Goal: Task Accomplishment & Management: Manage account settings

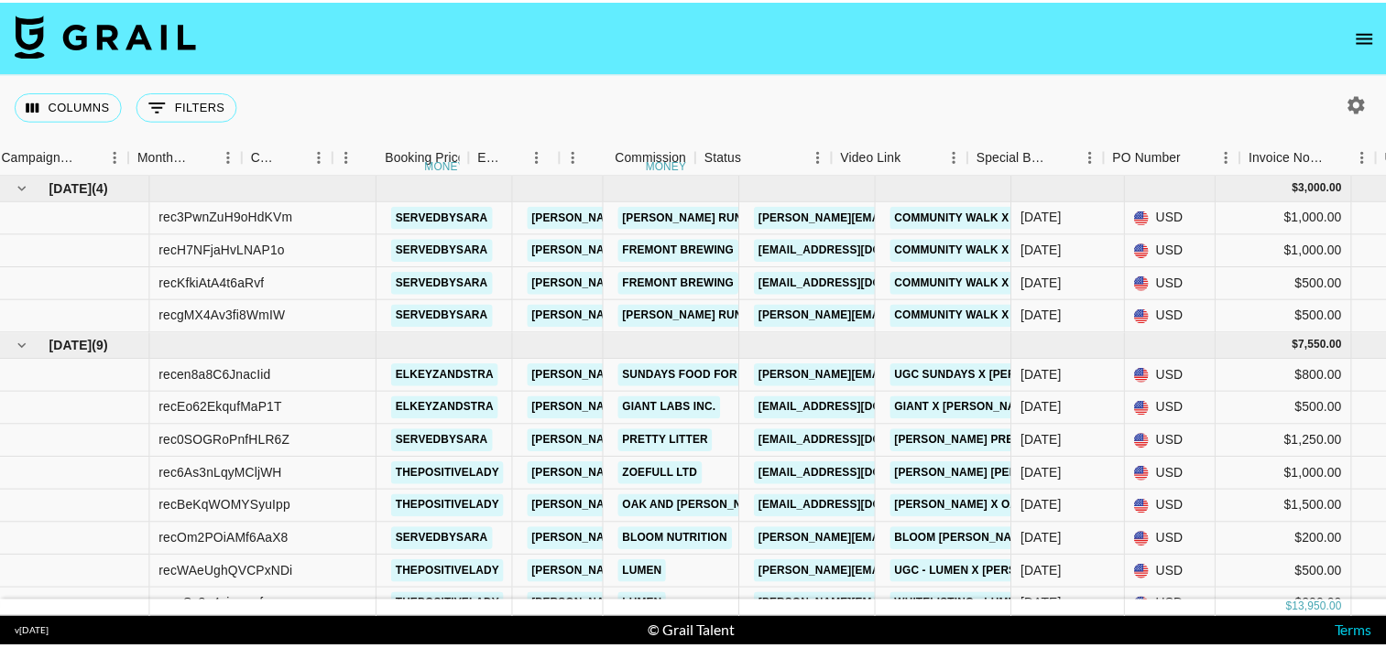
scroll to position [0, 891]
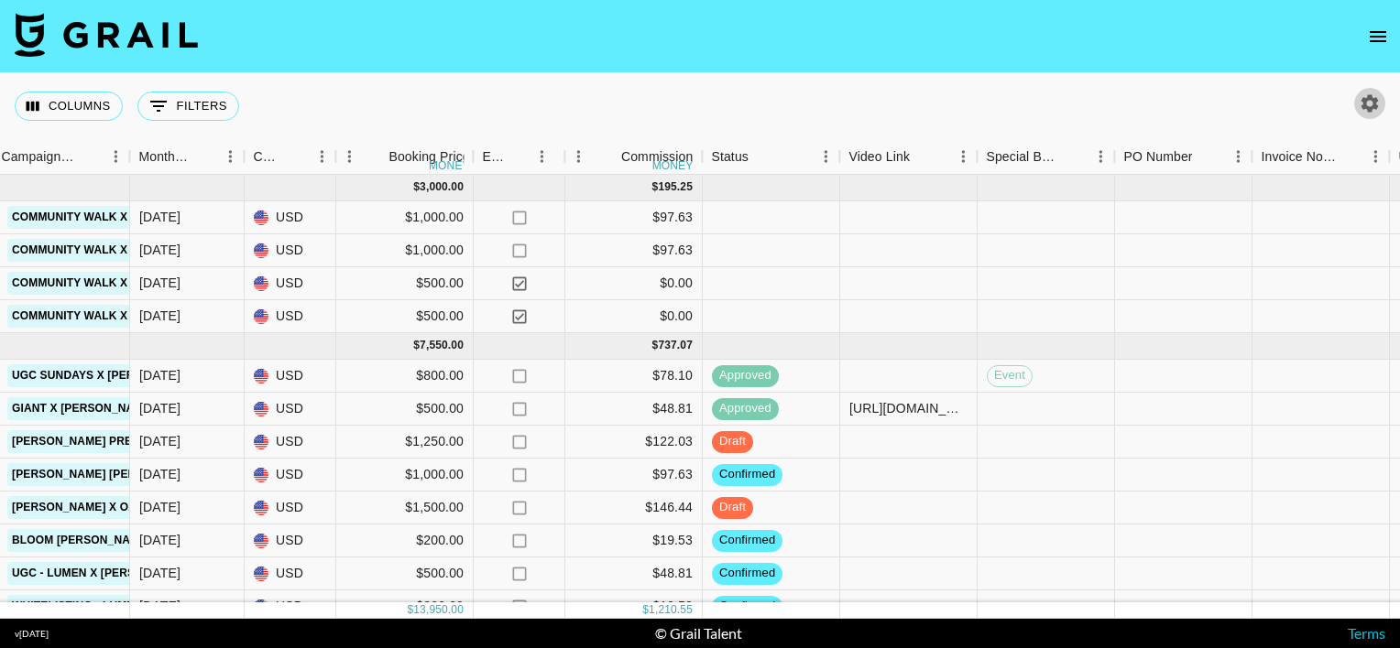
click at [1366, 106] on icon "button" at bounding box center [1369, 102] width 17 height 17
select select "May '25"
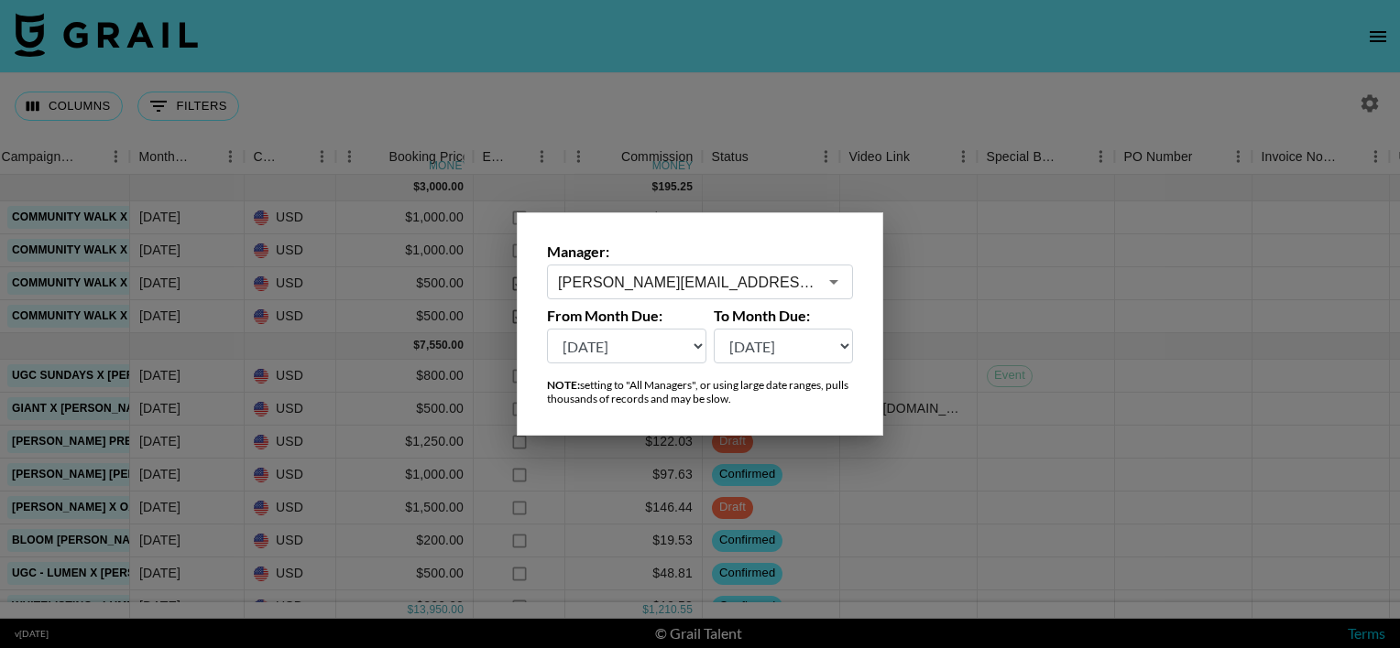
click at [1286, 93] on div at bounding box center [700, 324] width 1400 height 648
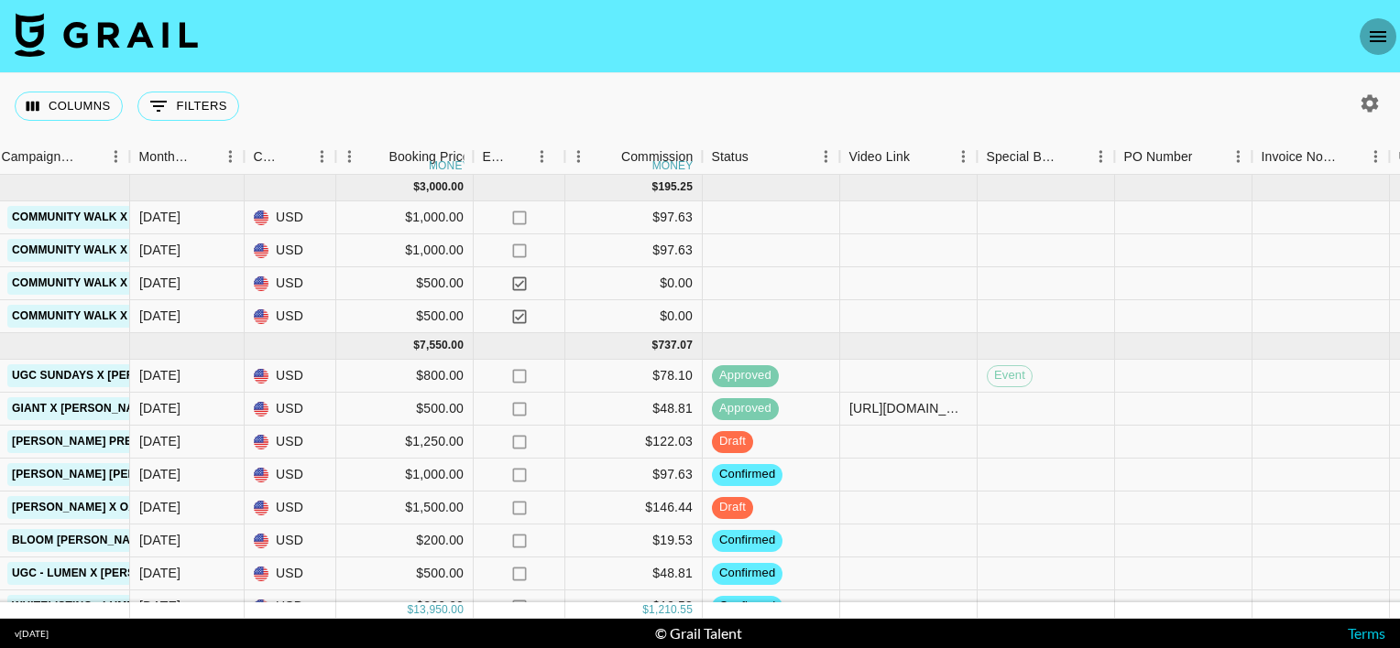
click at [1381, 33] on icon "open drawer" at bounding box center [1378, 37] width 22 height 22
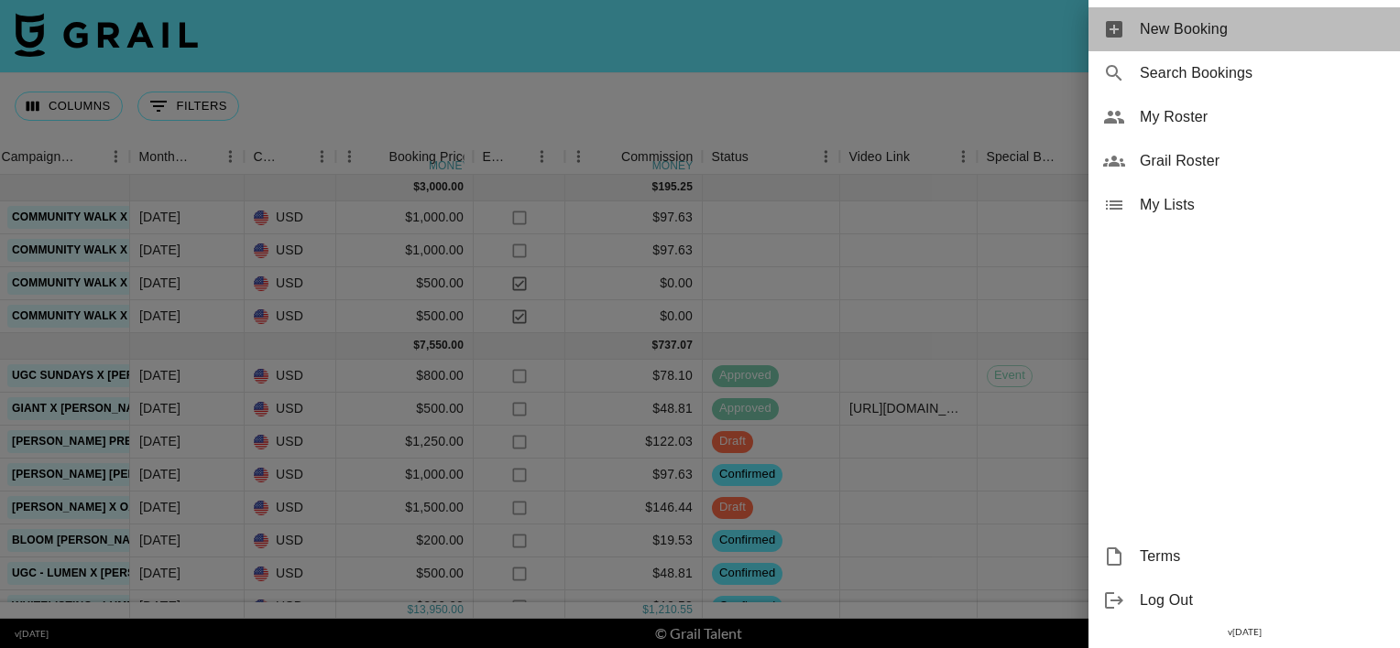
click at [1224, 37] on span "New Booking" at bounding box center [1261, 29] width 245 height 22
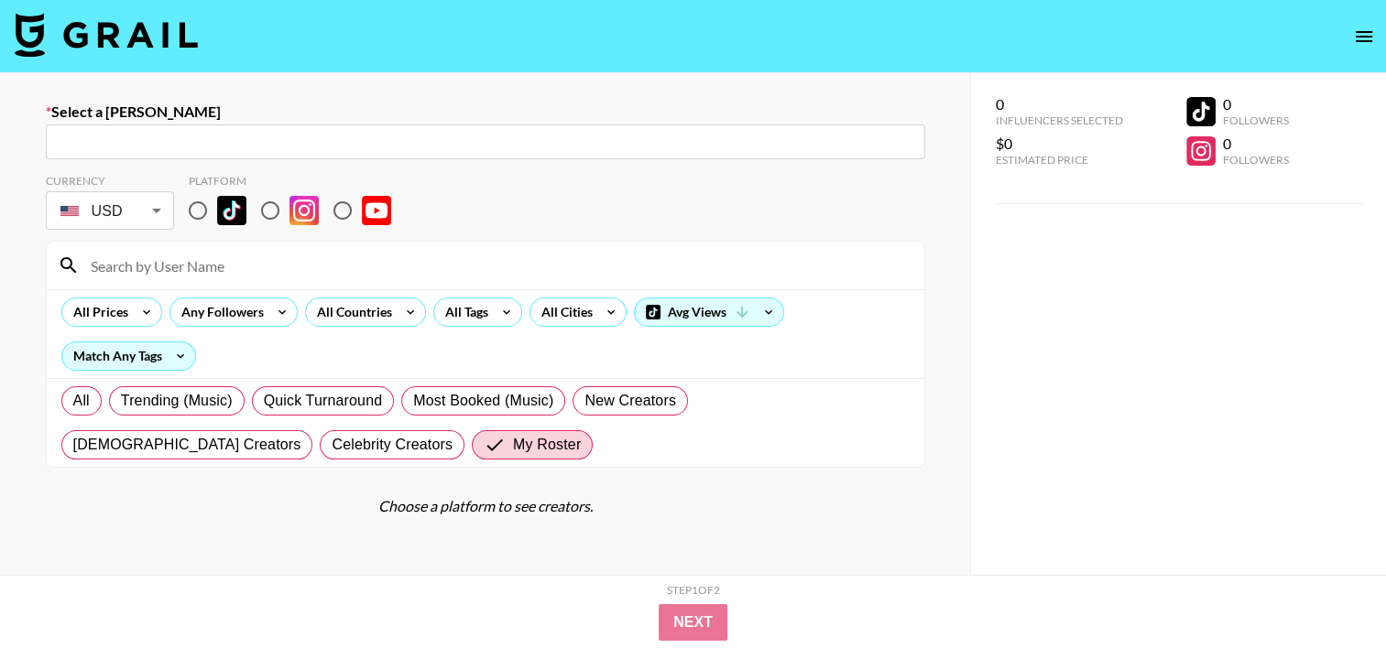
click at [346, 132] on input "text" at bounding box center [485, 142] width 857 height 21
click at [315, 147] on input "text" at bounding box center [485, 142] width 857 height 21
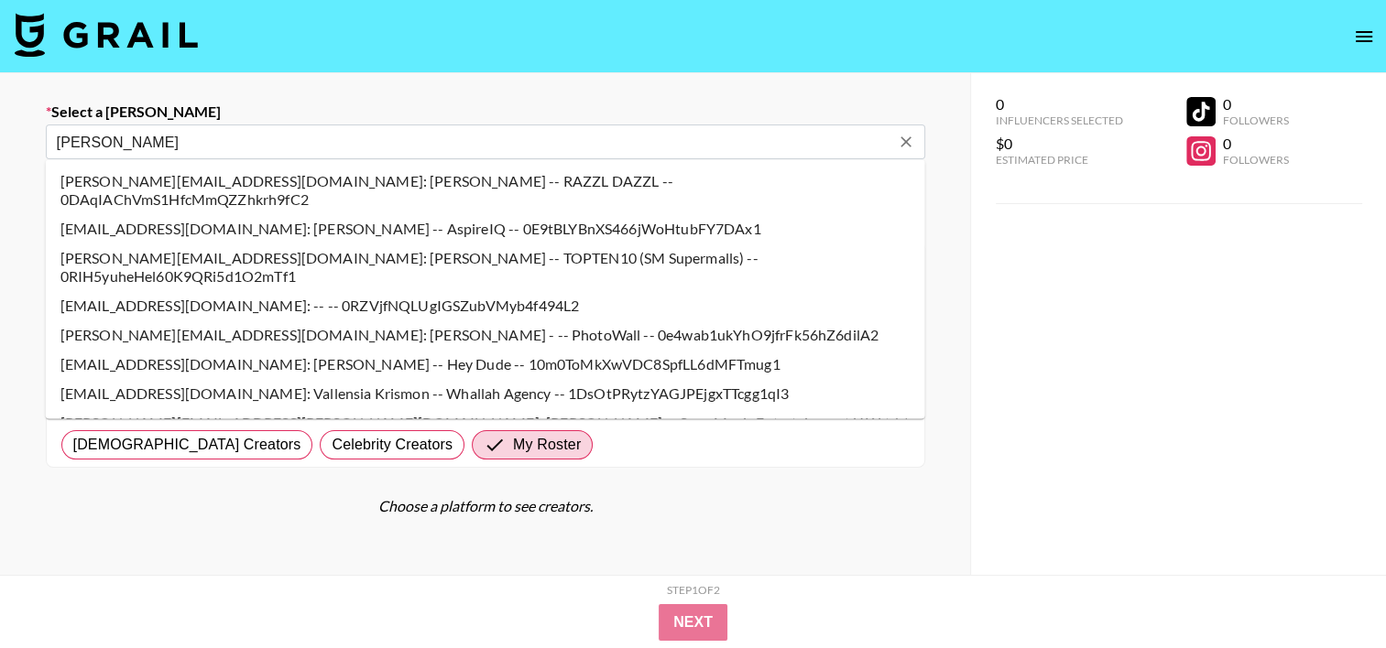
type input "allison"
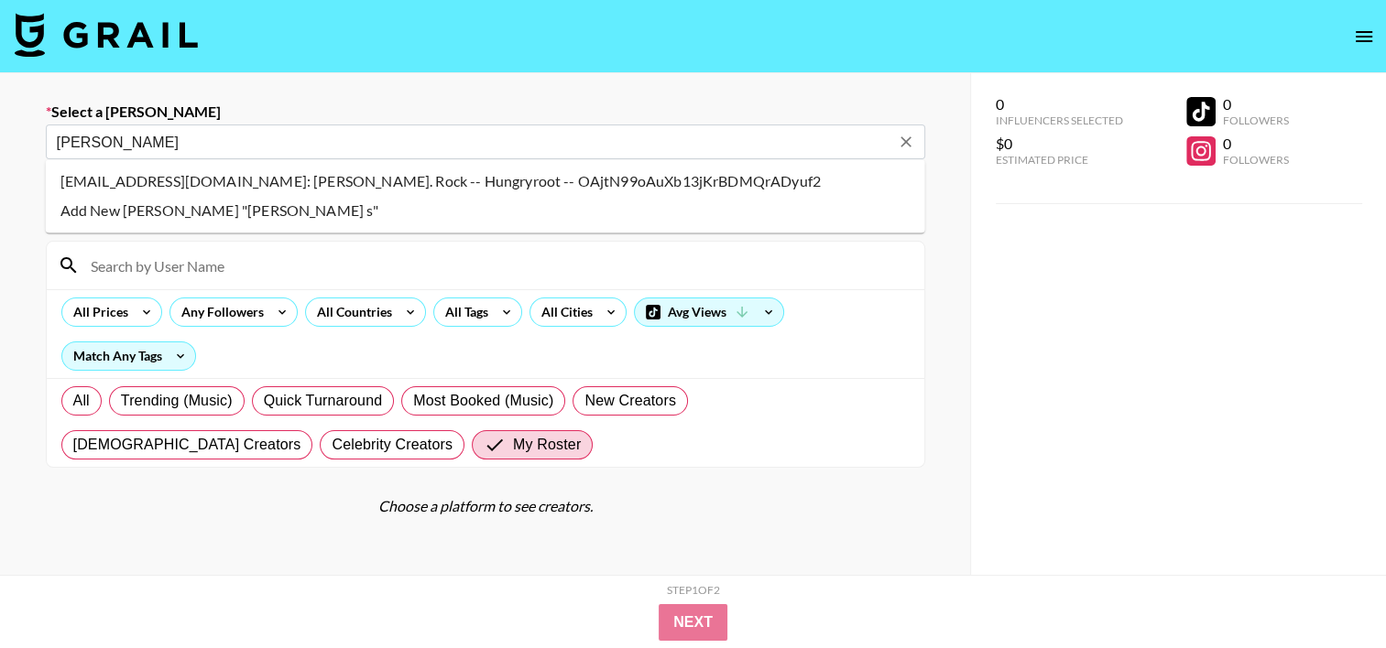
click at [203, 184] on li "astrock@hungryroot.com: Allison St. Rock -- Hungryroot -- OAjtN99oAuXb13jKrBDMQ…" at bounding box center [485, 181] width 879 height 29
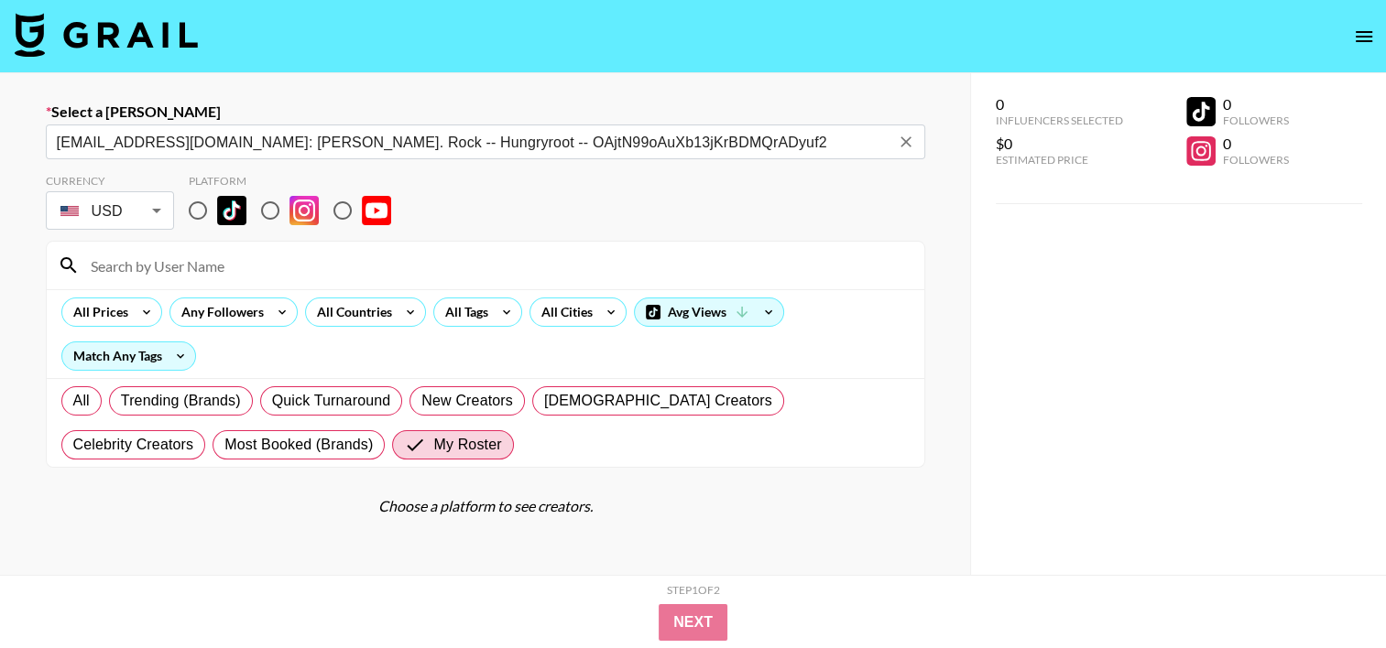
type input "astrock@hungryroot.com: Allison St. Rock -- Hungryroot -- OAjtN99oAuXb13jKrBDMQ…"
click at [258, 206] on input "radio" at bounding box center [270, 210] width 38 height 38
radio input "true"
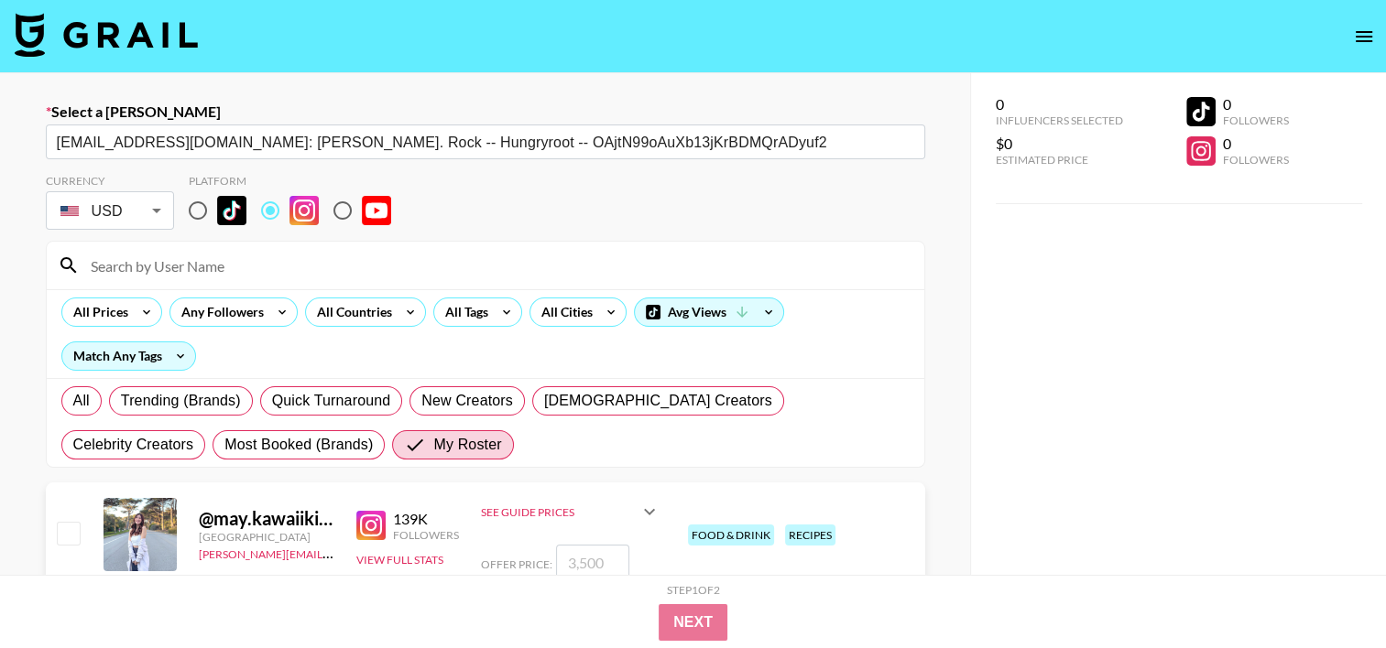
click at [264, 267] on input at bounding box center [496, 265] width 833 height 29
click at [561, 191] on div "Currency USD USD ​ Platform" at bounding box center [485, 204] width 879 height 60
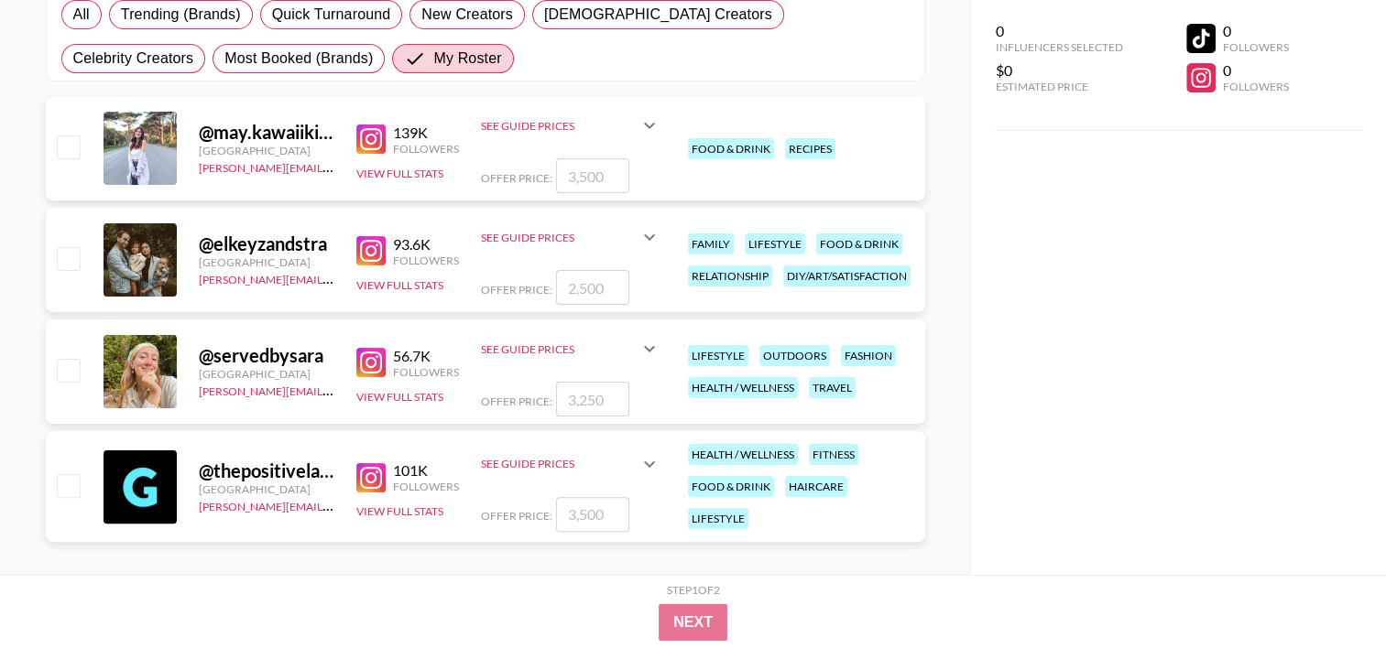
scroll to position [404, 0]
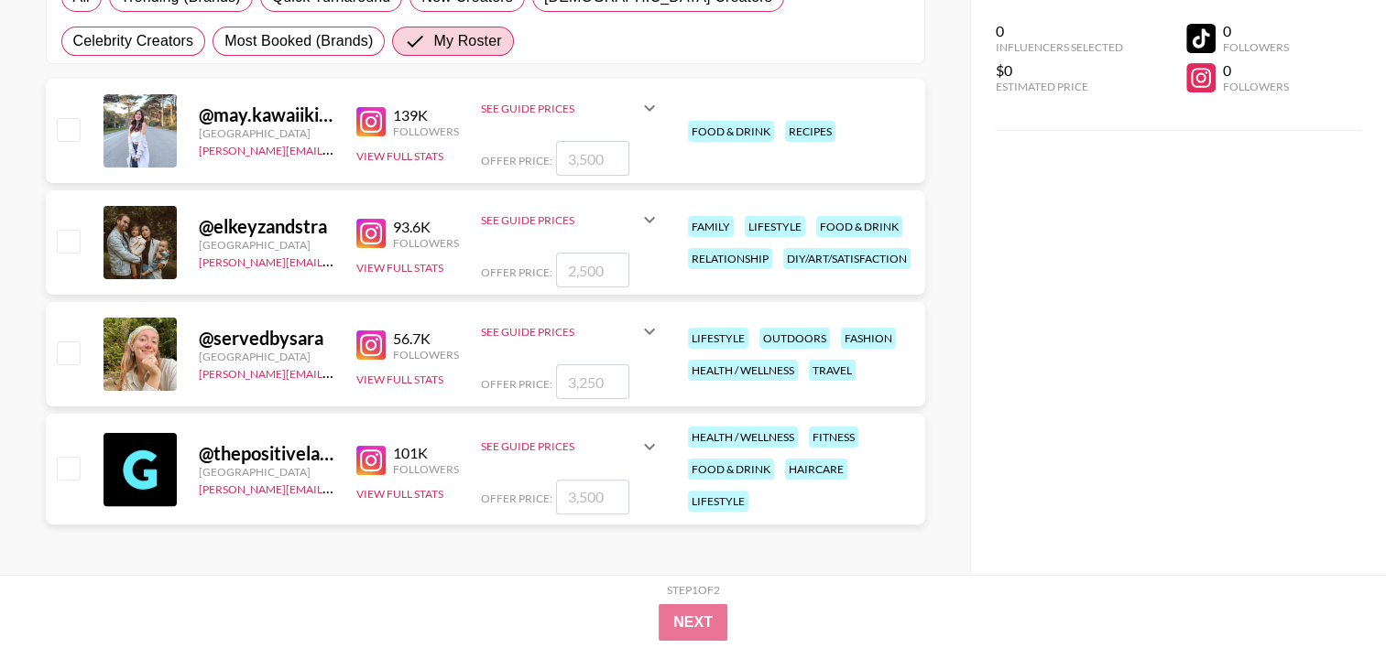
click at [65, 348] on input "checkbox" at bounding box center [68, 353] width 22 height 22
checkbox input "true"
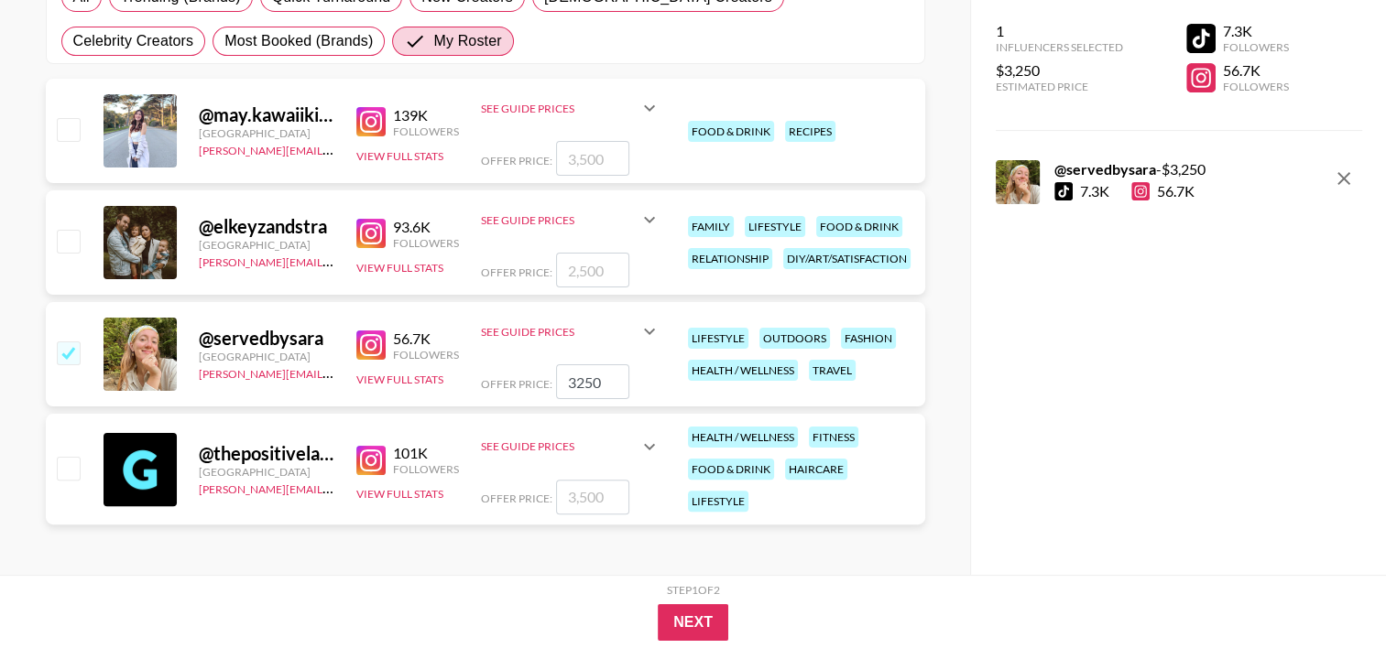
click at [586, 382] on input "3250" at bounding box center [592, 382] width 73 height 35
type input "600"
click at [682, 615] on button "Next" at bounding box center [693, 623] width 71 height 37
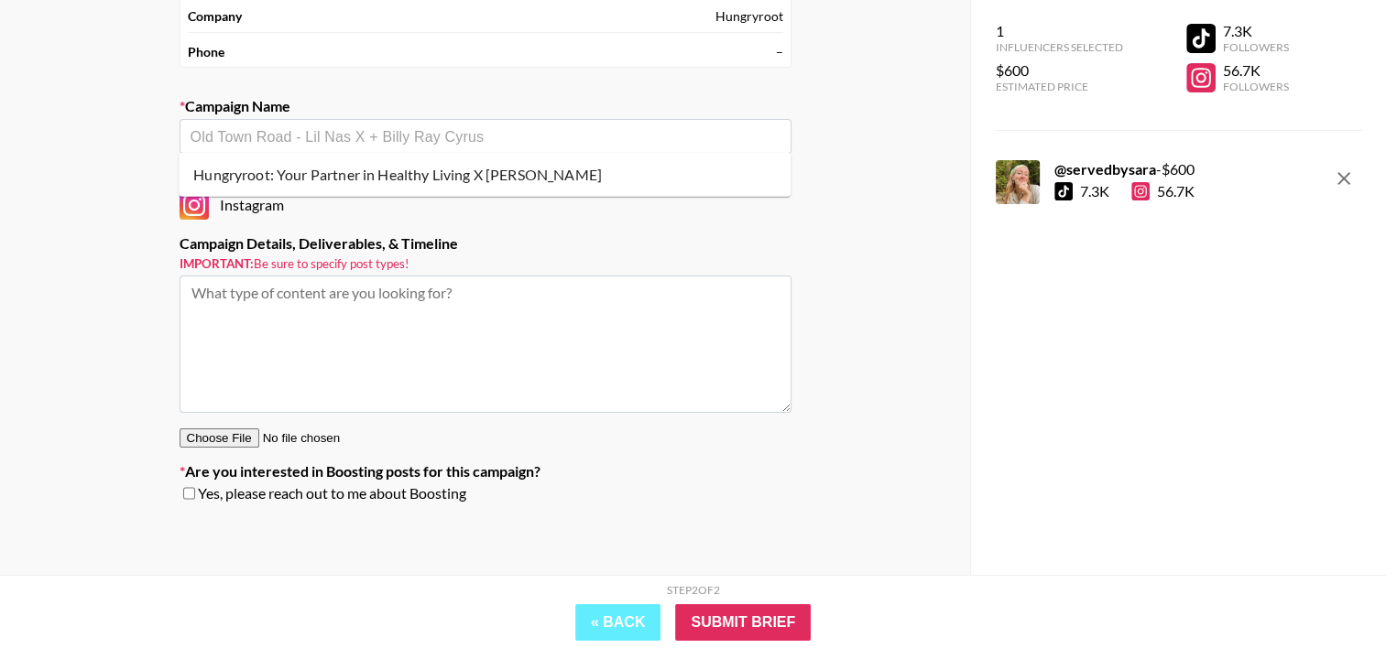
click at [506, 143] on input "text" at bounding box center [486, 136] width 590 height 21
type input "Hungry"
paste input "Hungryroot: Your Partner in Healthy Living"
click at [353, 202] on li "Add New Campaign: "Hungryroot: Your Partner in Healthy Living"" at bounding box center [485, 204] width 612 height 29
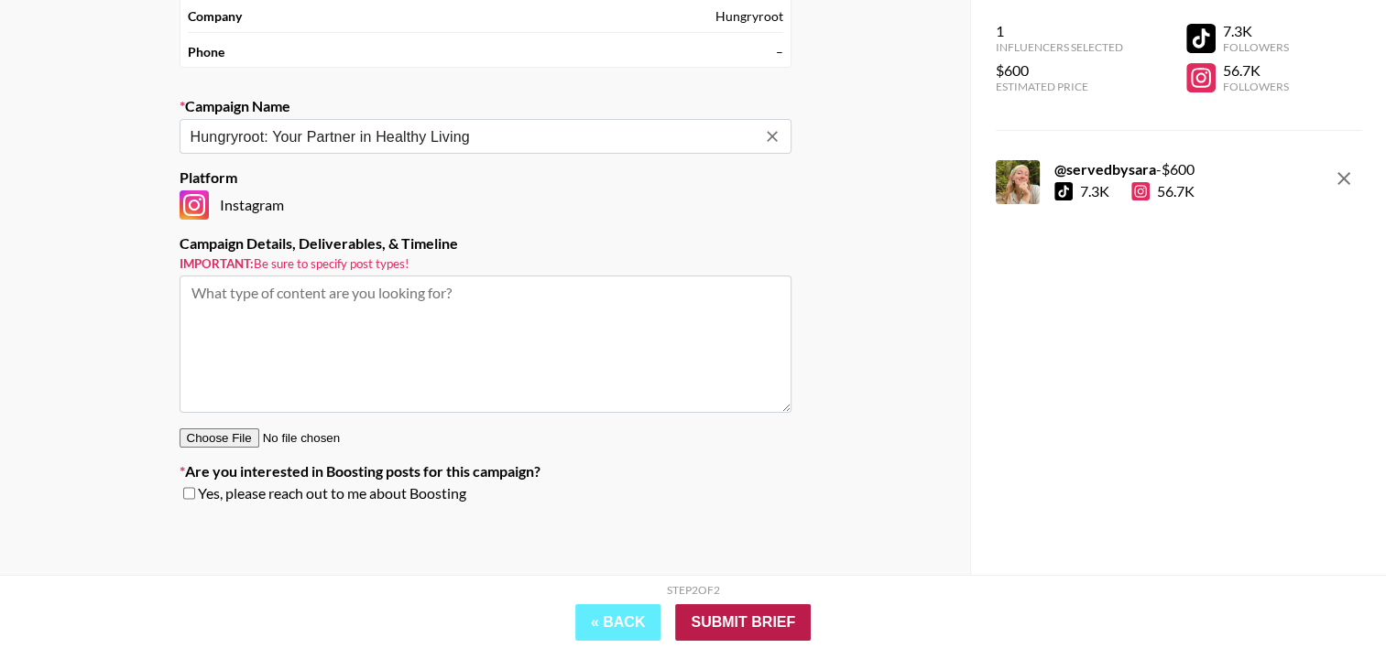
type input "Hungryroot: Your Partner in Healthy Living"
click at [700, 615] on input "Submit Brief" at bounding box center [743, 623] width 136 height 37
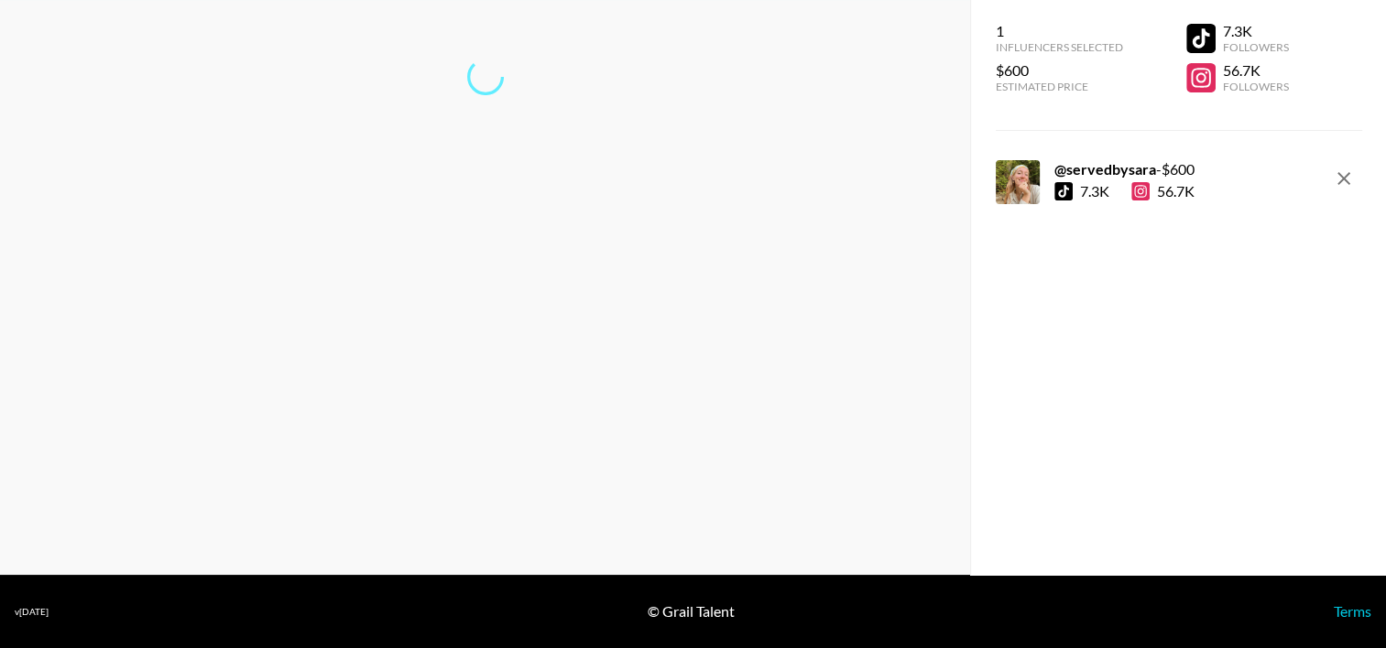
scroll to position [73, 0]
click at [534, 141] on link "Return to dashboard..." at bounding box center [485, 136] width 139 height 17
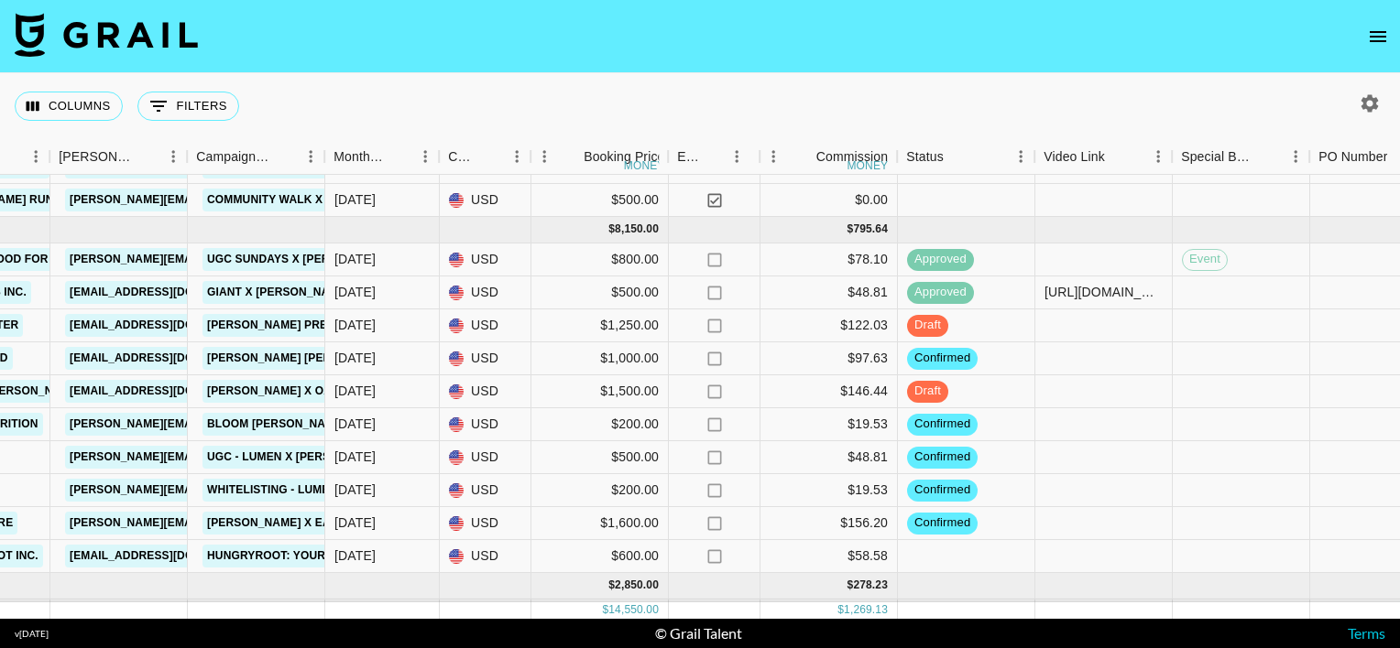
scroll to position [124, 696]
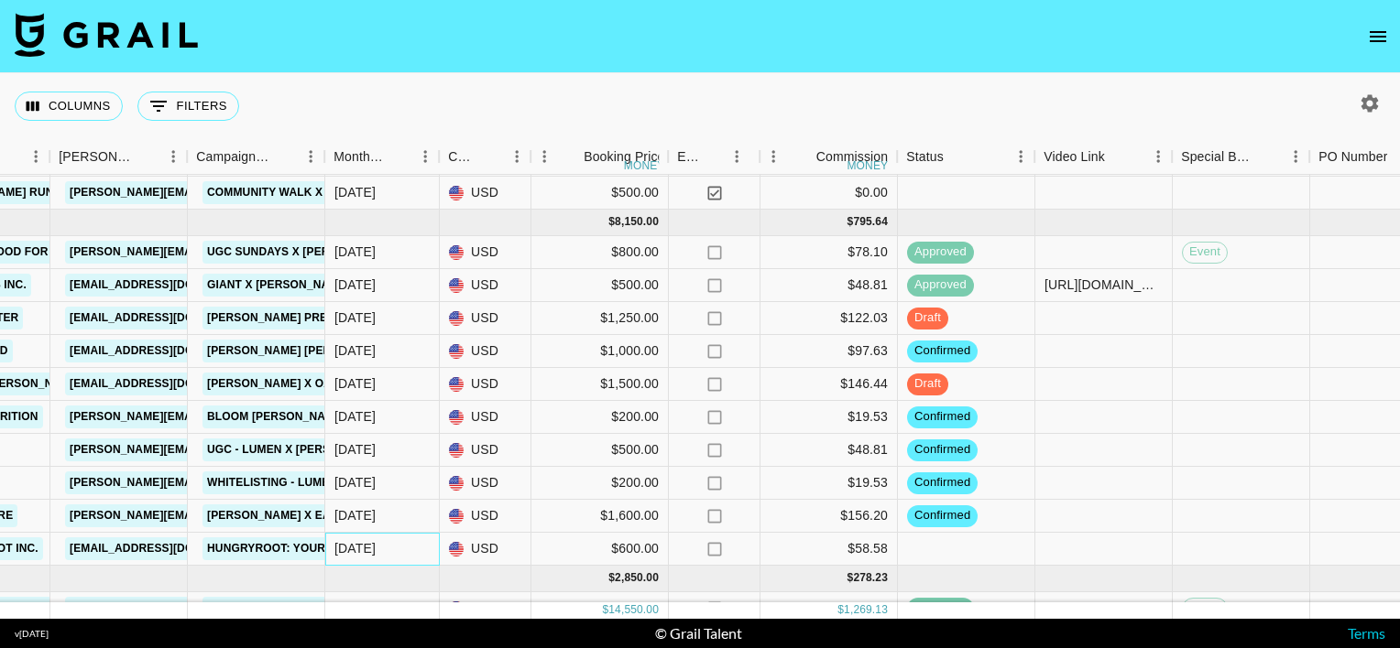
click at [361, 547] on div "Aug '25" at bounding box center [354, 548] width 41 height 18
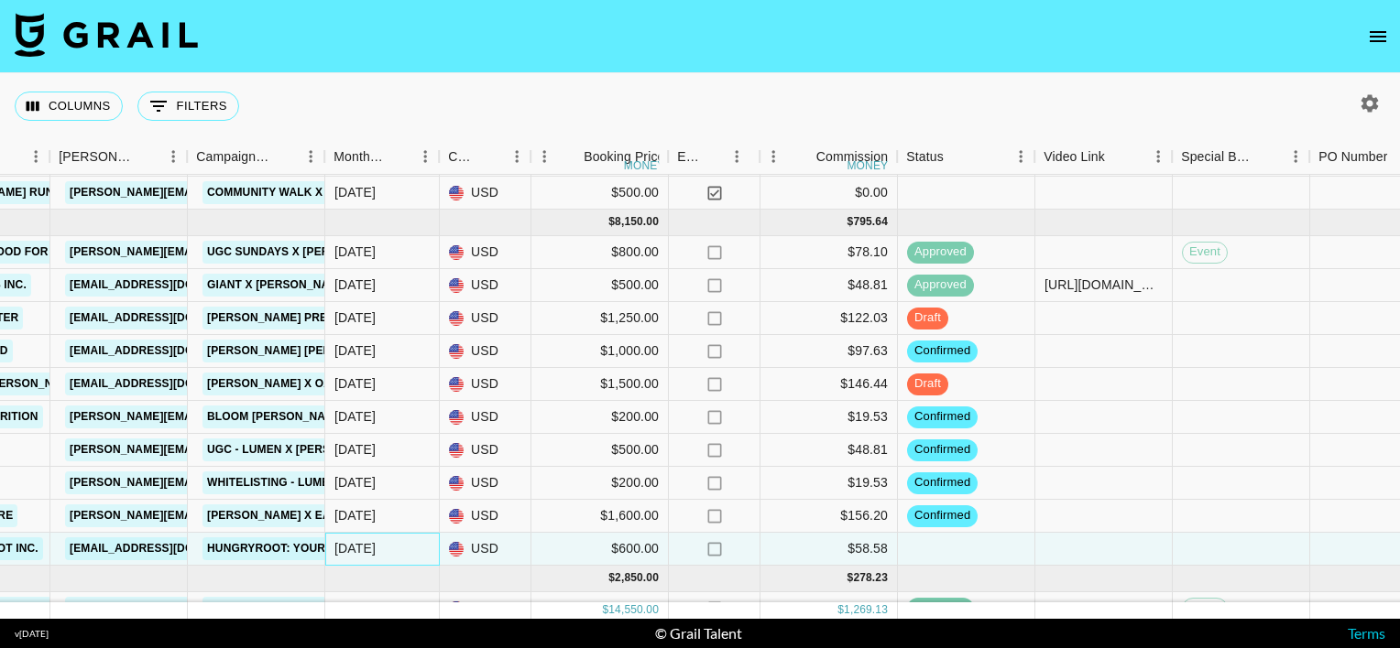
click at [361, 547] on div "Aug '25" at bounding box center [354, 548] width 41 height 18
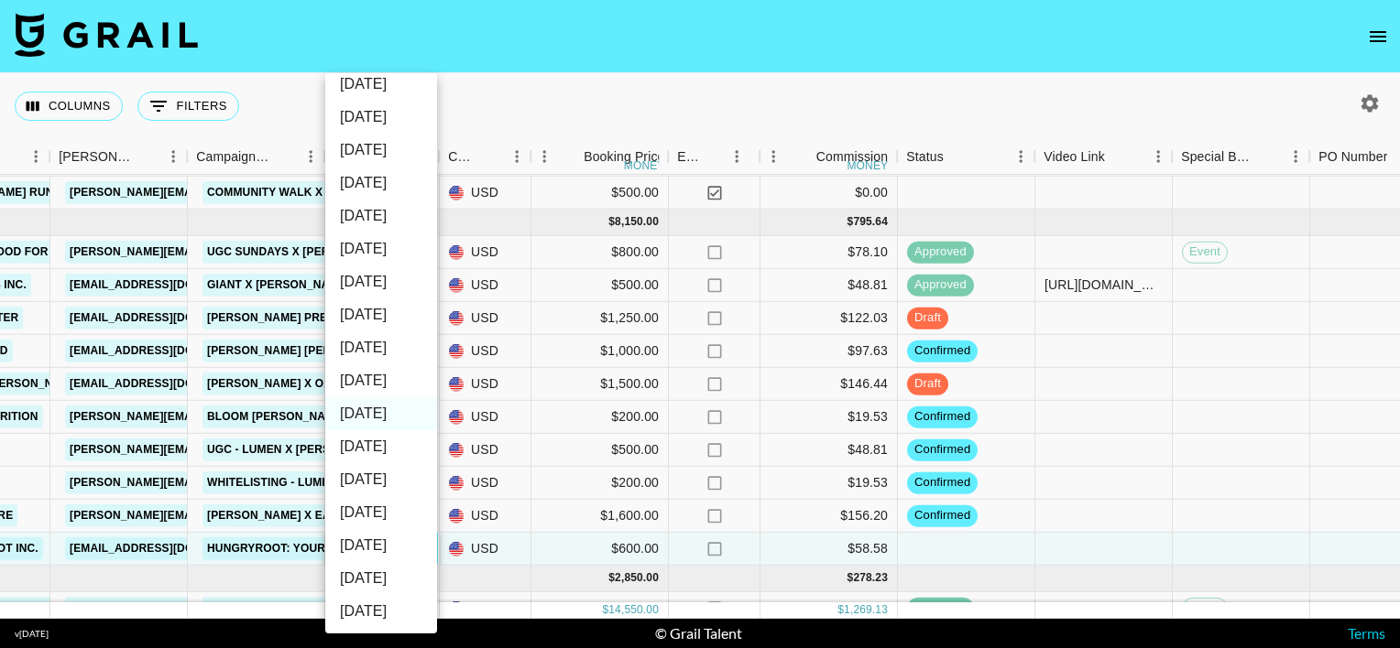
scroll to position [86, 0]
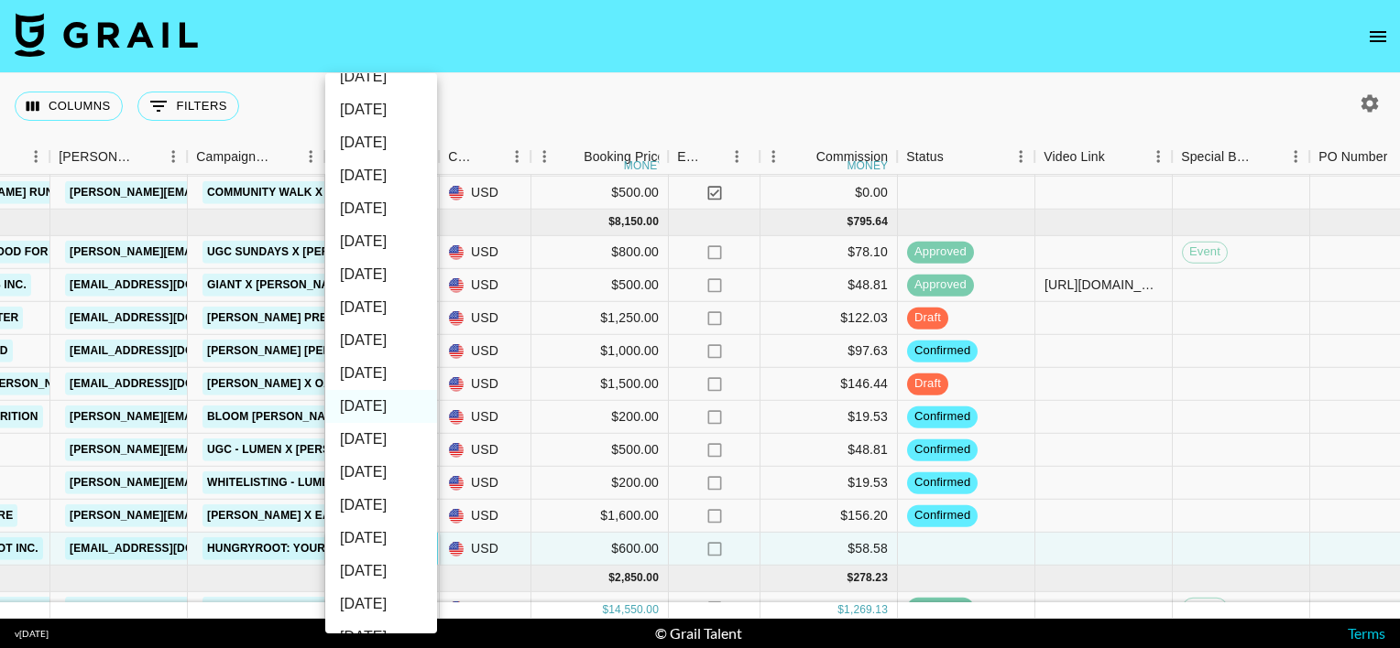
drag, startPoint x: 361, startPoint y: 547, endPoint x: 368, endPoint y: 344, distance: 202.6
click at [368, 344] on li "Oct '25" at bounding box center [381, 340] width 112 height 33
type input "Oct '25"
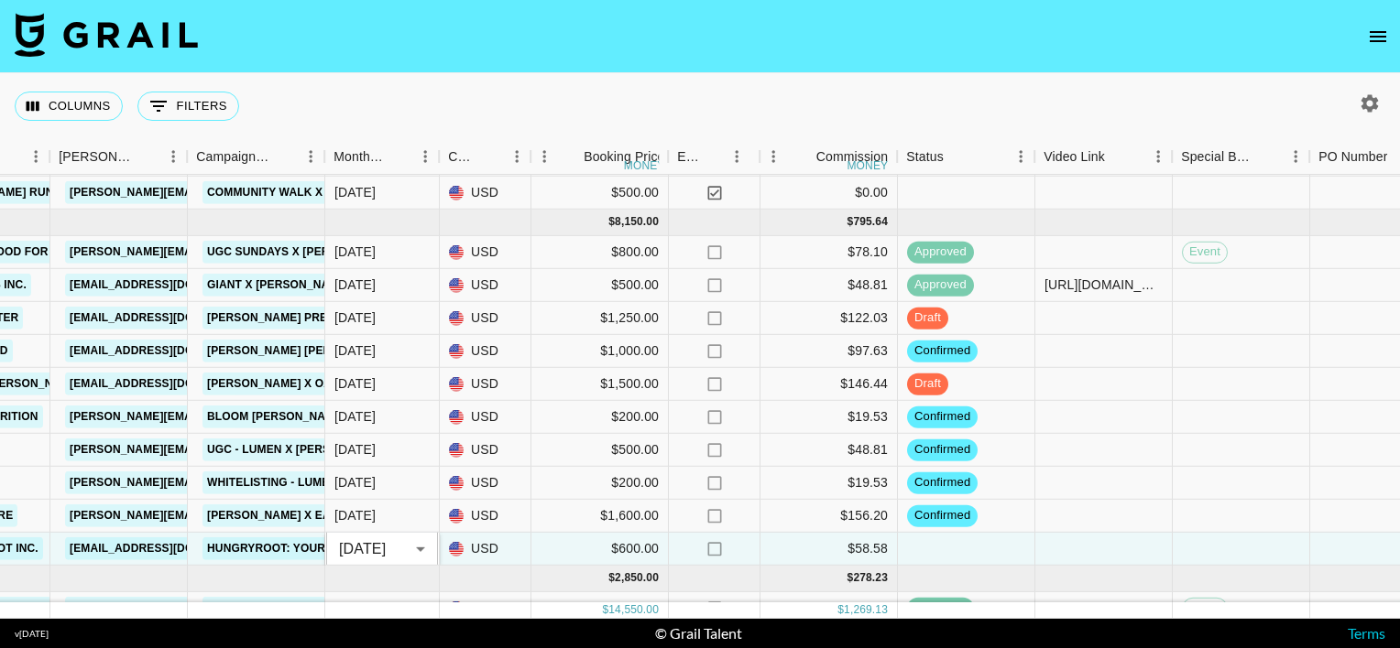
click at [564, 73] on div "Columns 0 Filters + Booking" at bounding box center [700, 106] width 1400 height 66
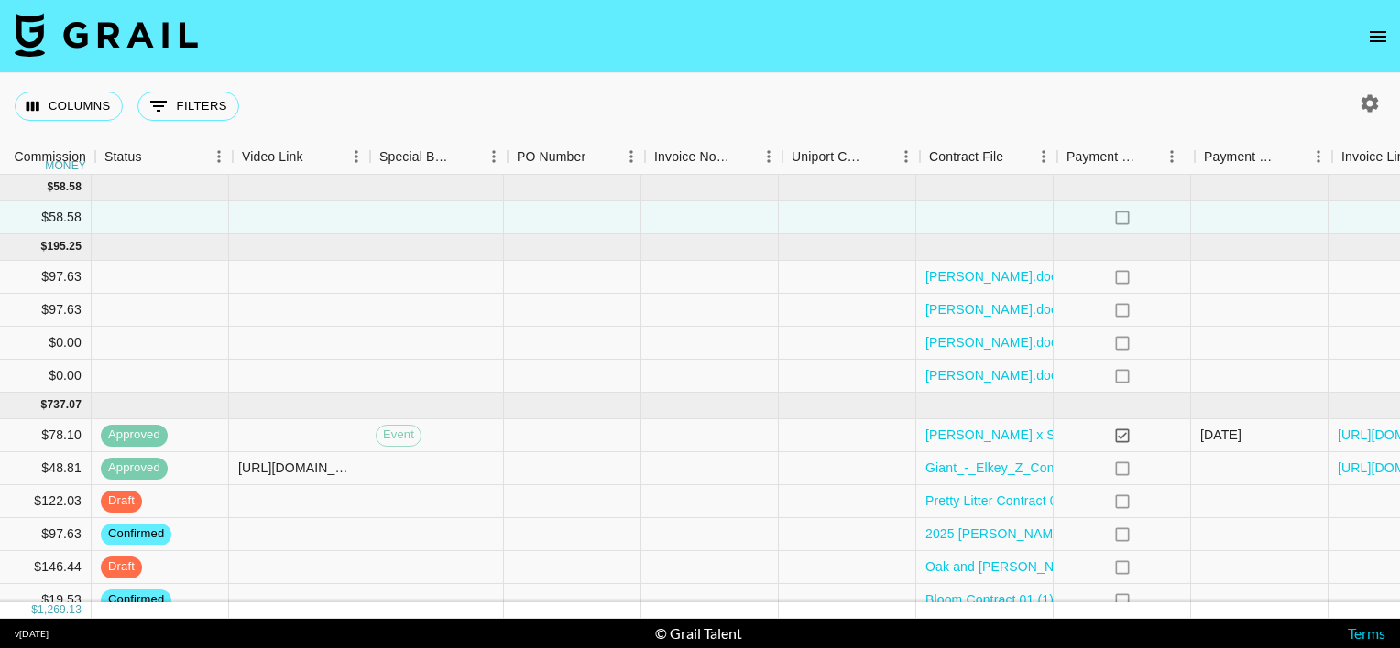
scroll to position [0, 1508]
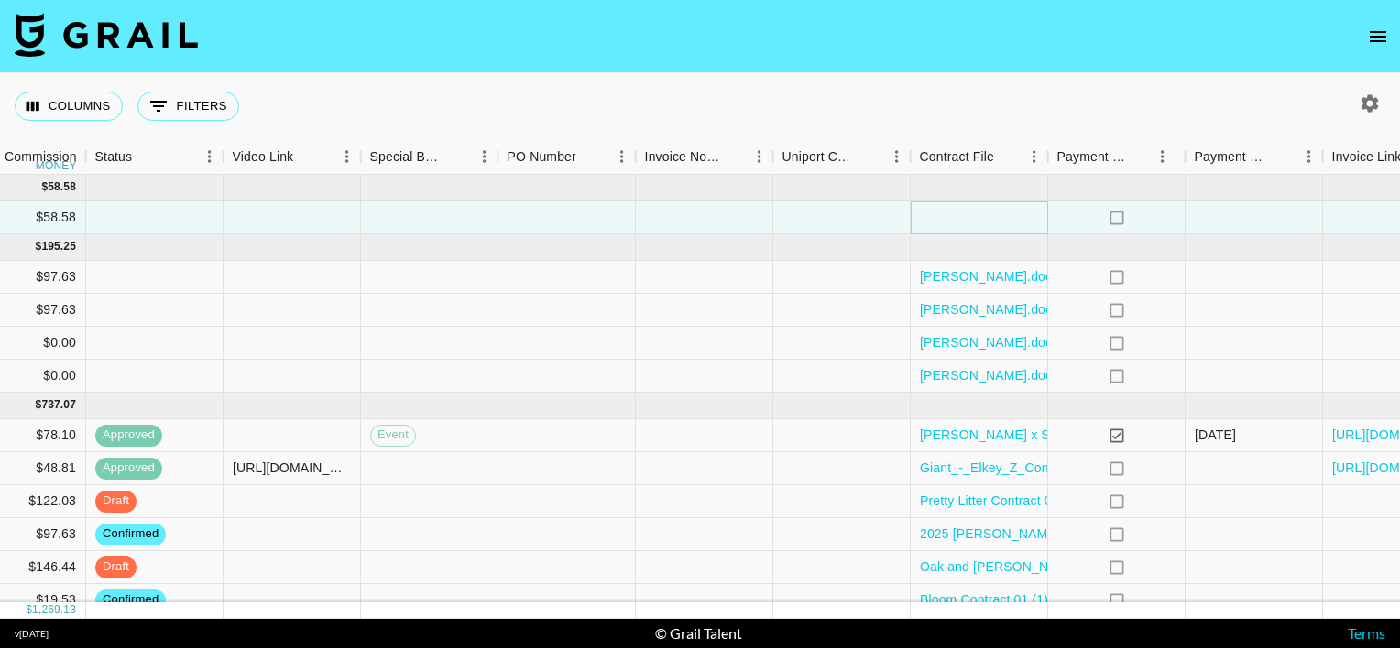
click at [967, 223] on div at bounding box center [978, 218] width 137 height 33
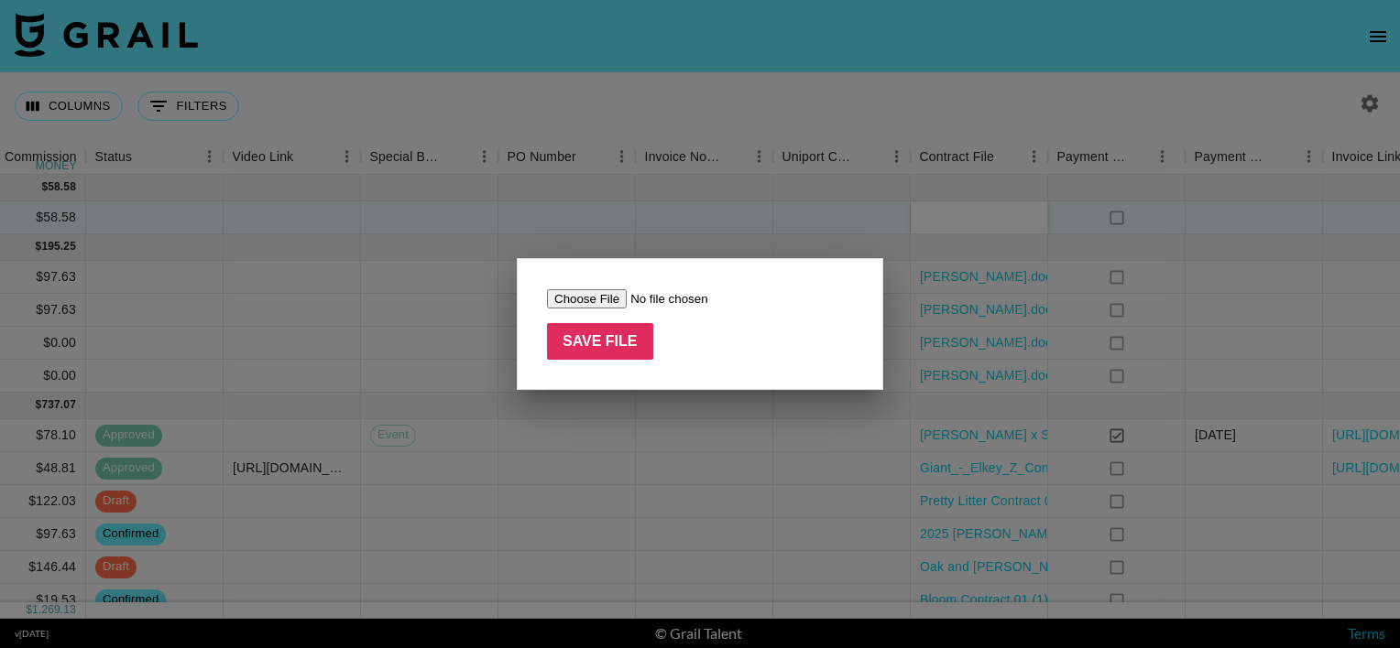
click at [586, 295] on input "file" at bounding box center [663, 298] width 232 height 19
type input "C:\fakepath\Screenshot of (2) Hungryroot_ Your Partner in Healthy Living - Spro…"
click at [612, 337] on input "Save File" at bounding box center [600, 341] width 106 height 37
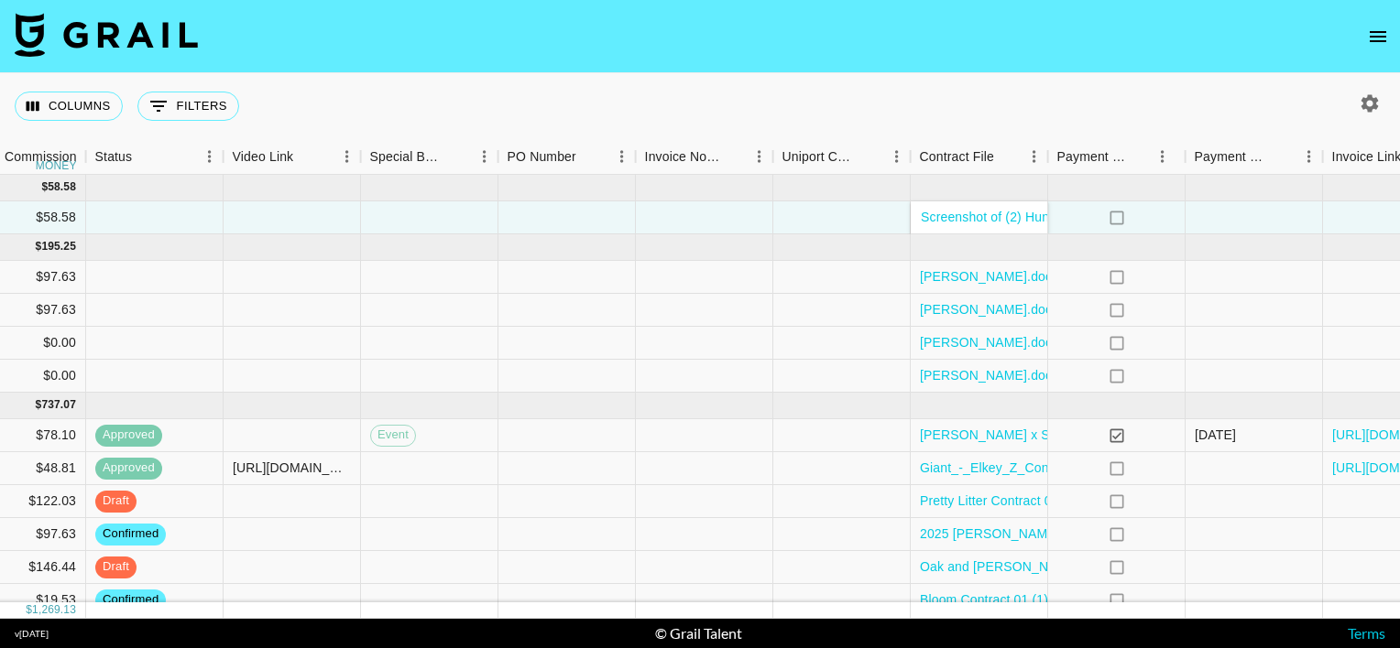
click at [844, 87] on div "Columns 0 Filters + Booking" at bounding box center [700, 106] width 1400 height 66
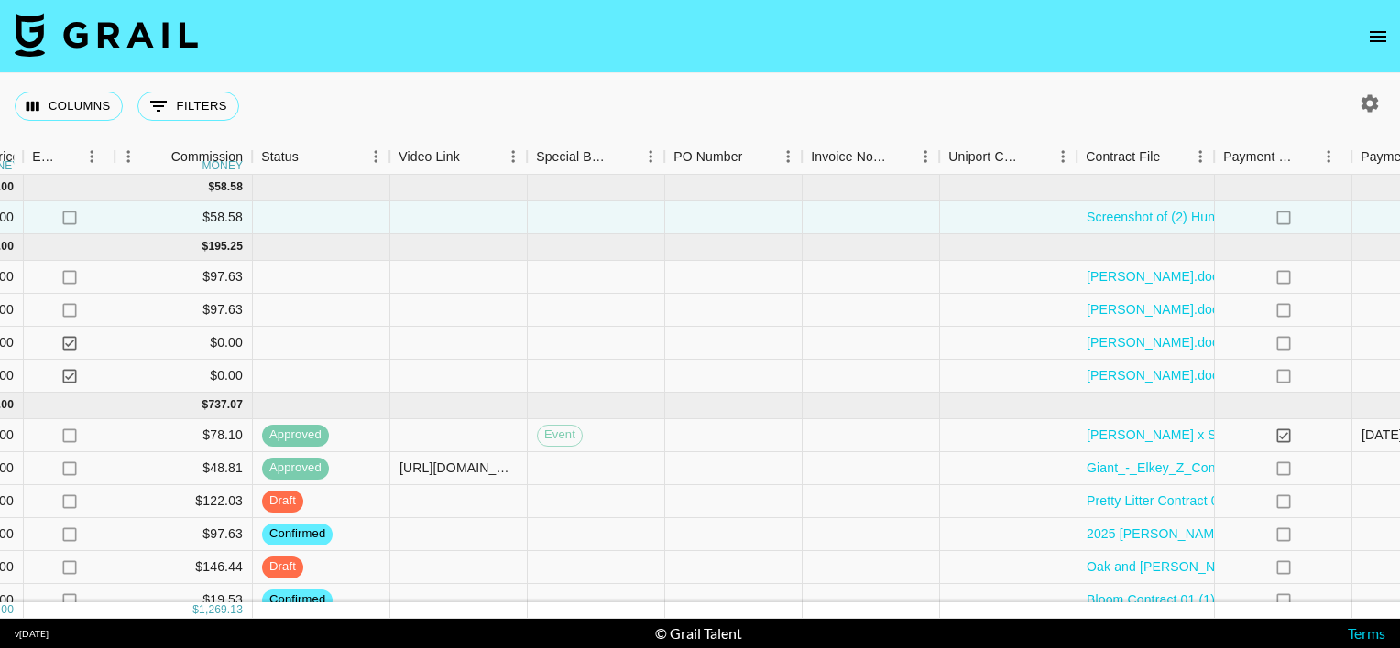
scroll to position [0, 1655]
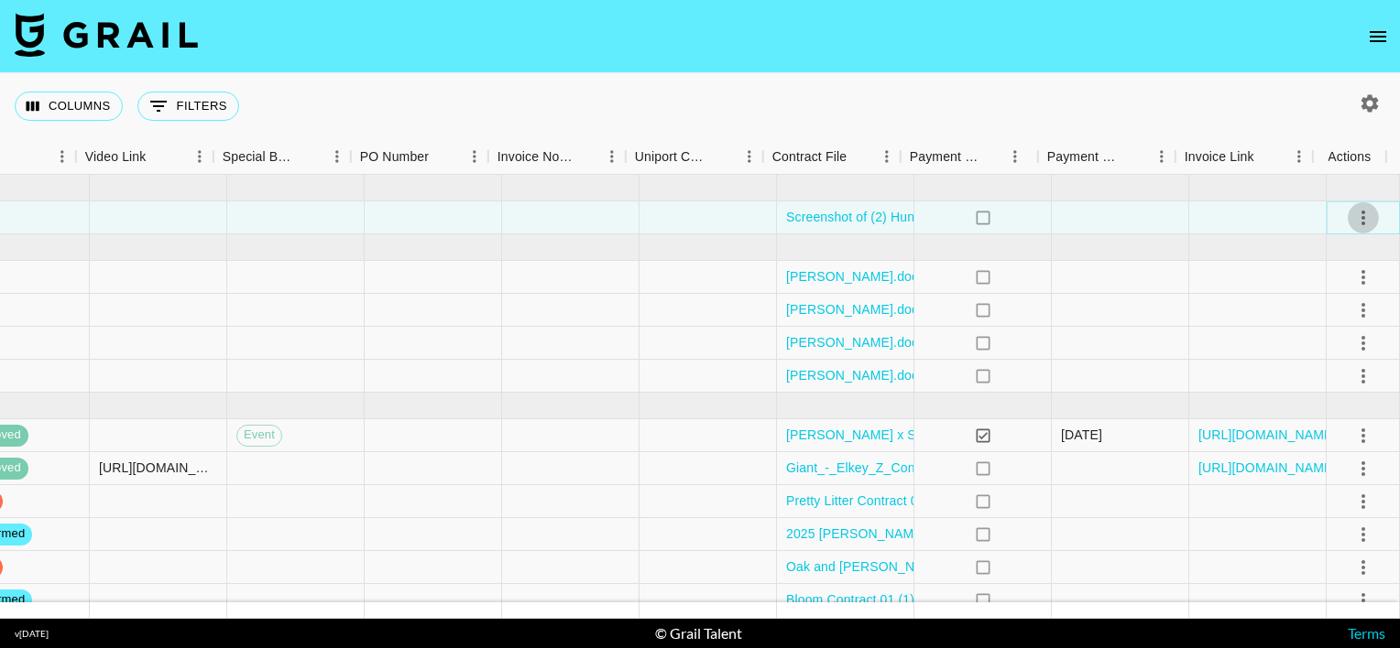
click at [1354, 209] on icon "select merge strategy" at bounding box center [1363, 218] width 22 height 22
click at [1121, 219] on div at bounding box center [1119, 218] width 137 height 33
drag, startPoint x: 1121, startPoint y: 219, endPoint x: 1231, endPoint y: 216, distance: 109.9
click at [1231, 216] on div at bounding box center [1257, 218] width 137 height 33
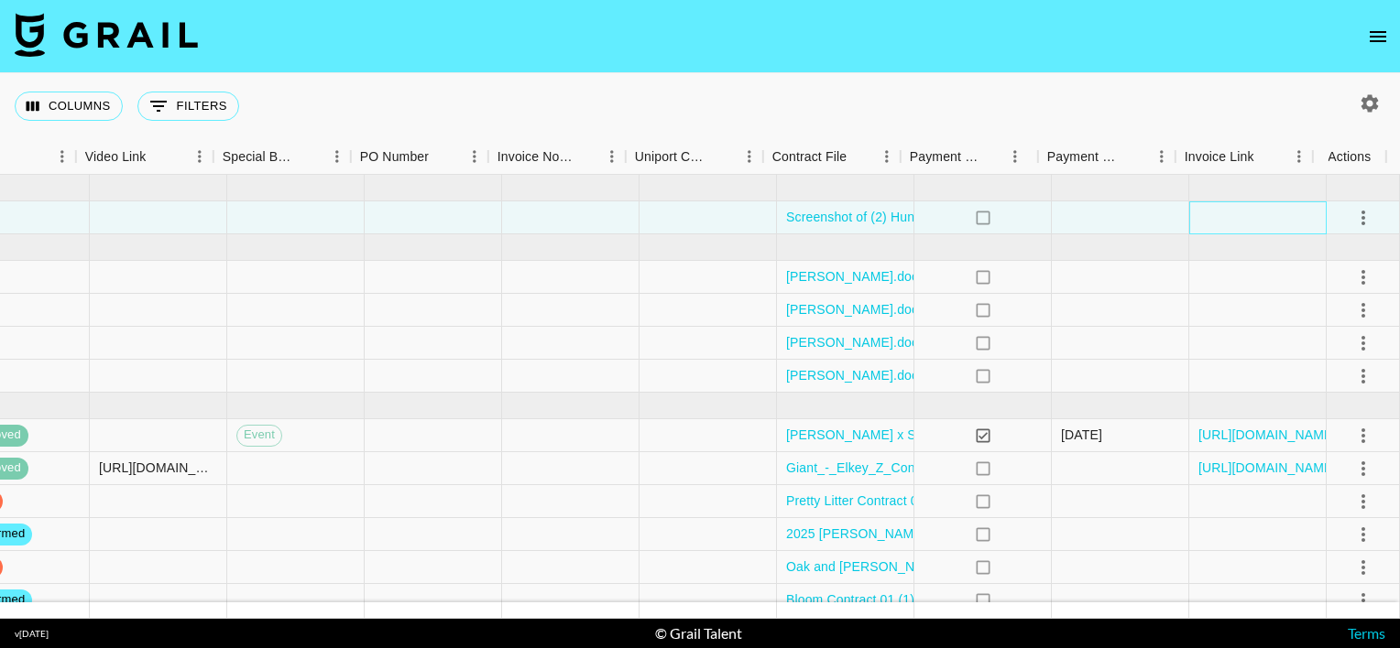
click at [1231, 216] on div at bounding box center [1257, 218] width 137 height 33
drag, startPoint x: 1231, startPoint y: 216, endPoint x: 1350, endPoint y: 217, distance: 119.1
click at [1352, 217] on icon "select merge strategy" at bounding box center [1363, 218] width 22 height 22
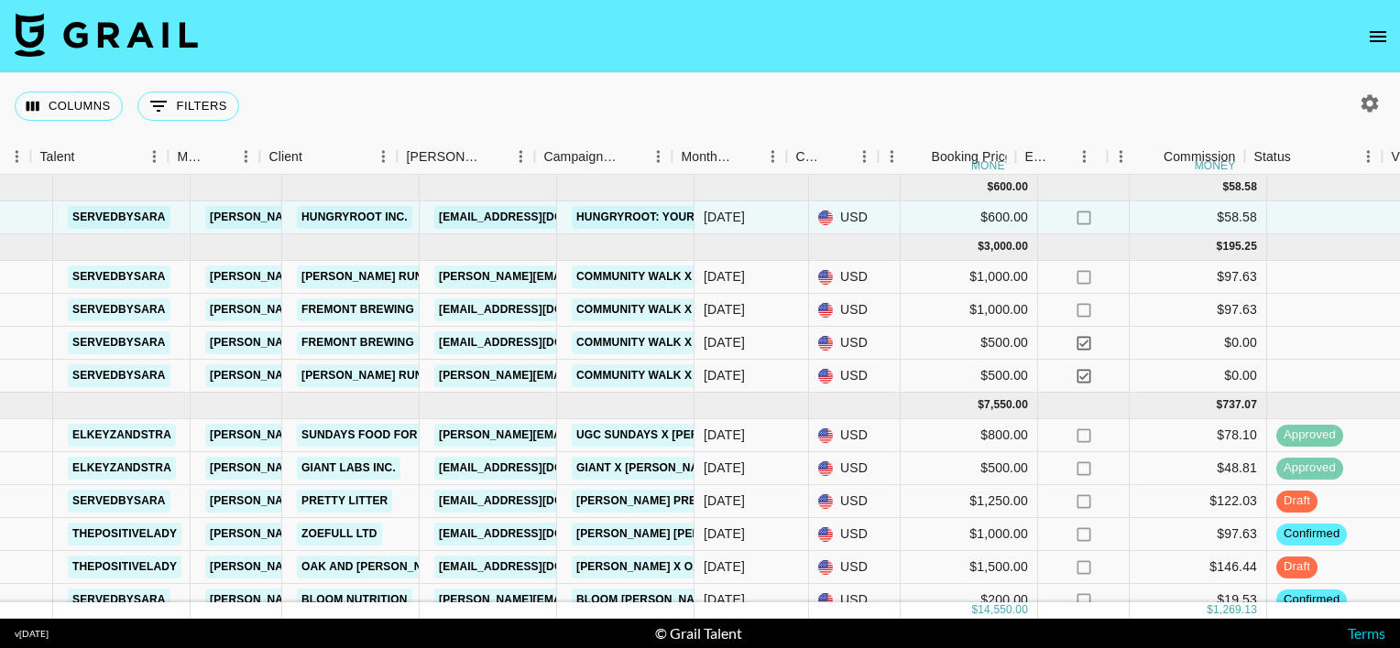
scroll to position [0, 0]
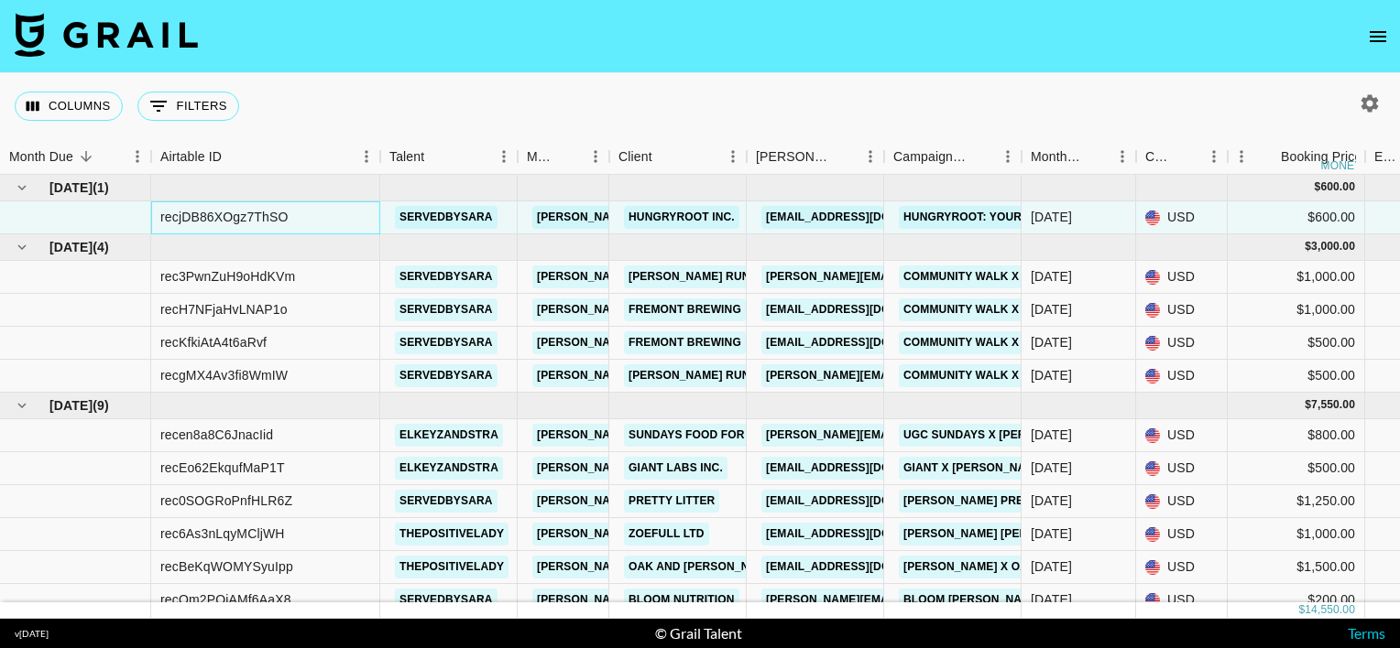
click at [238, 220] on div "recjDB86XOgz7ThSO" at bounding box center [224, 217] width 128 height 18
drag, startPoint x: 238, startPoint y: 220, endPoint x: 326, endPoint y: 215, distance: 88.0
click at [326, 215] on div "recjDB86XOgz7ThSO" at bounding box center [265, 218] width 229 height 33
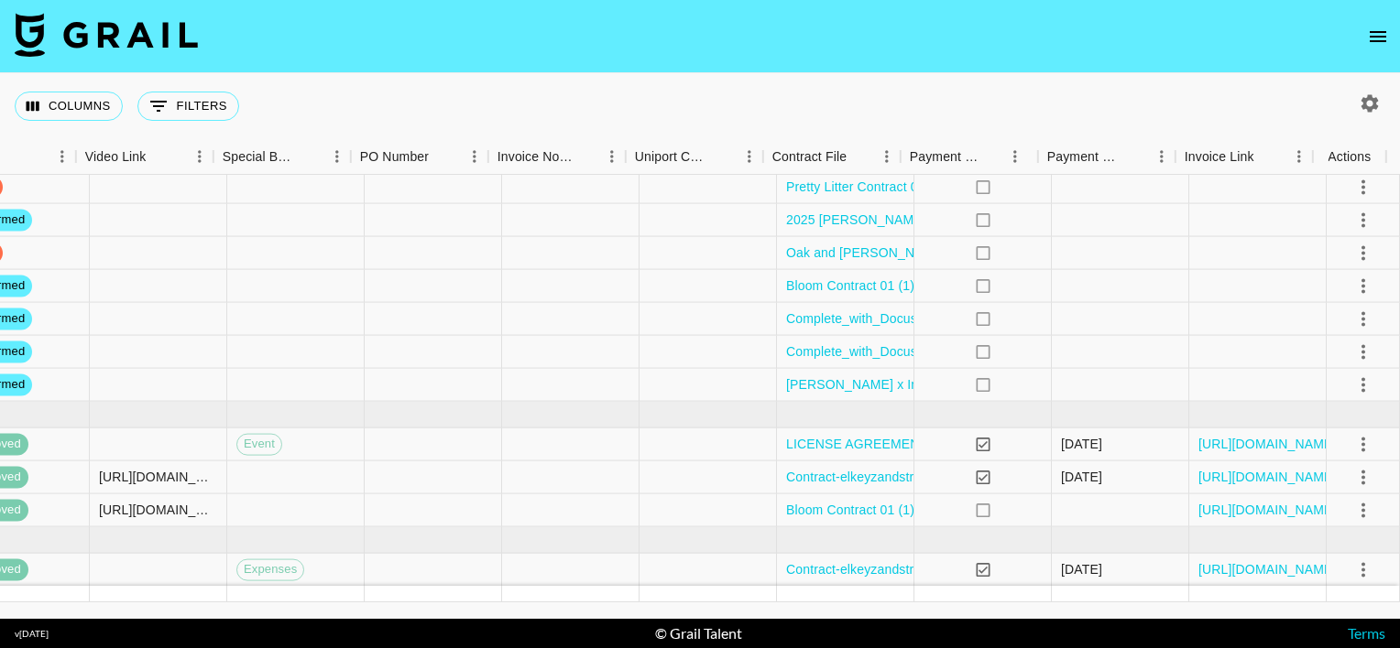
scroll to position [0, 1655]
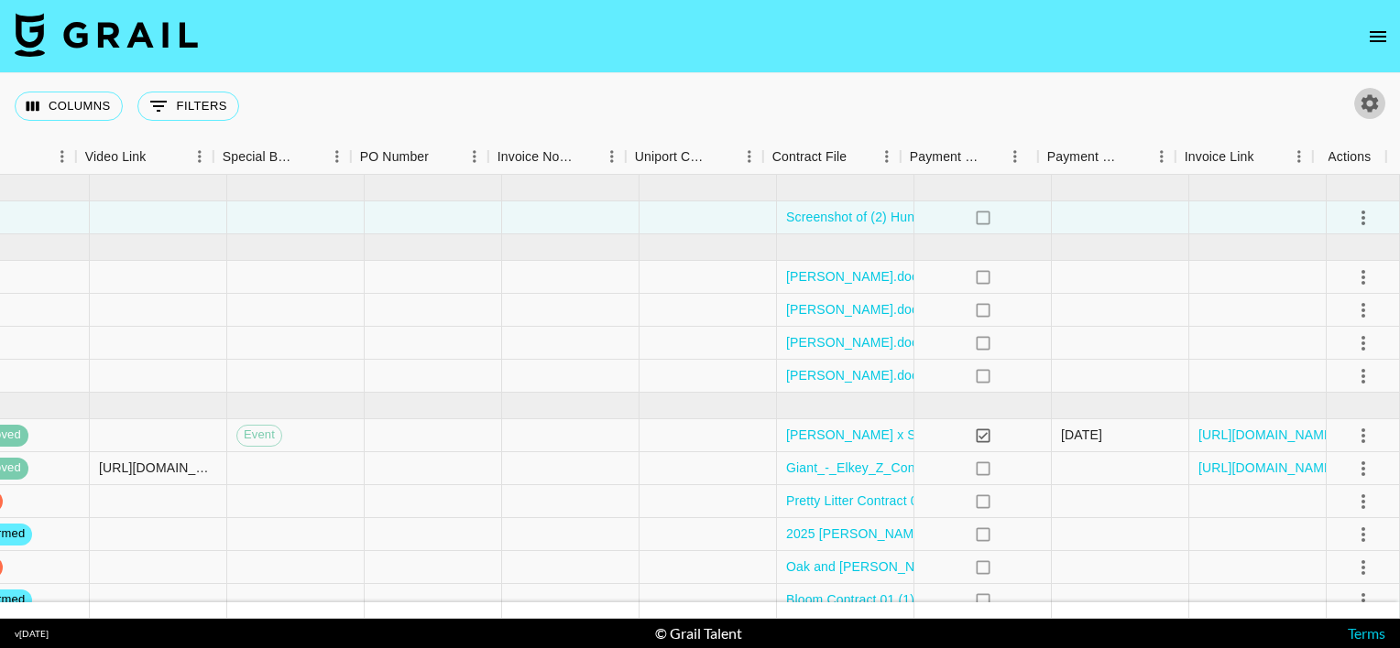
click at [1361, 103] on icon "button" at bounding box center [1369, 104] width 22 height 22
select select "May '25"
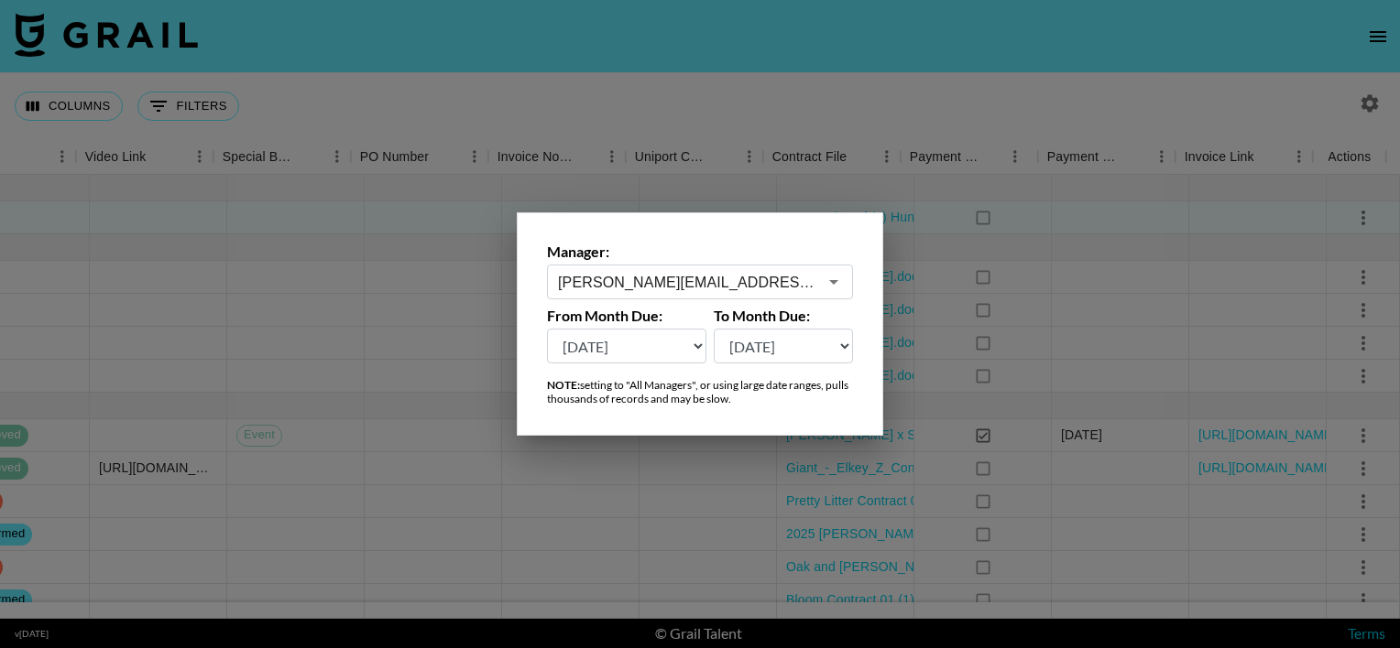
click at [1272, 106] on div at bounding box center [700, 324] width 1400 height 648
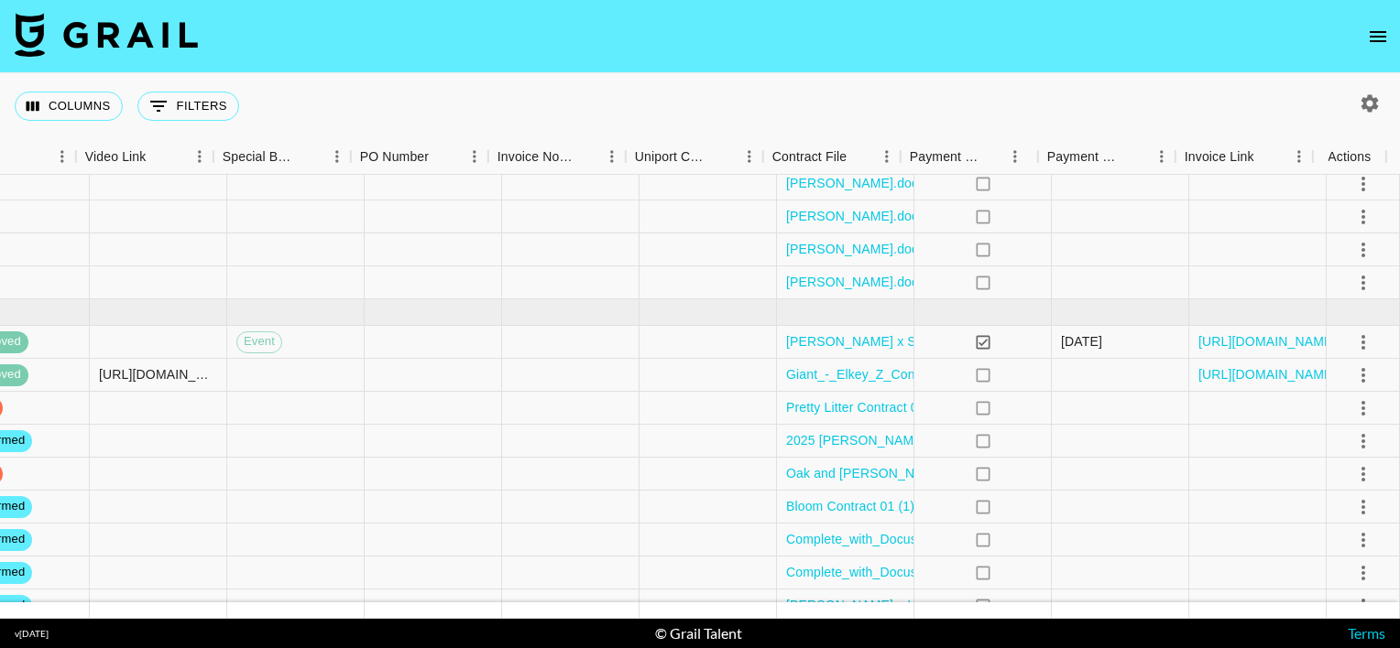
scroll to position [94, 1655]
click at [1361, 380] on icon "select merge strategy" at bounding box center [1363, 374] width 4 height 15
click at [1352, 418] on button "select merge strategy" at bounding box center [1362, 407] width 31 height 31
click at [1235, 98] on div "Columns 0 Filters + Booking" at bounding box center [700, 106] width 1400 height 66
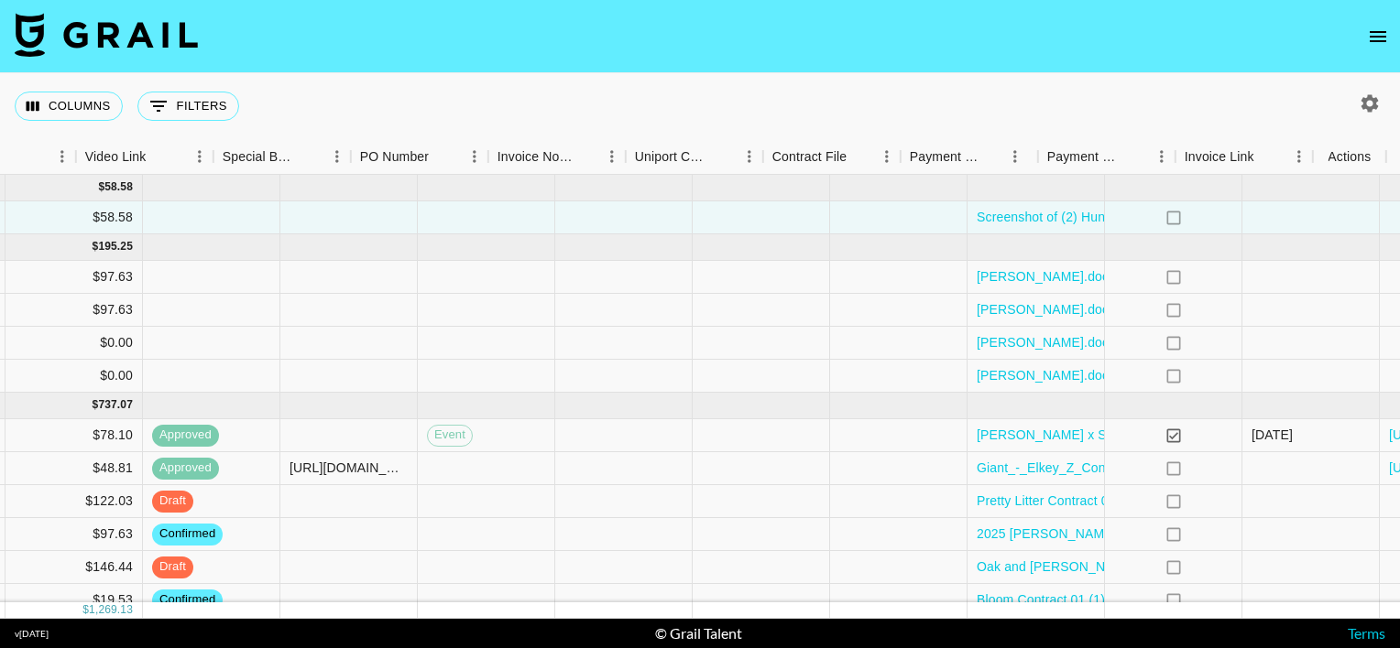
scroll to position [0, 1655]
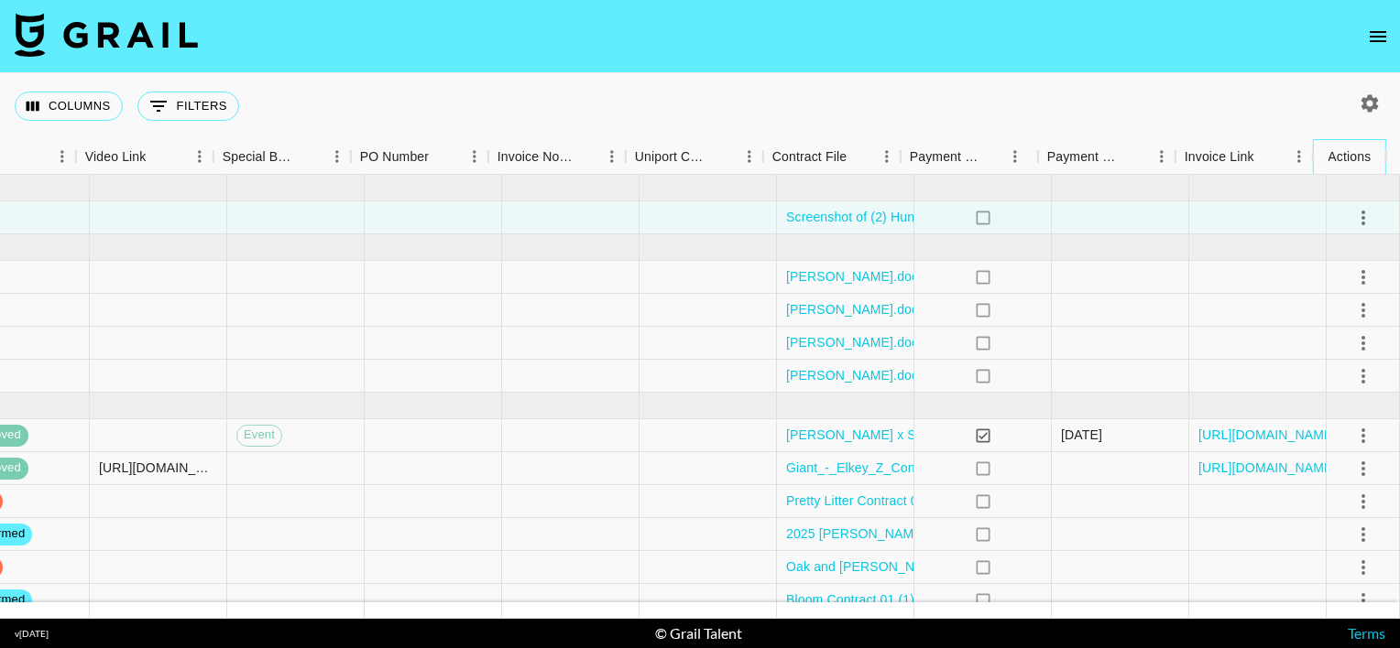
click at [1345, 161] on div "Actions" at bounding box center [1348, 157] width 43 height 36
click at [1367, 37] on icon "open drawer" at bounding box center [1378, 37] width 22 height 22
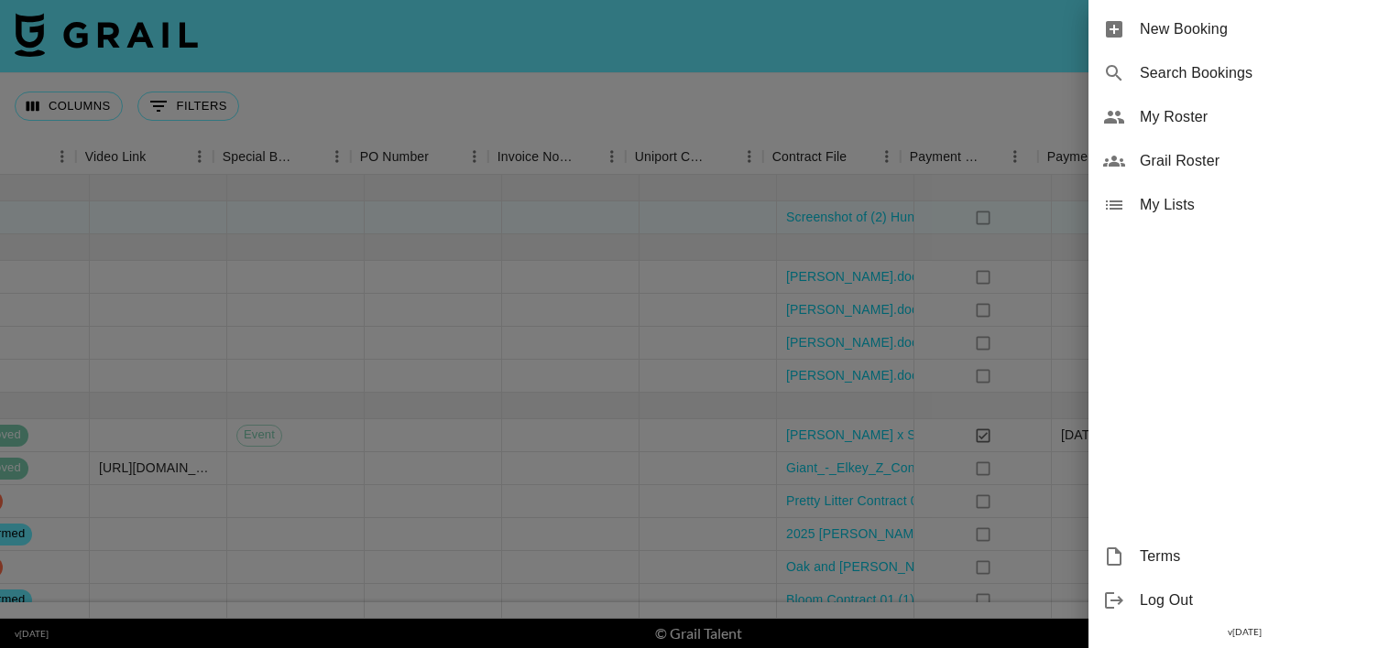
click at [931, 93] on div at bounding box center [700, 324] width 1400 height 648
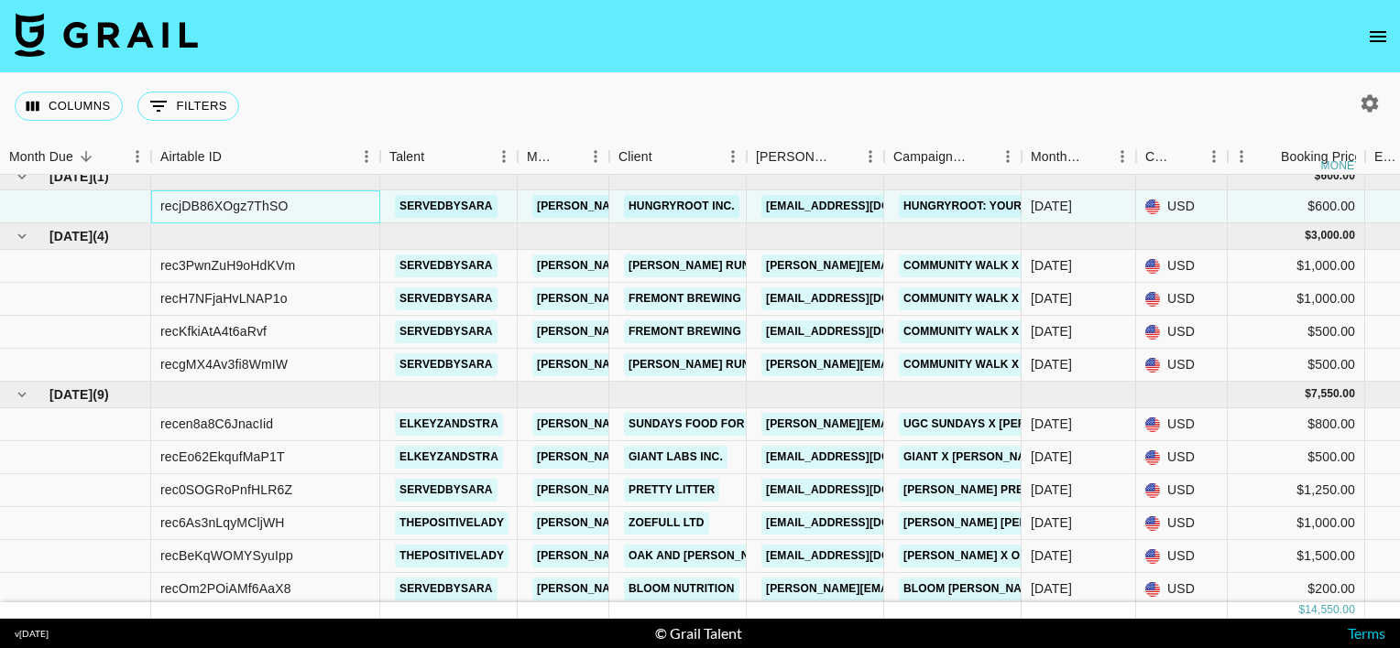
scroll to position [0, 0]
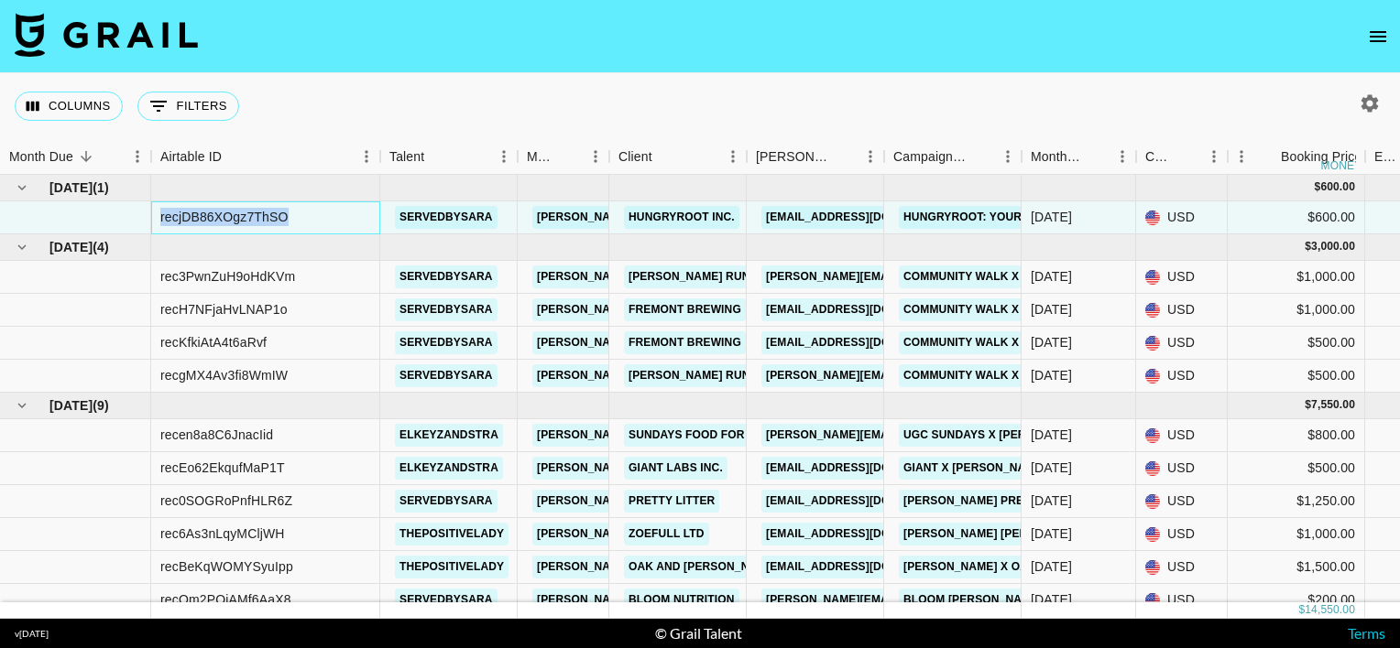
drag, startPoint x: 283, startPoint y: 216, endPoint x: 157, endPoint y: 218, distance: 126.4
click at [157, 218] on div "recjDB86XOgz7ThSO" at bounding box center [265, 218] width 229 height 33
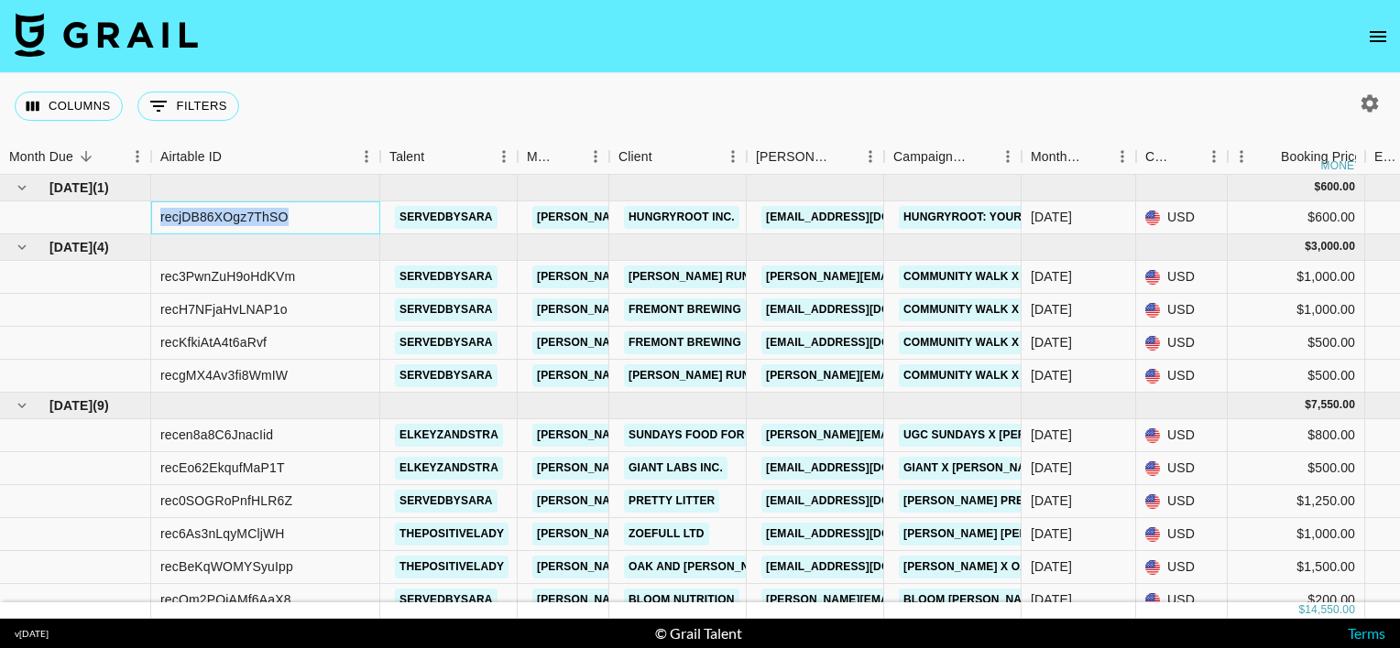
copy div "recjDB86XOgz7ThSO"
click at [561, 68] on nav at bounding box center [700, 36] width 1400 height 73
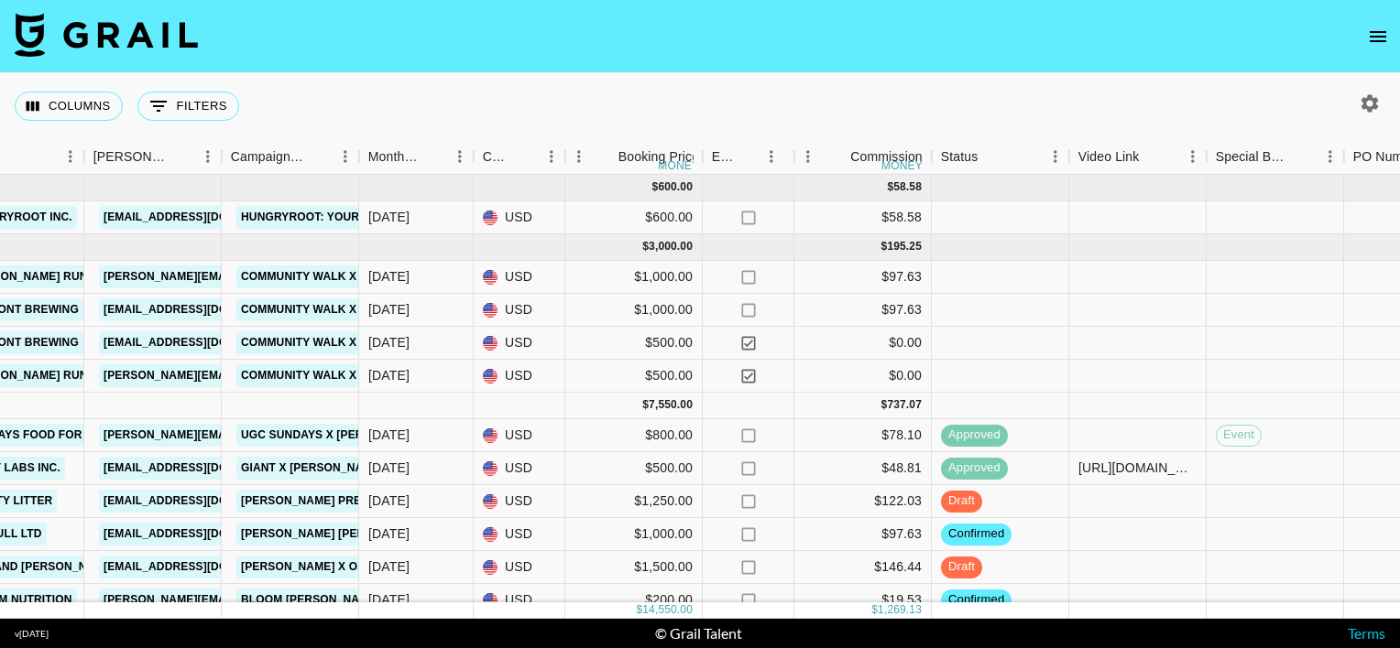
scroll to position [2, 662]
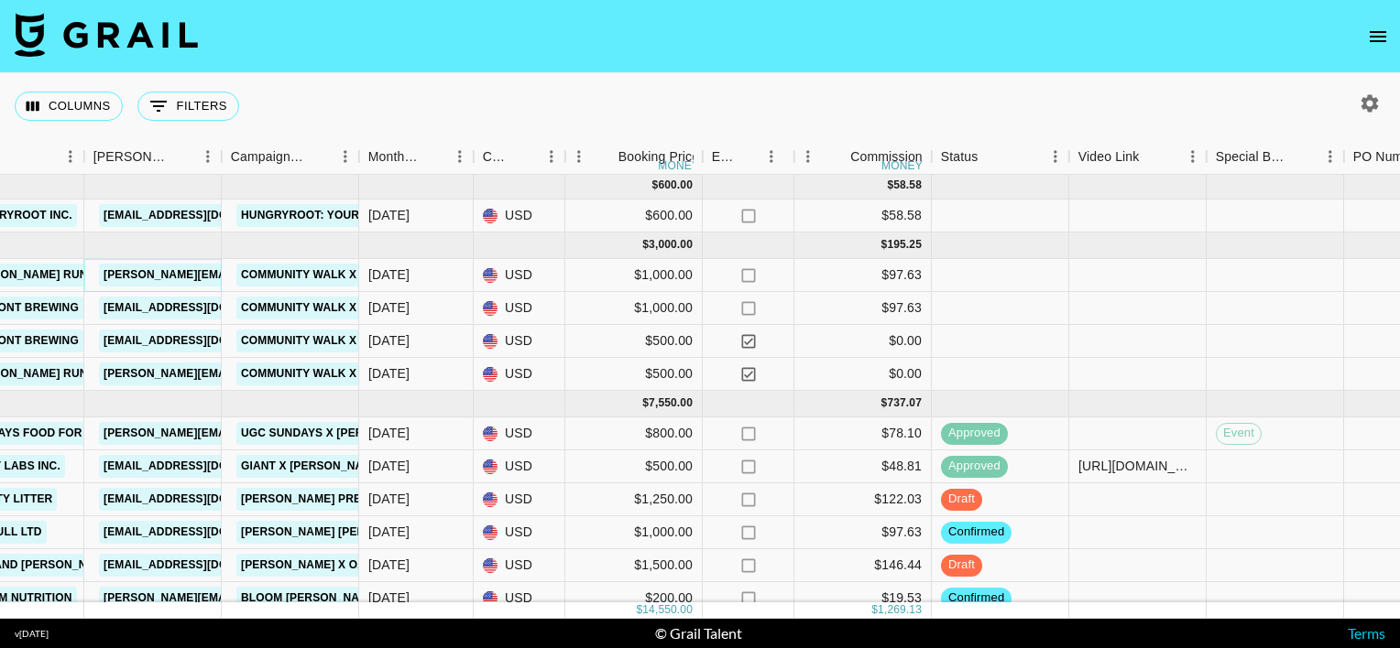
click at [156, 277] on link "michael.eaton@brooksrunning.com" at bounding box center [295, 275] width 393 height 23
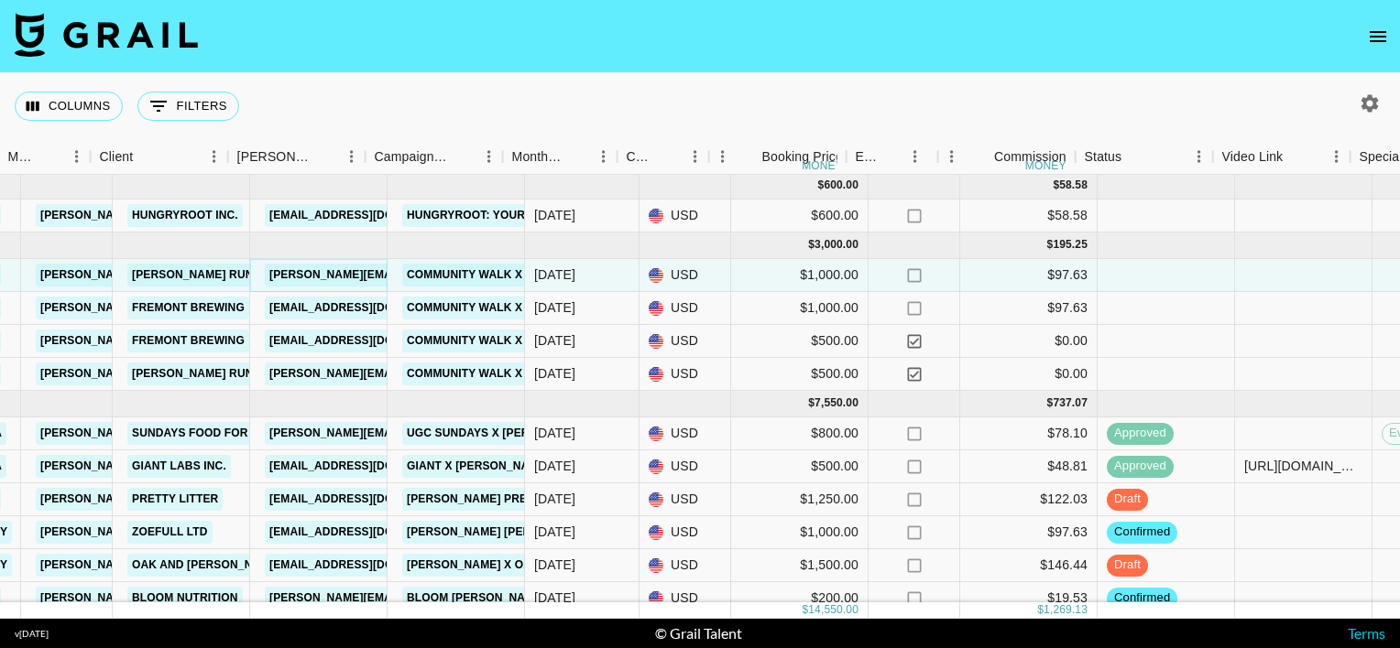
scroll to position [2, 495]
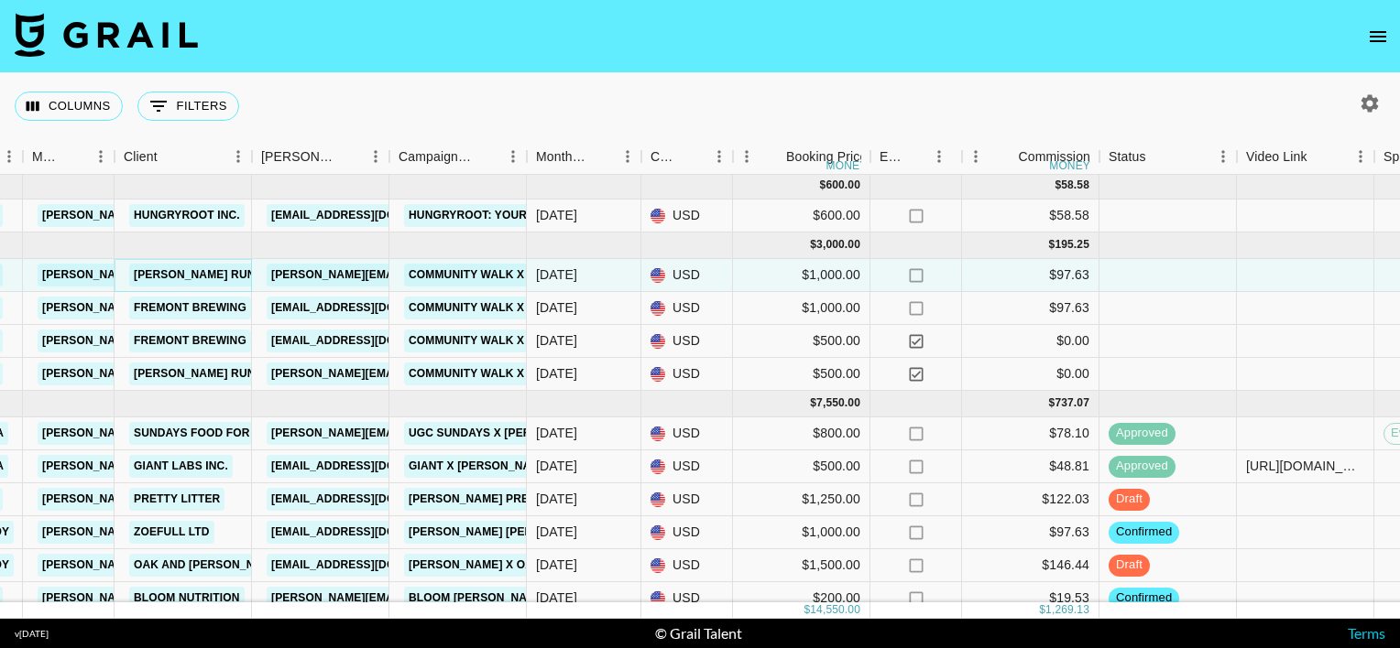
click at [198, 277] on link "Brooks Running Inc" at bounding box center [219, 275] width 181 height 23
click at [204, 311] on link "Fremont Brewing" at bounding box center [190, 308] width 122 height 23
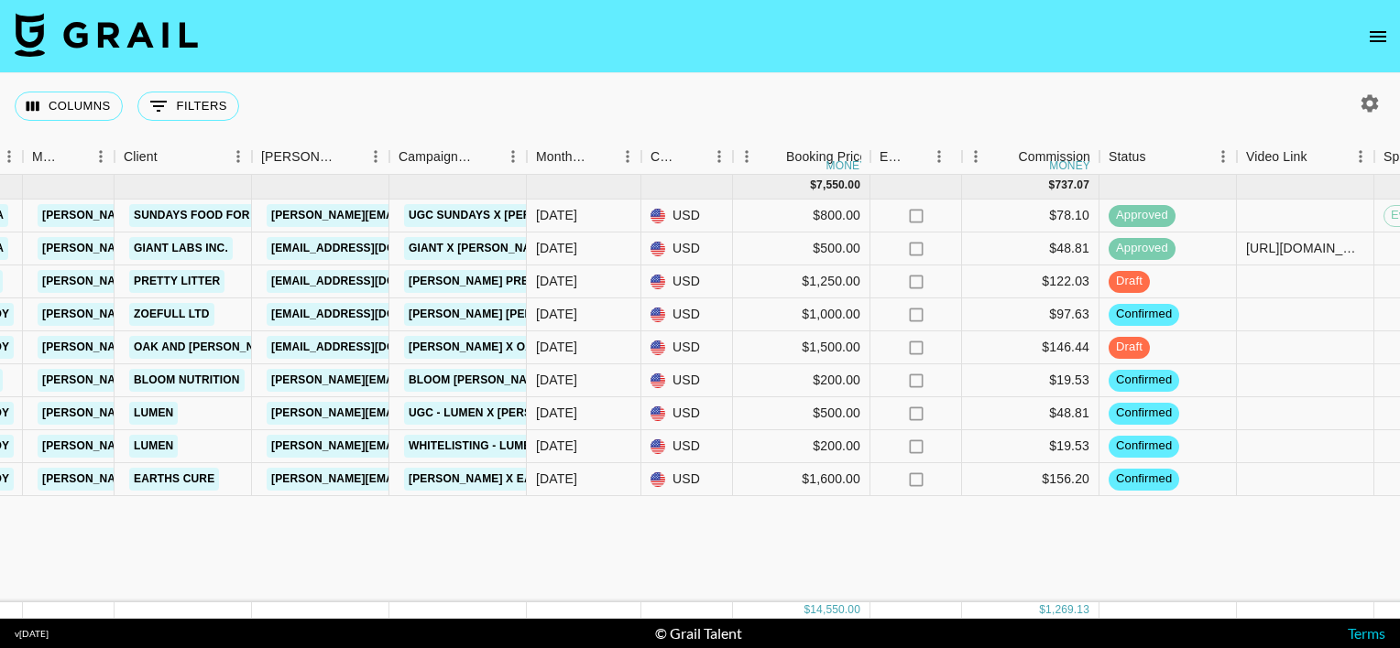
scroll to position [0, 495]
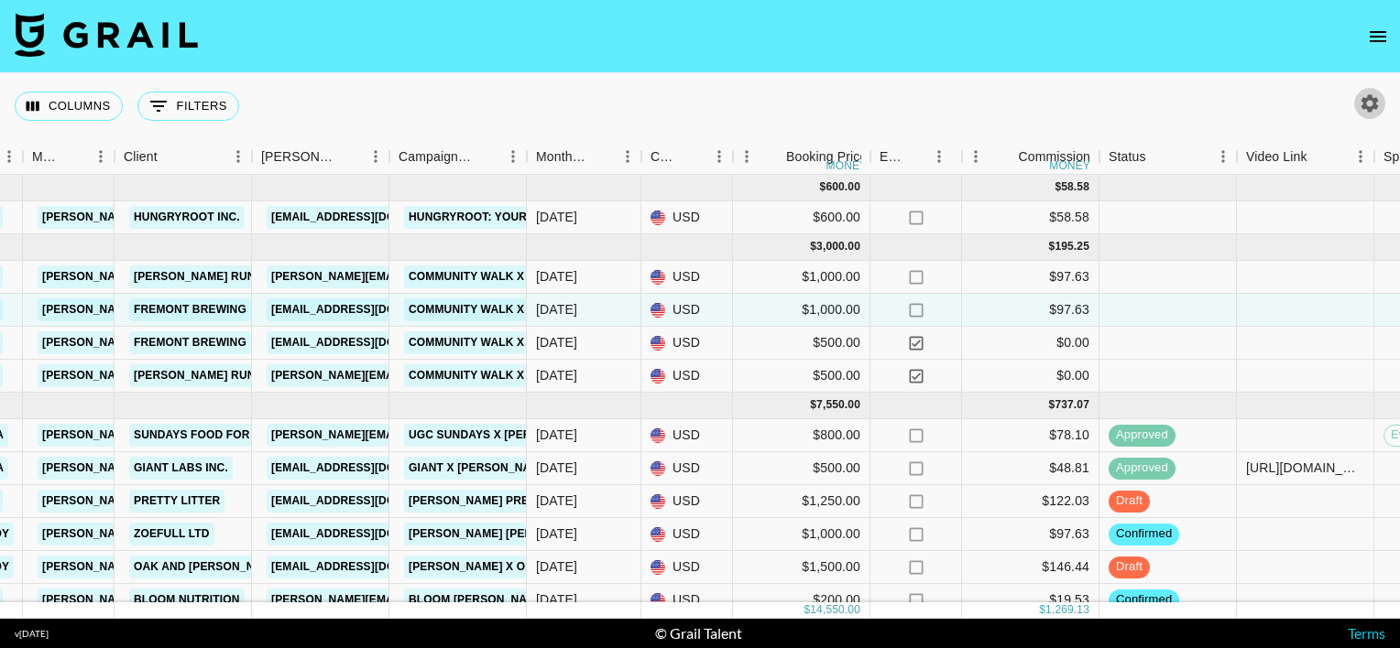
click at [1363, 106] on icon "button" at bounding box center [1369, 102] width 17 height 17
select select "May '25"
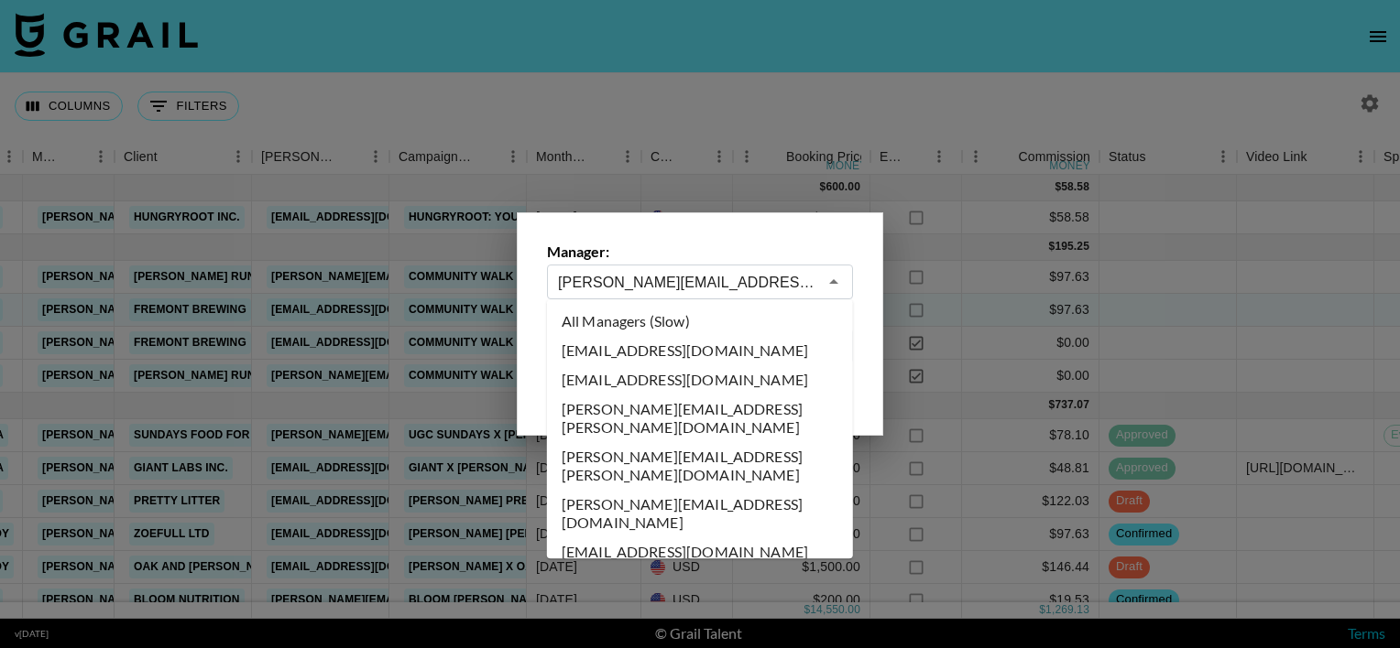
click at [756, 276] on input "anna.belko@grail-talent.com" at bounding box center [687, 282] width 259 height 21
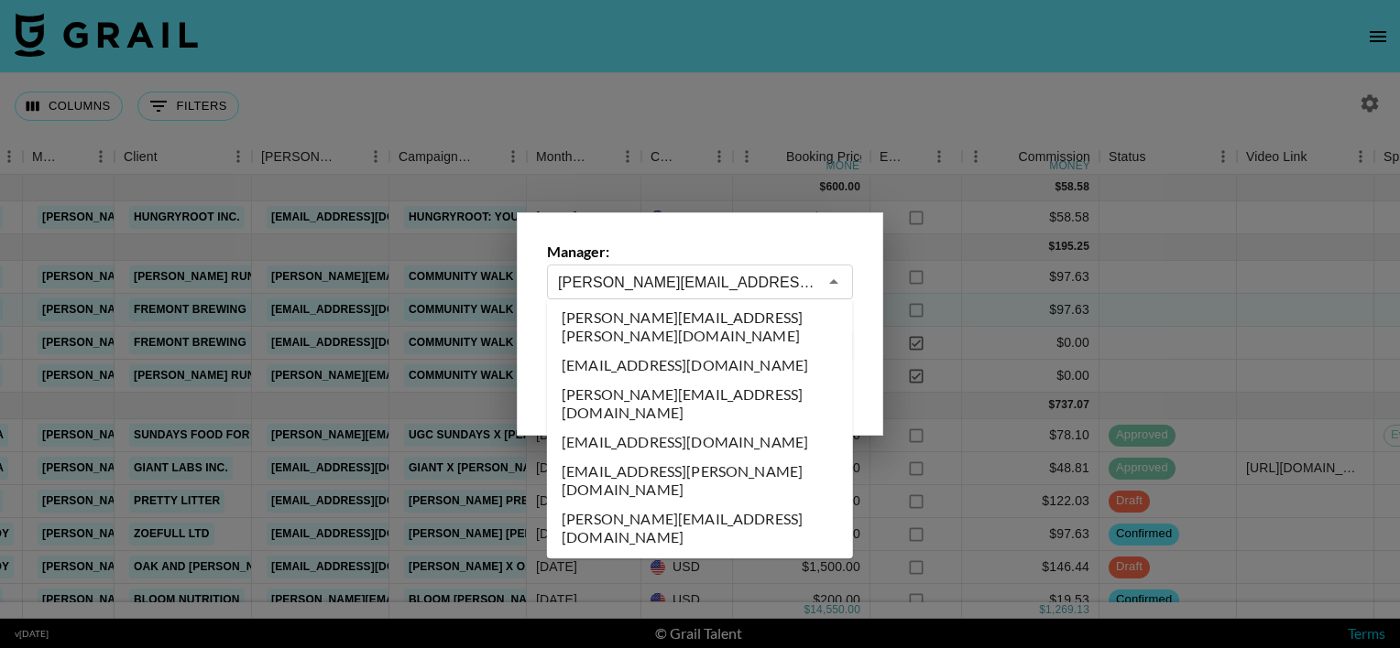
click at [756, 276] on input "anna.belko@grail-talent.com" at bounding box center [687, 282] width 259 height 21
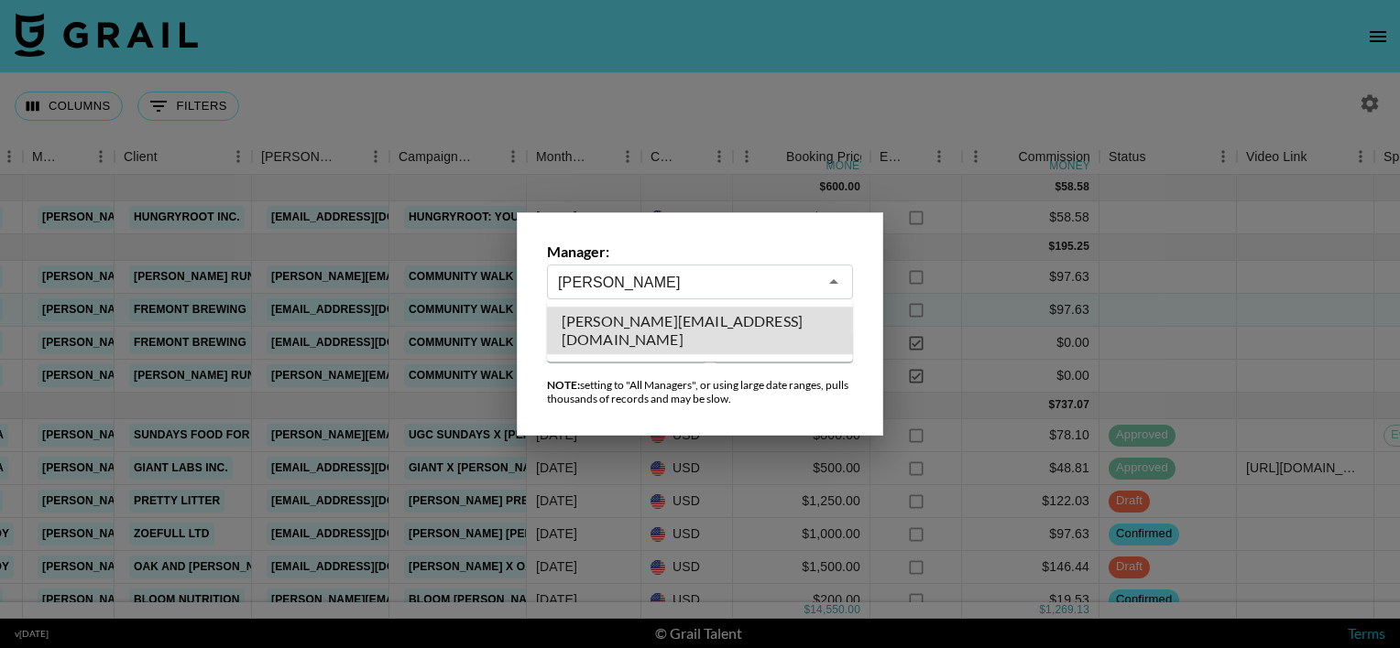
type input "[PERSON_NAME][EMAIL_ADDRESS][DOMAIN_NAME]"
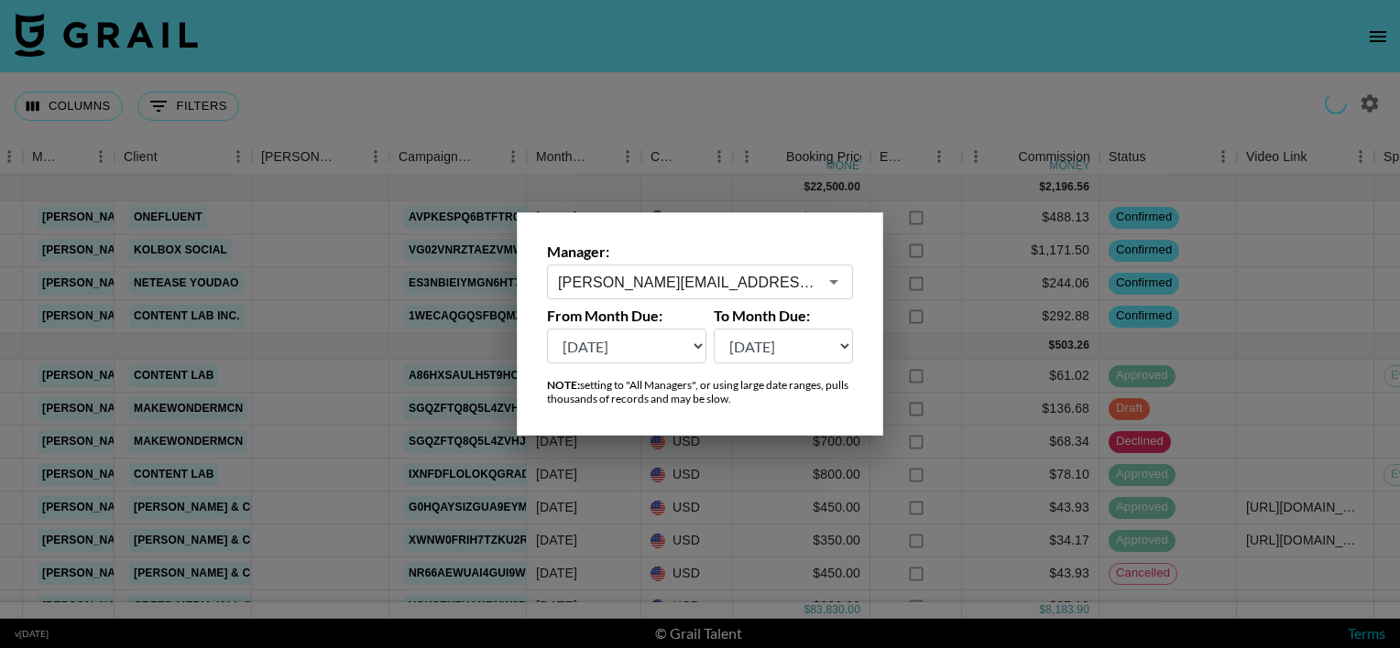
click at [564, 65] on div at bounding box center [700, 324] width 1400 height 648
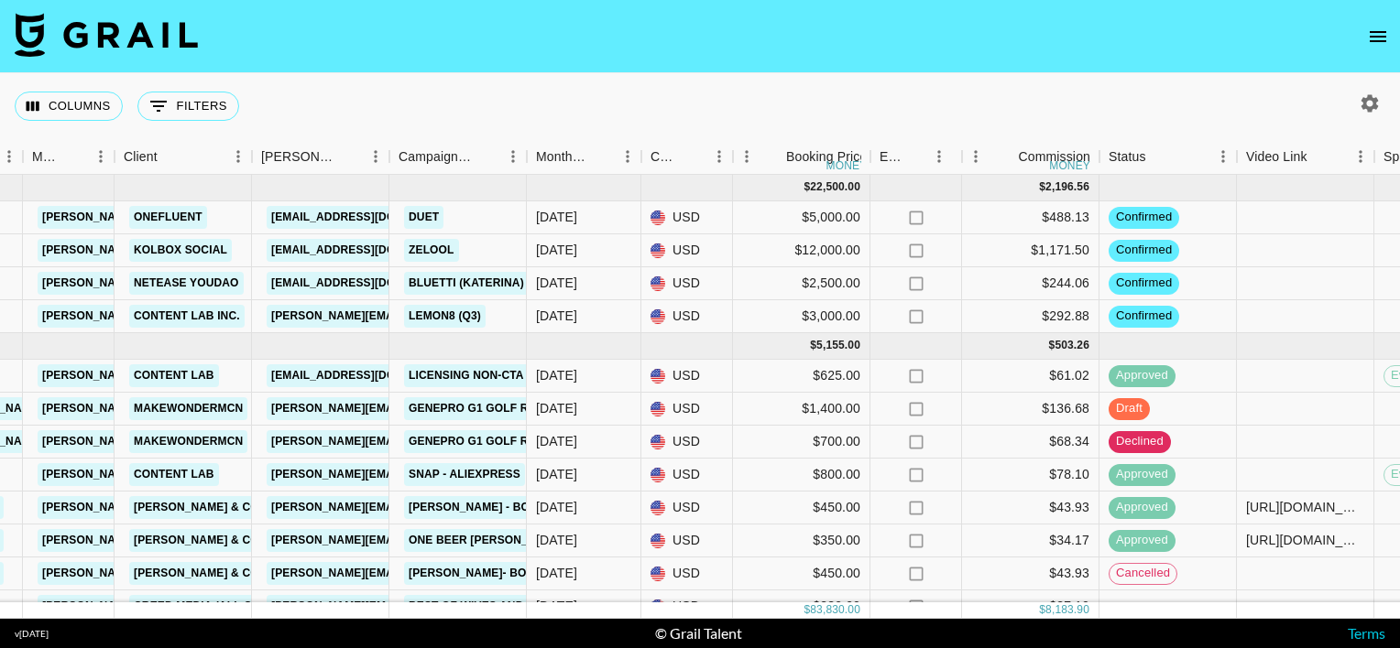
scroll to position [14, 495]
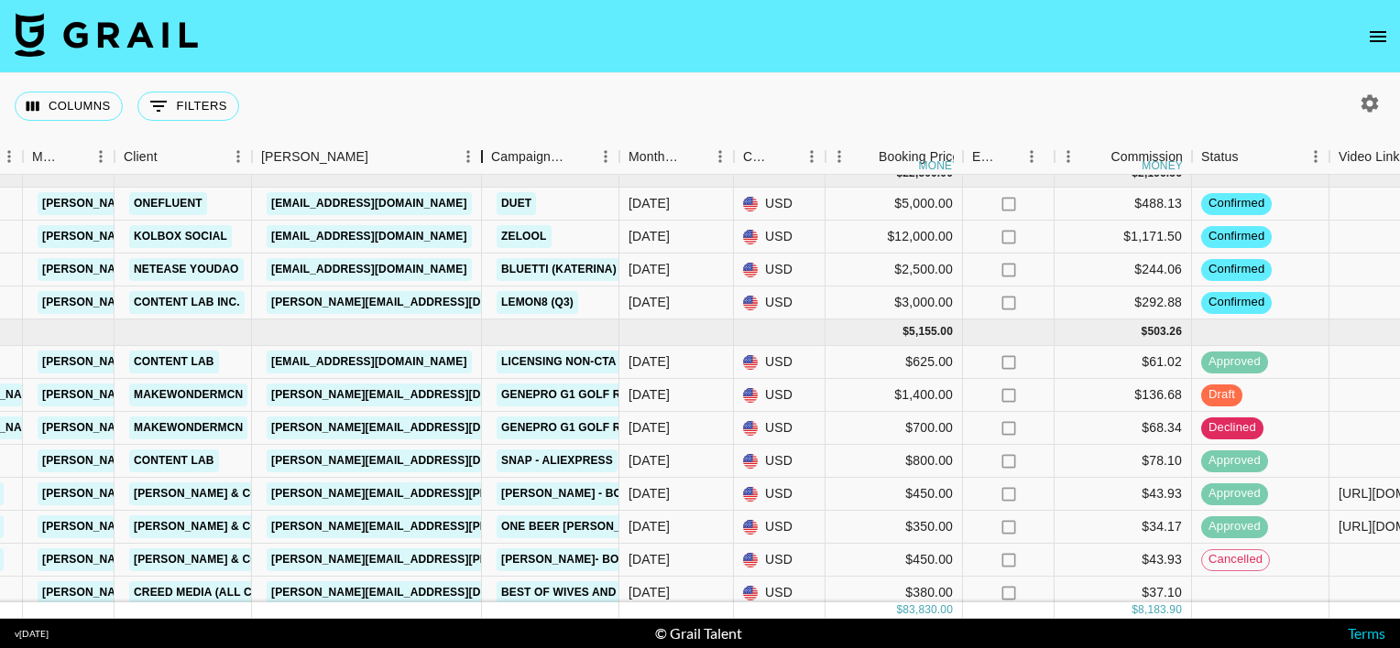
drag, startPoint x: 392, startPoint y: 147, endPoint x: 485, endPoint y: 149, distance: 92.5
click at [485, 149] on div "Booker" at bounding box center [482, 157] width 22 height 36
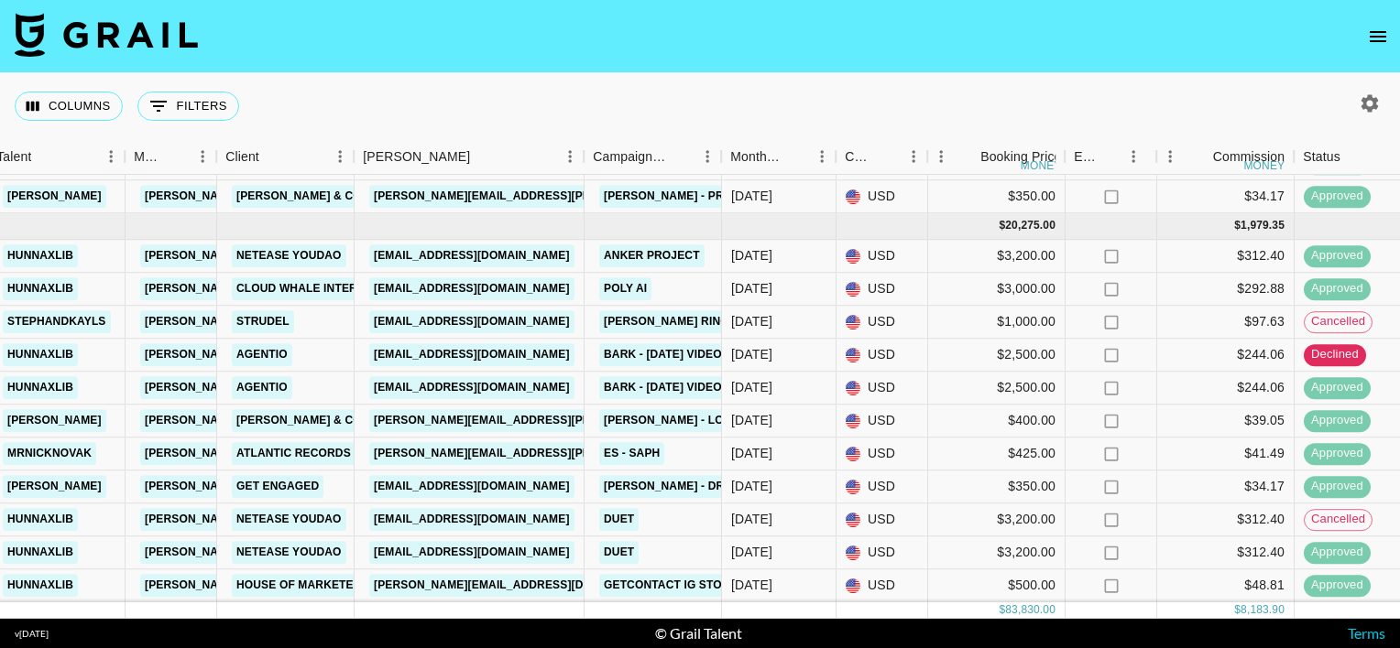
scroll to position [1367, 392]
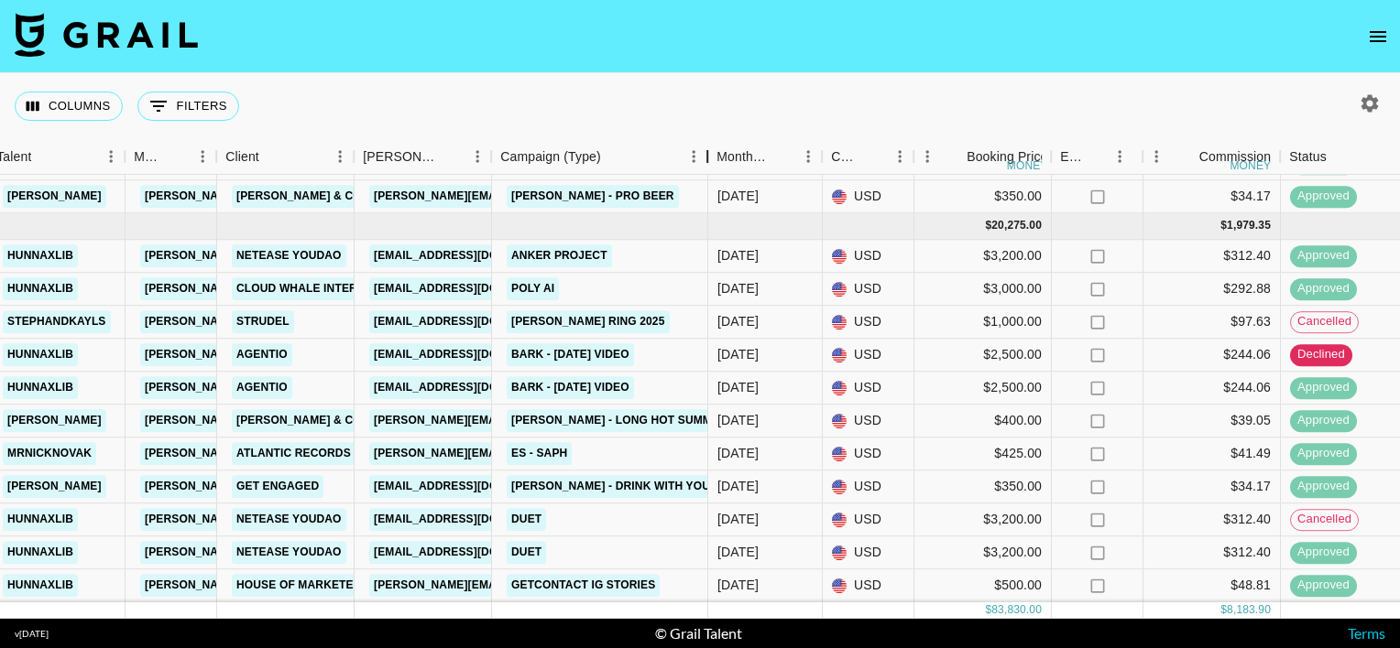
drag, startPoint x: 635, startPoint y: 158, endPoint x: 720, endPoint y: 165, distance: 85.5
click at [718, 165] on div "Campaign (Type)" at bounding box center [707, 157] width 22 height 36
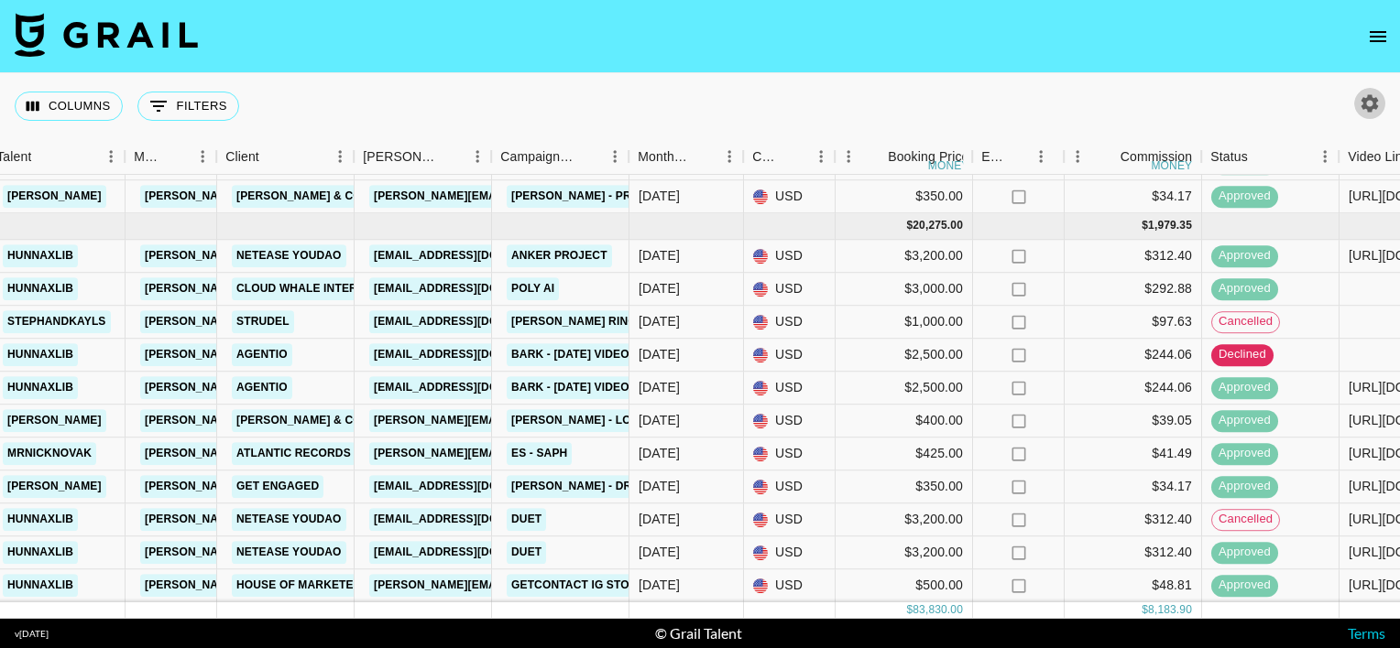
click at [1369, 103] on icon "button" at bounding box center [1369, 104] width 22 height 22
select select "May '25"
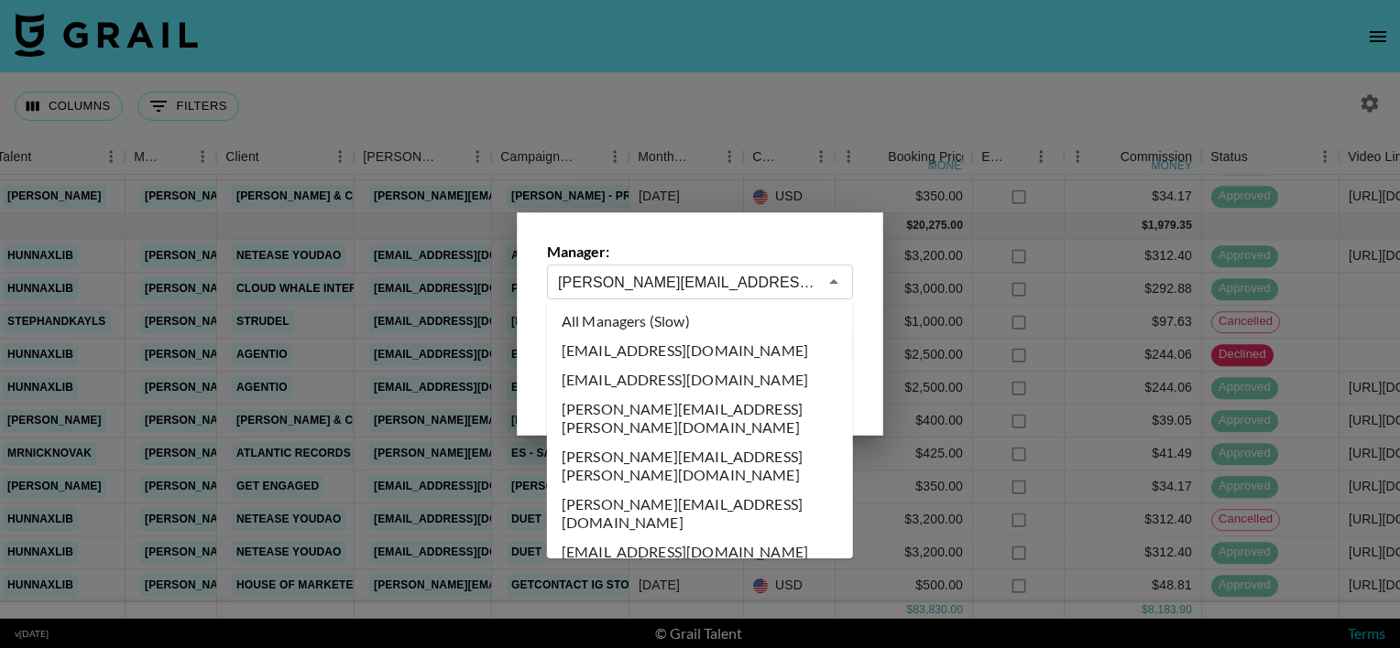
click at [755, 277] on input "[PERSON_NAME][EMAIL_ADDRESS][DOMAIN_NAME]" at bounding box center [687, 282] width 259 height 21
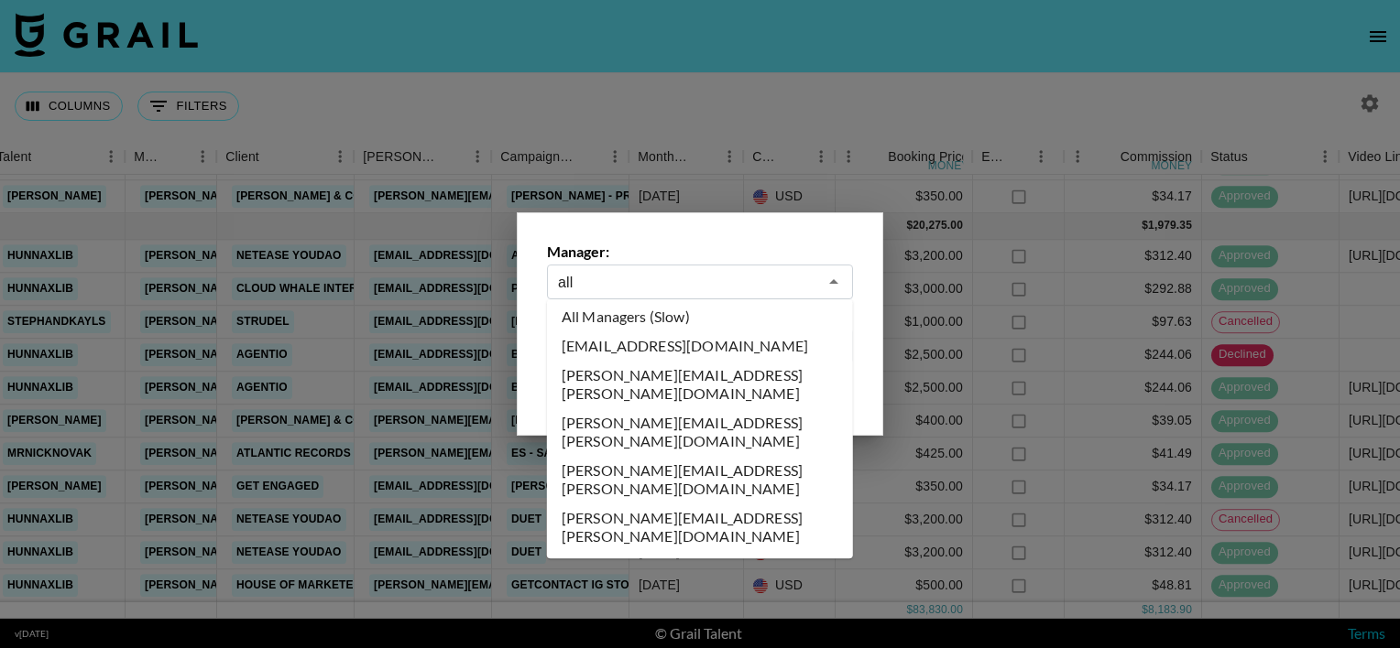
scroll to position [0, 0]
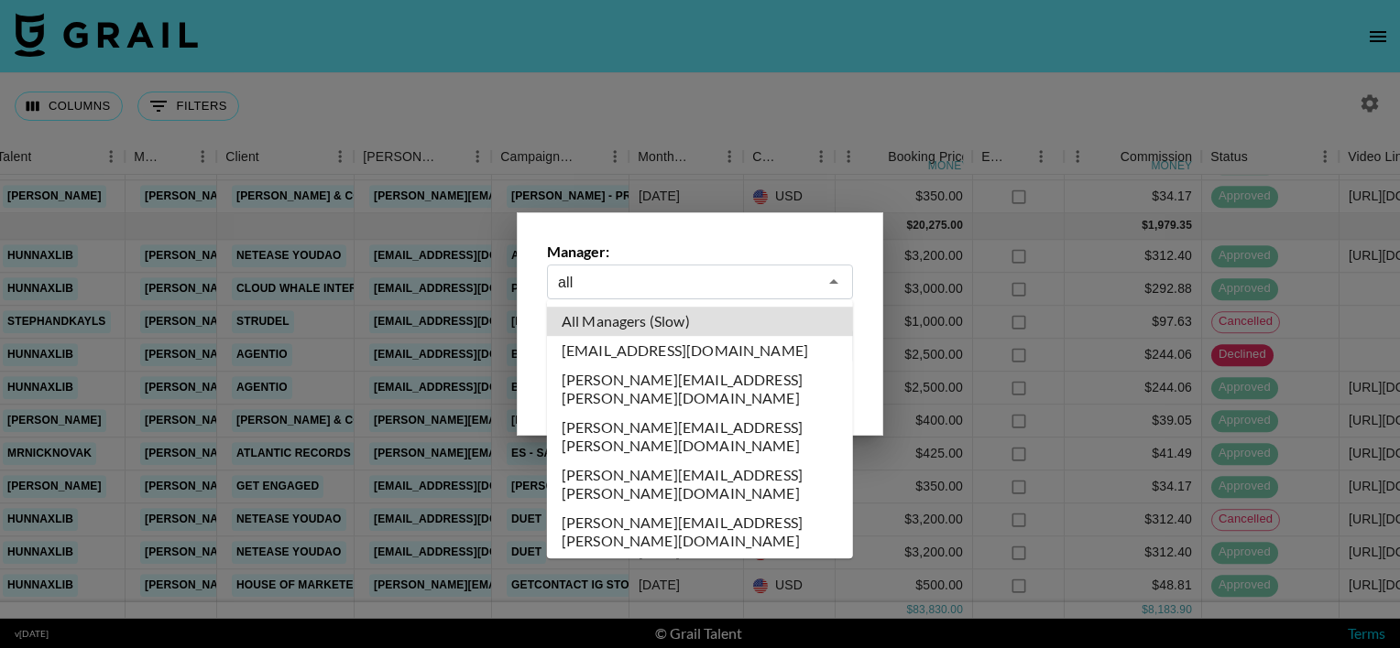
type input "All Managers (Slow)"
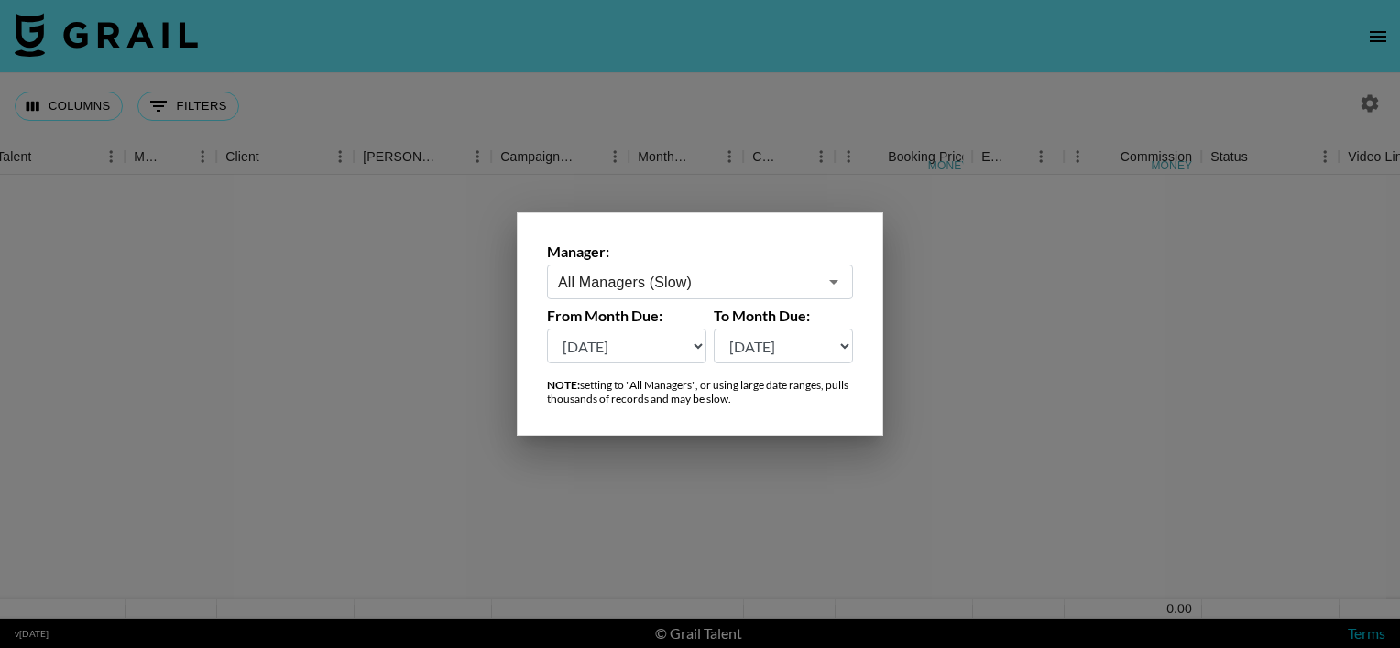
scroll to position [0, 392]
click at [538, 148] on div at bounding box center [700, 324] width 1400 height 648
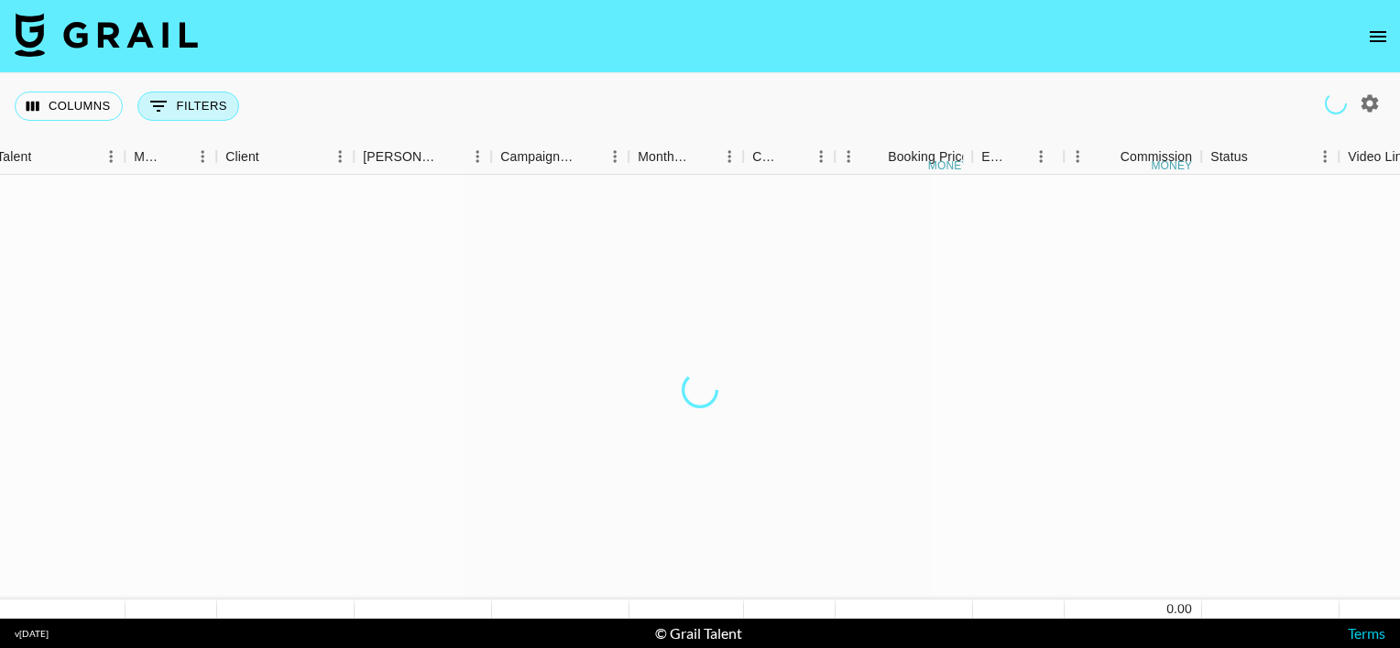
click at [202, 103] on button "0 Filters" at bounding box center [188, 106] width 102 height 29
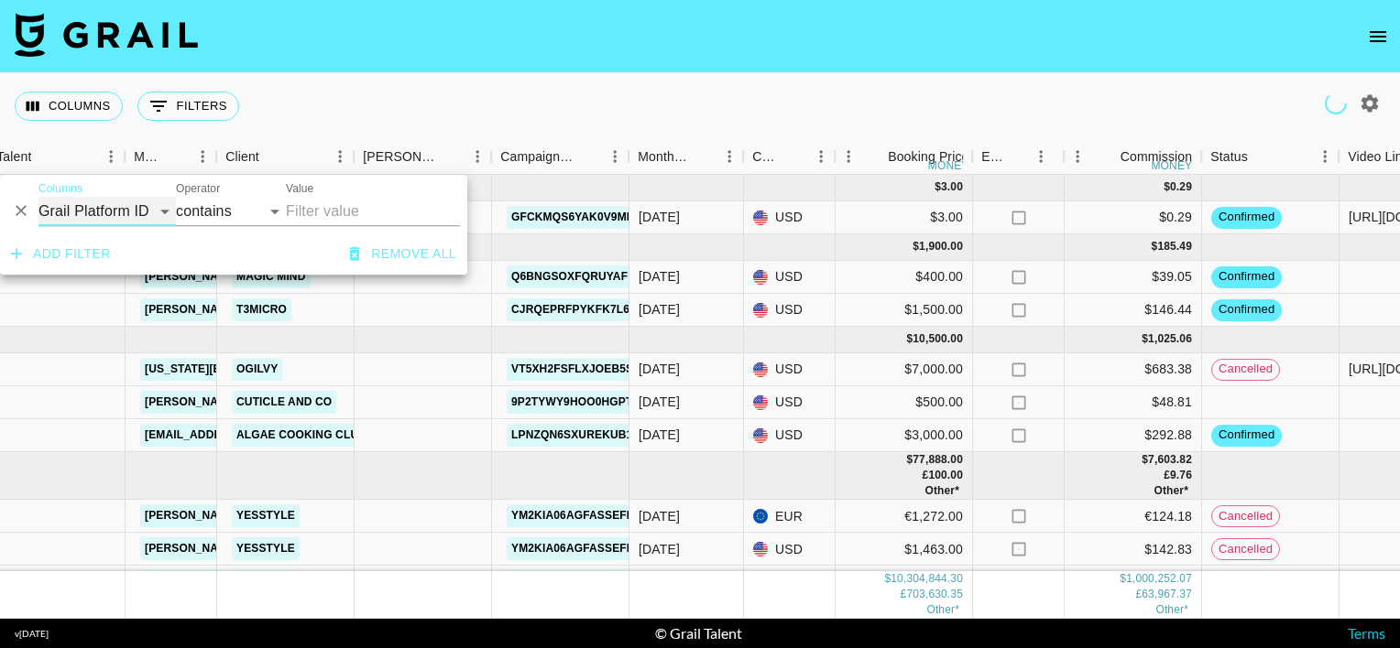
drag, startPoint x: 127, startPoint y: 212, endPoint x: 132, endPoint y: 227, distance: 15.4
click at [127, 212] on select "Grail Platform ID Airtable ID Talent Manager Client Booker Campaign (Type) Date…" at bounding box center [106, 211] width 137 height 29
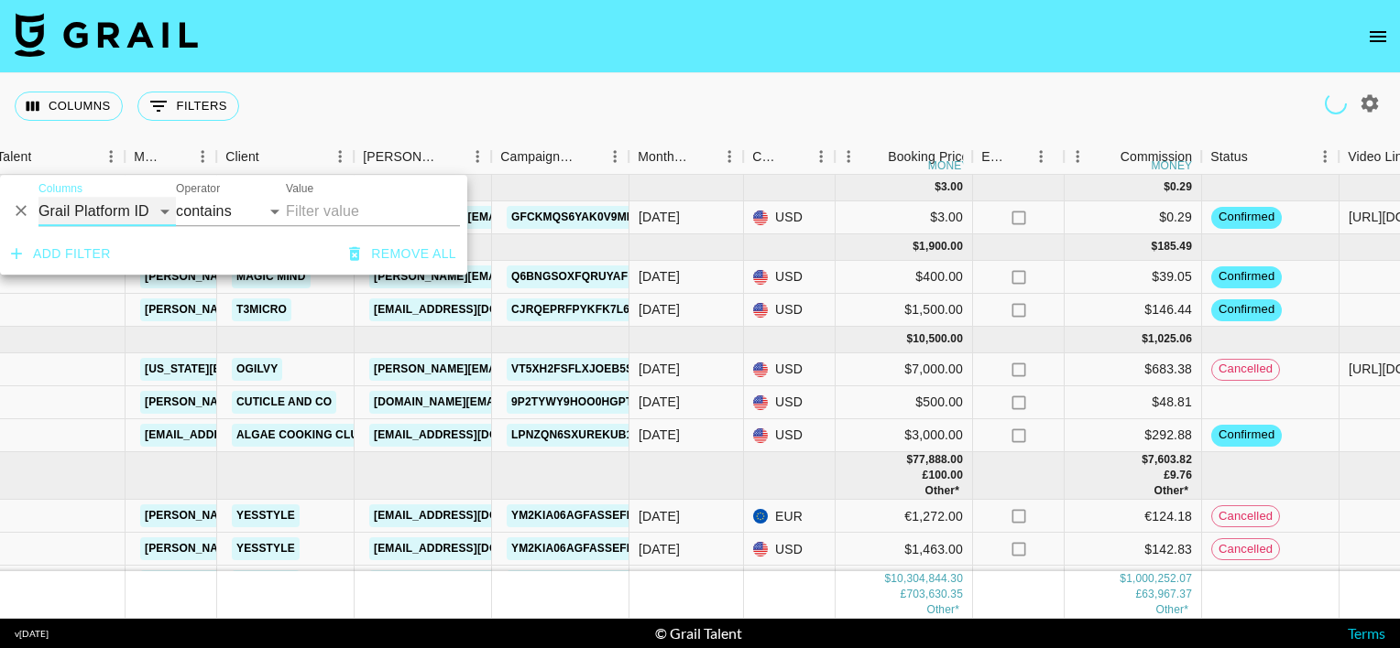
select select "clientId"
click at [38, 197] on select "Grail Platform ID Airtable ID Talent Manager Client Booker Campaign (Type) Date…" at bounding box center [106, 211] width 137 height 29
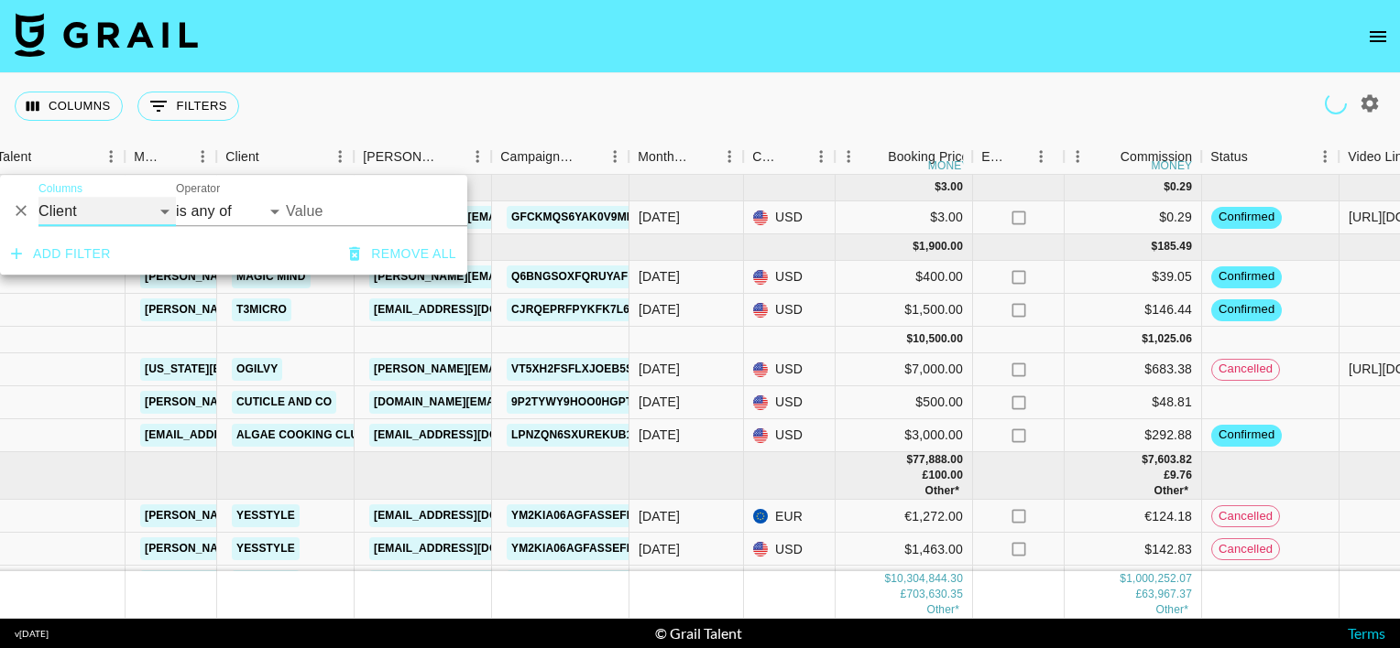
select select "is"
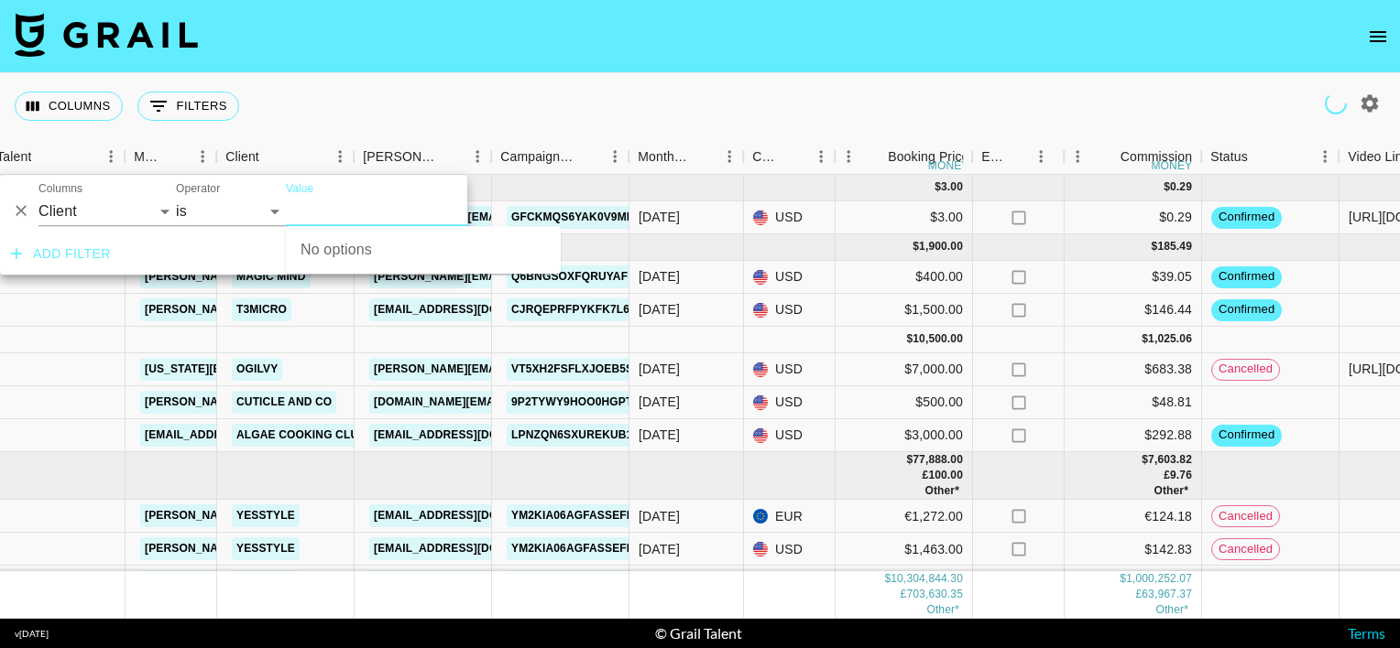
click at [332, 221] on input "Value" at bounding box center [409, 211] width 247 height 28
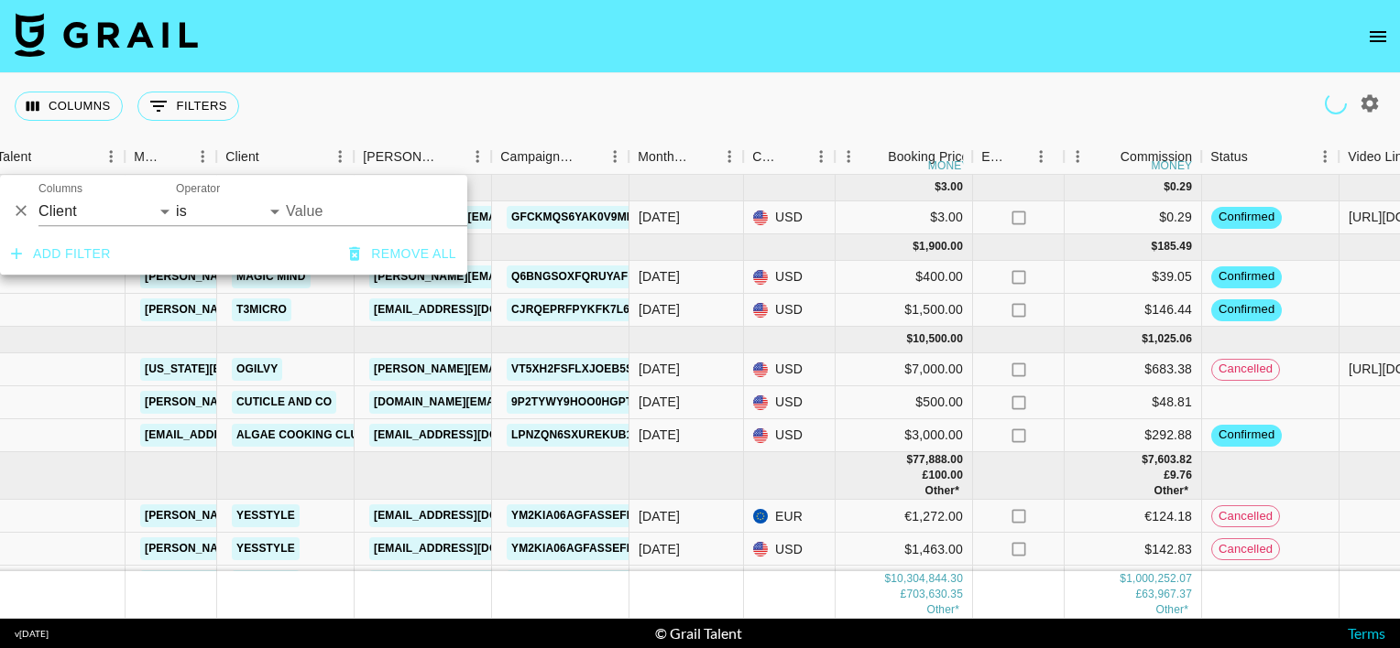
click at [332, 221] on input "Value" at bounding box center [409, 211] width 247 height 28
click at [322, 213] on input "Value" at bounding box center [409, 211] width 247 height 28
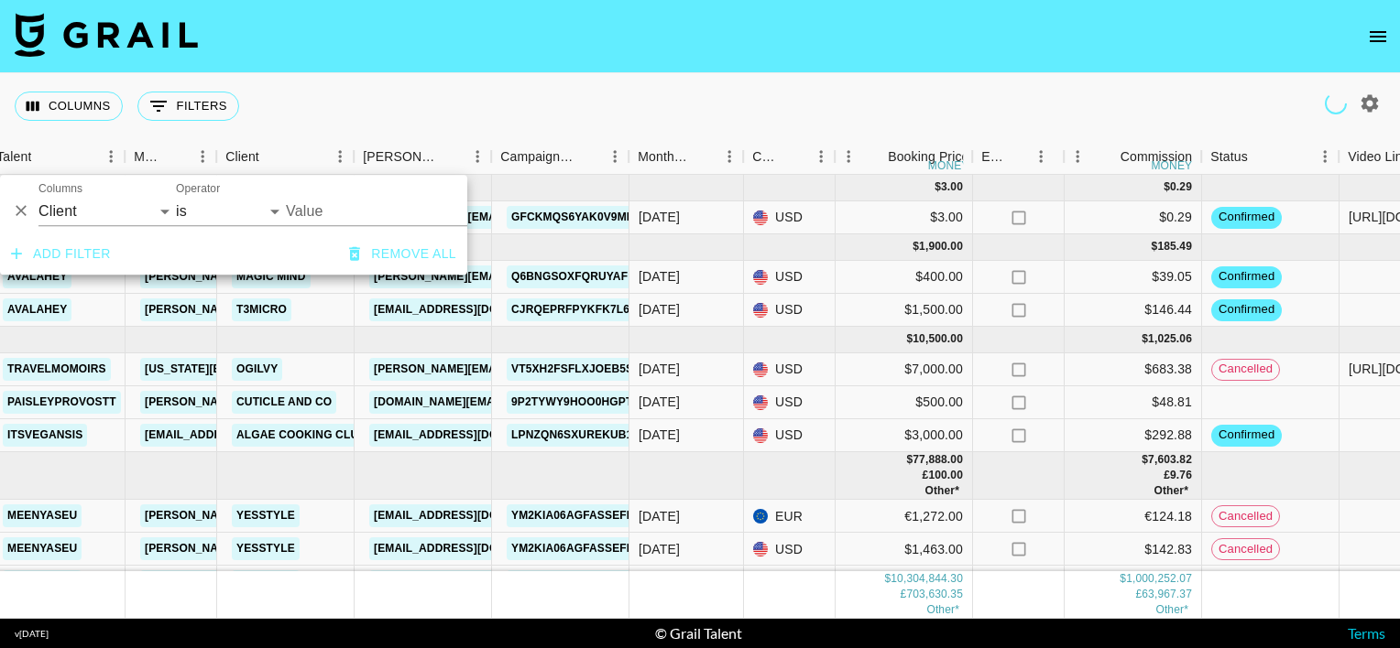
click at [322, 213] on input "Value" at bounding box center [409, 211] width 247 height 28
type input "momco"
click at [326, 213] on input "Value" at bounding box center [409, 211] width 247 height 28
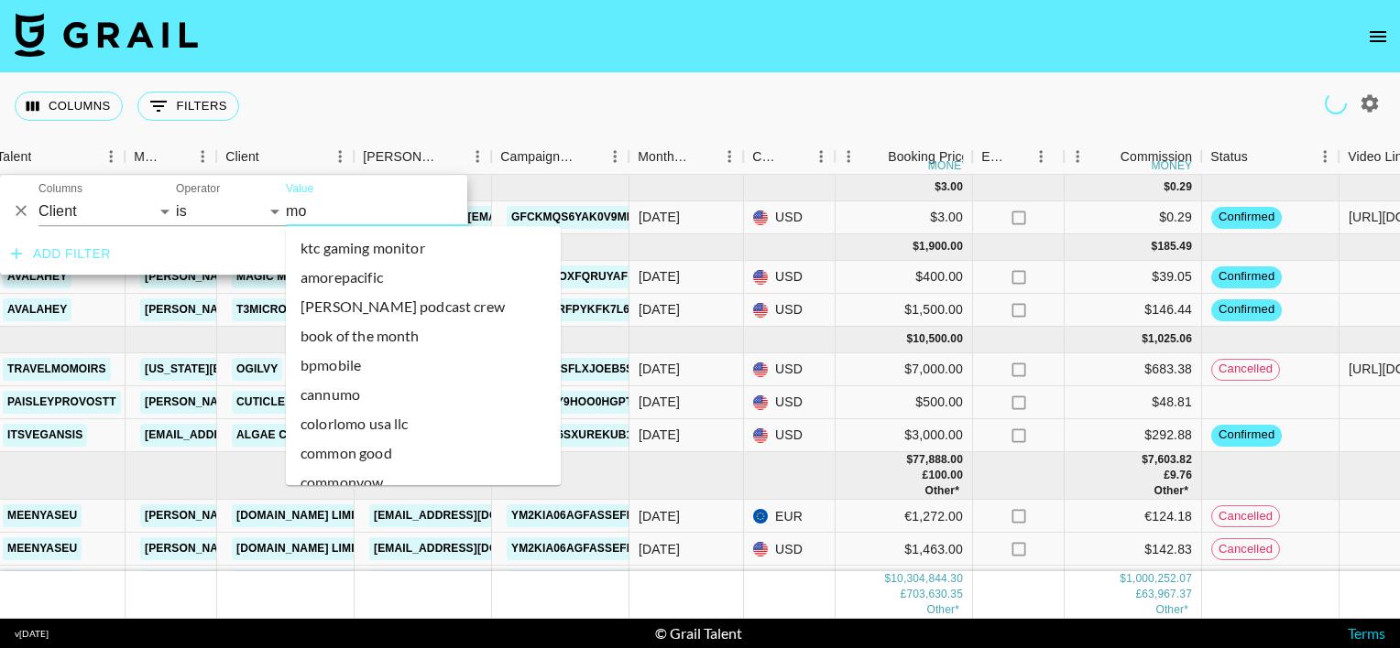
type input "mom"
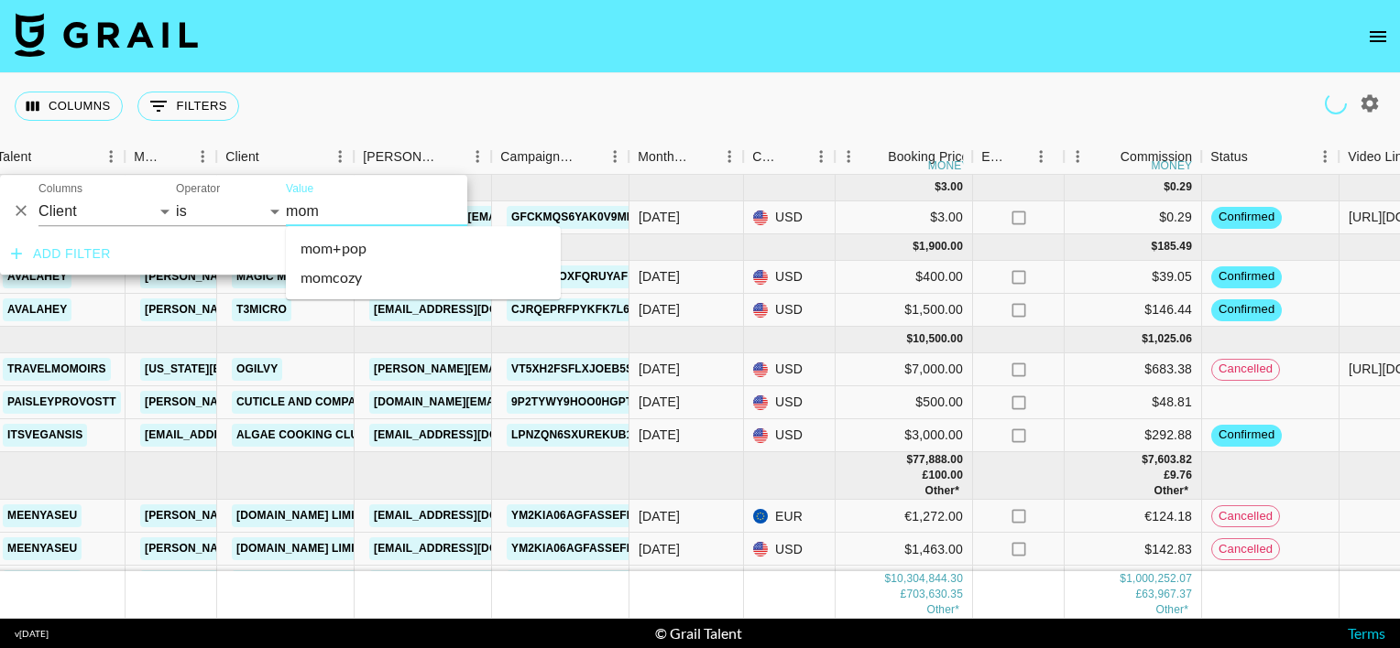
click at [329, 269] on li "momcozy" at bounding box center [423, 277] width 275 height 29
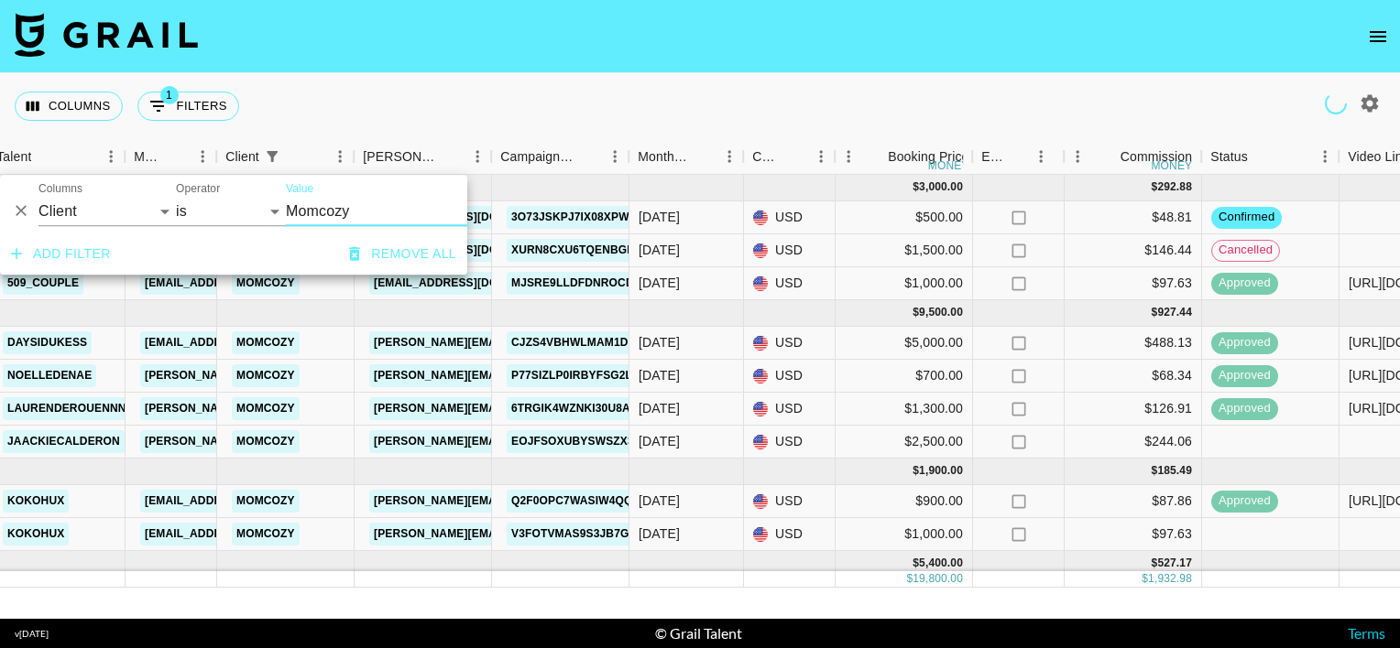
click at [451, 94] on div "Columns 1 Filters + Booking" at bounding box center [700, 106] width 1400 height 66
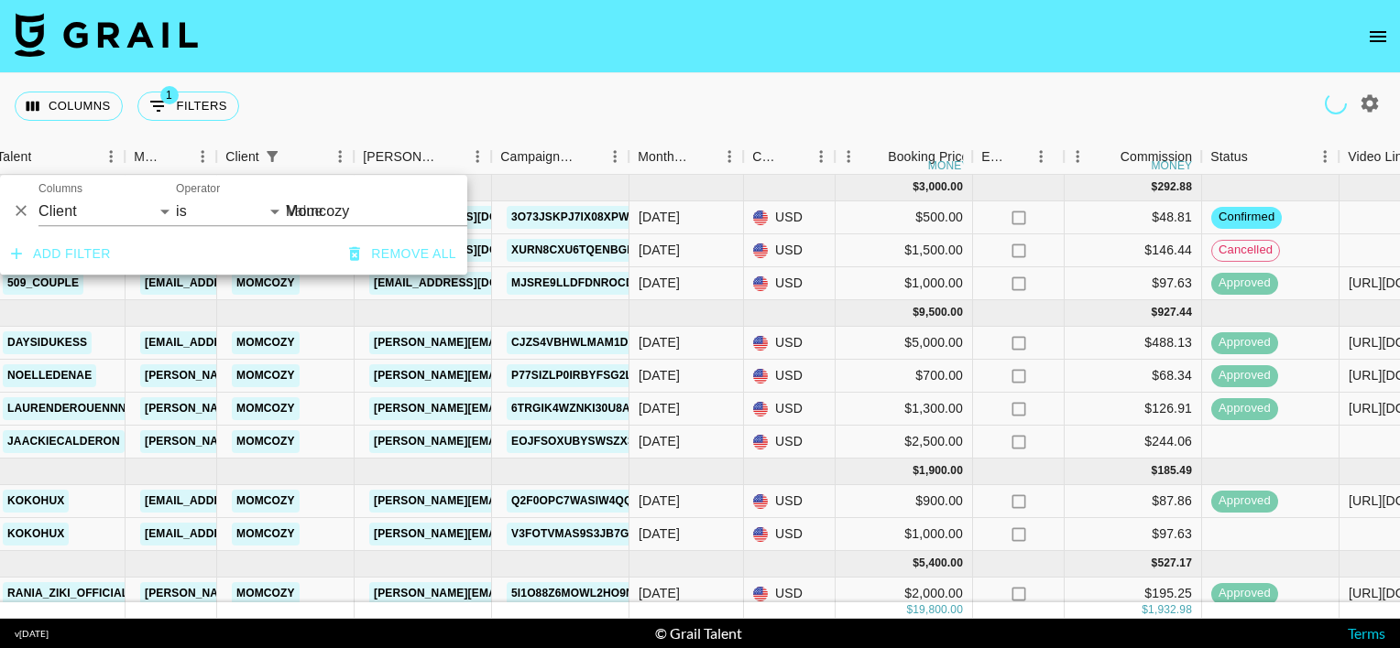
click at [470, 93] on div "Columns 1 Filters + Booking" at bounding box center [700, 106] width 1400 height 66
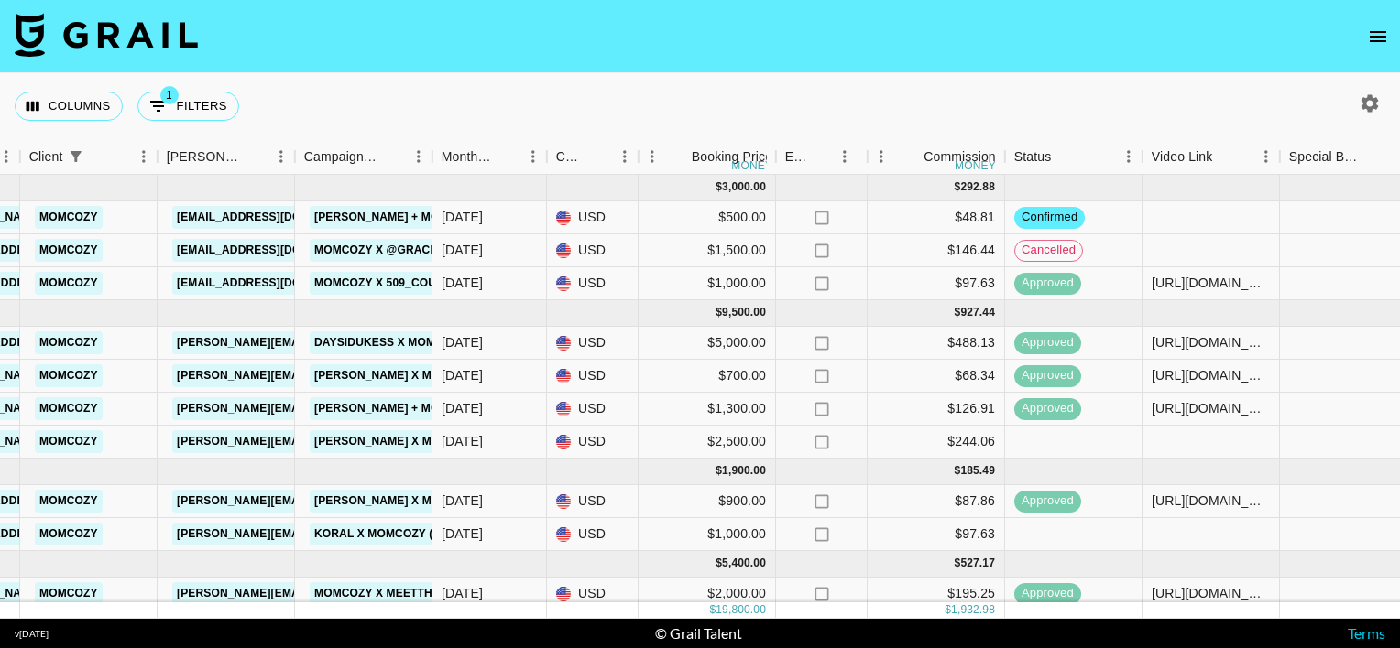
scroll to position [0, 590]
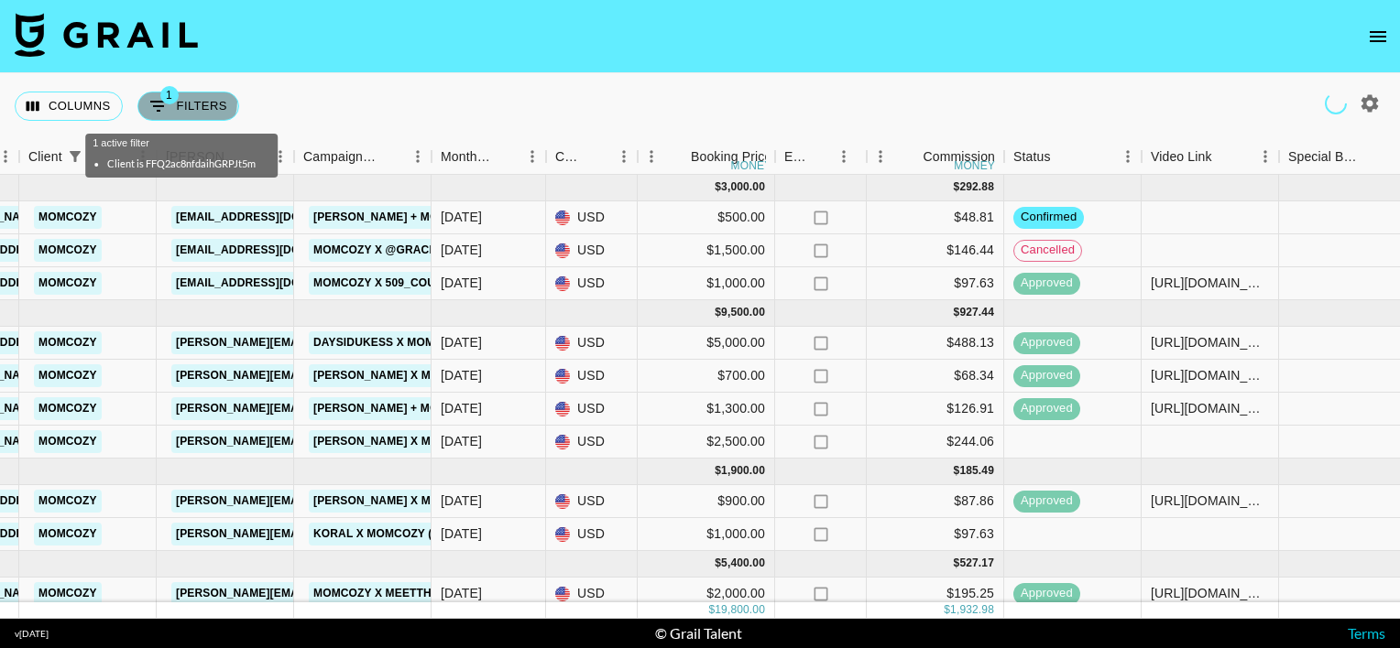
click at [180, 102] on button "1 Filters" at bounding box center [188, 106] width 102 height 29
select select "clientId"
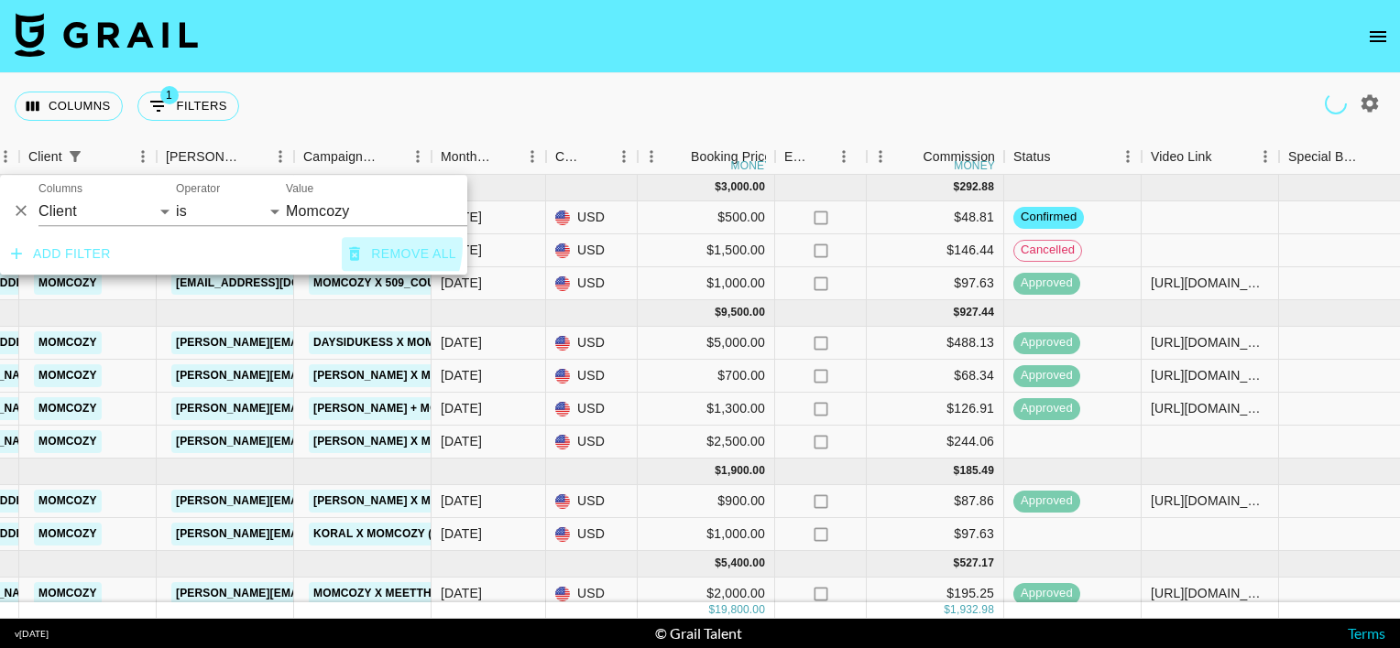
click at [373, 259] on button "Remove all" at bounding box center [403, 254] width 122 height 34
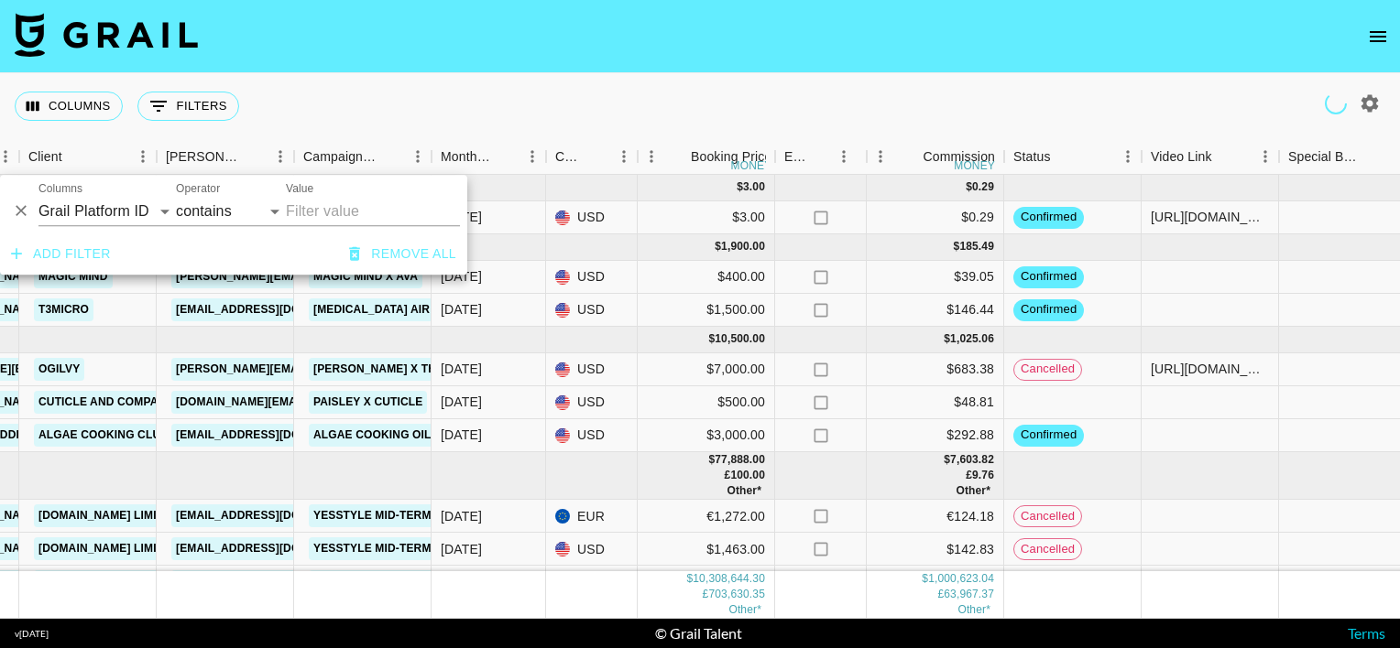
click at [453, 76] on div "Columns 0 Filters + Booking" at bounding box center [700, 106] width 1400 height 66
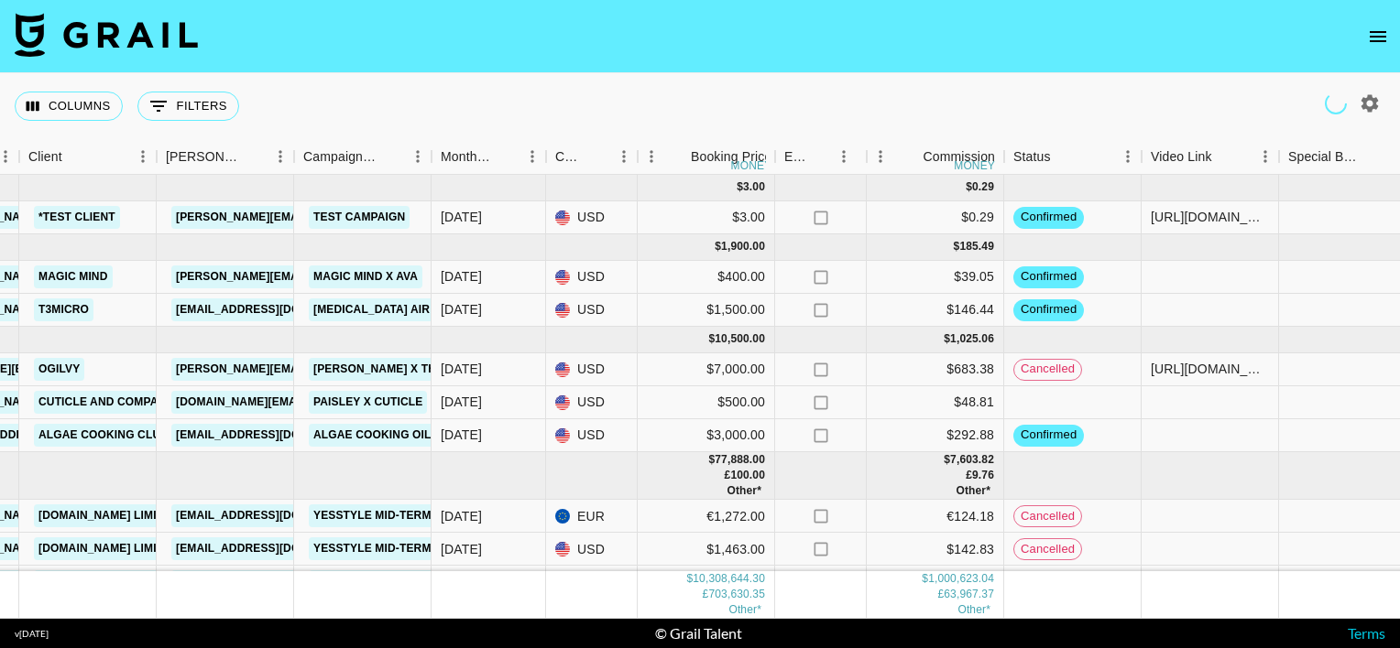
click at [412, 51] on nav at bounding box center [700, 36] width 1400 height 73
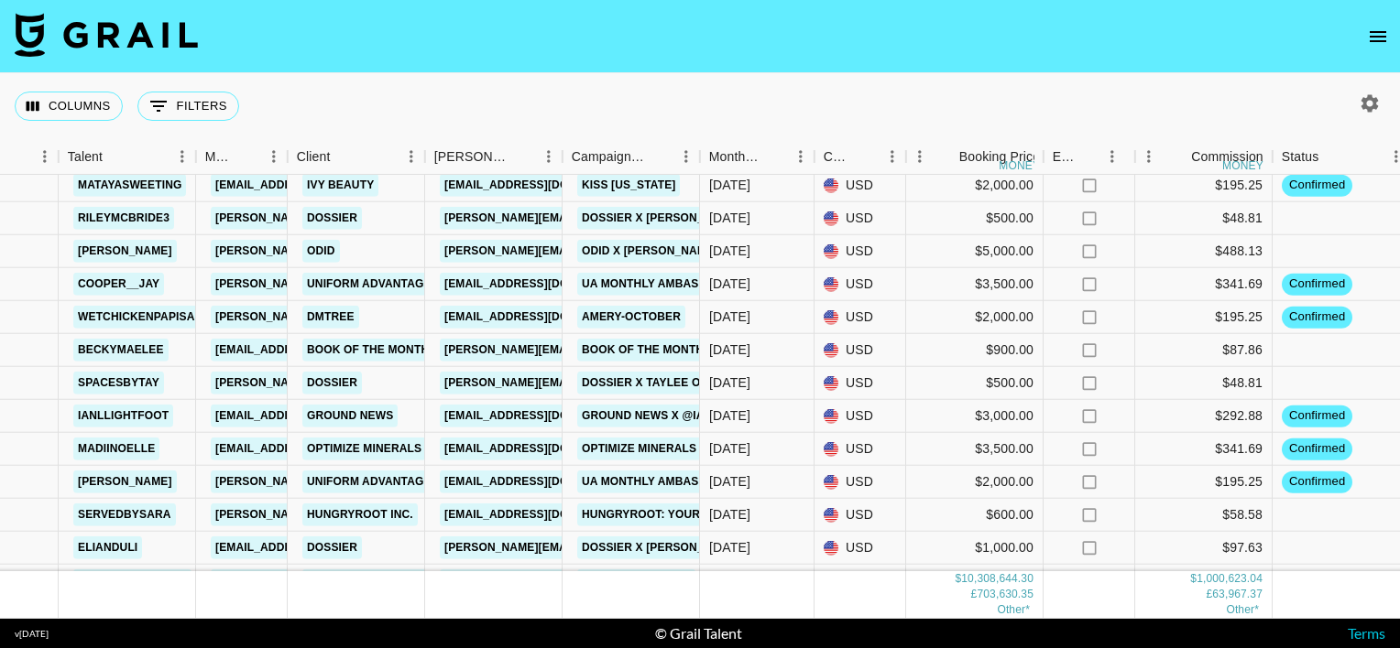
scroll to position [1515, 321]
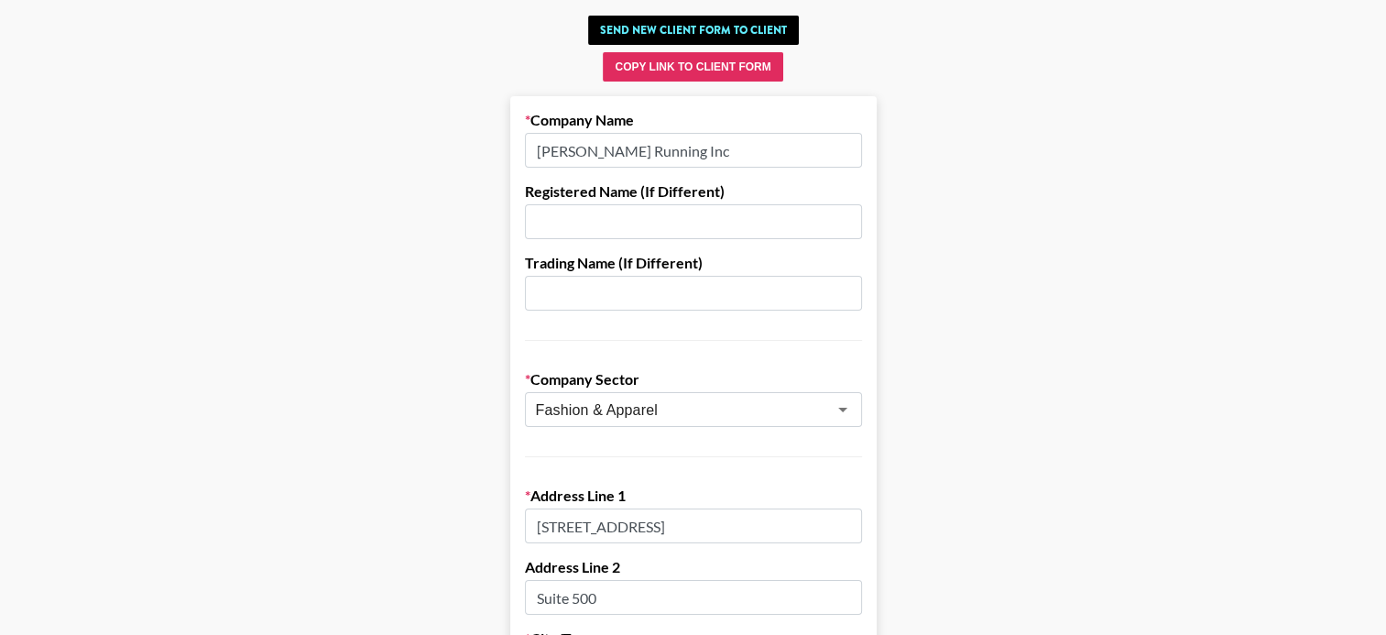
scroll to position [93, 0]
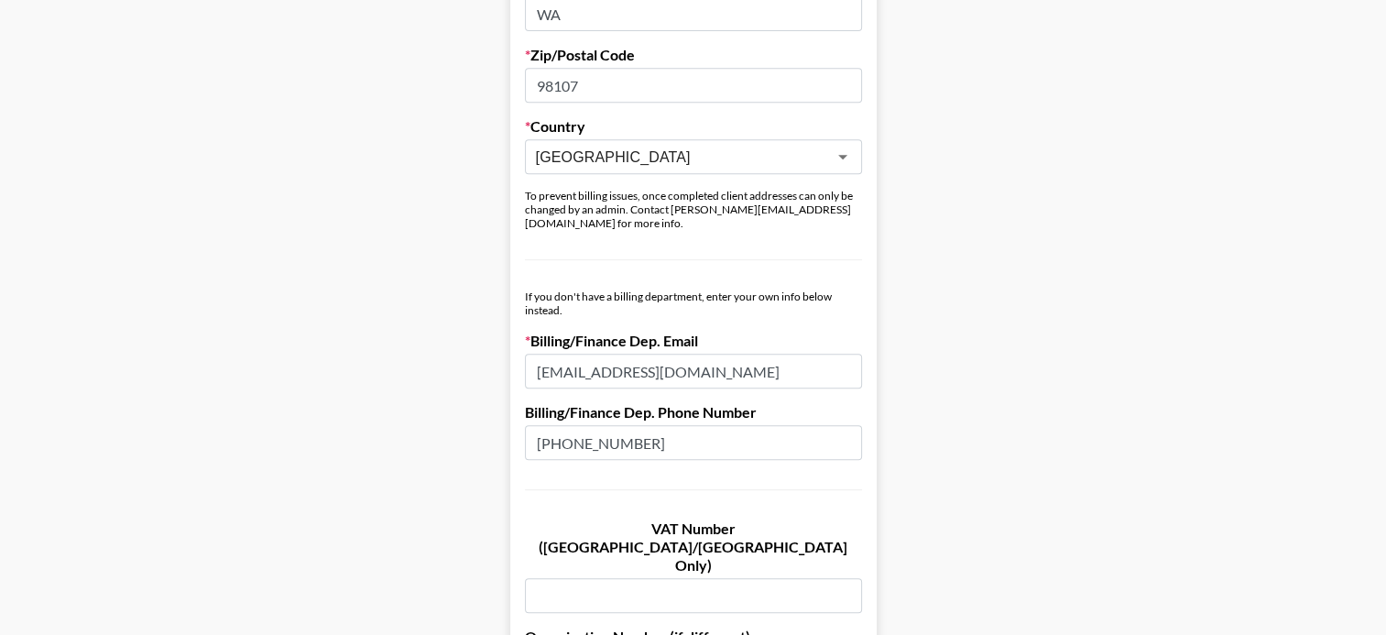
scroll to position [822, 0]
click at [564, 356] on input "acoounting@fremontbrewing.com" at bounding box center [693, 369] width 337 height 35
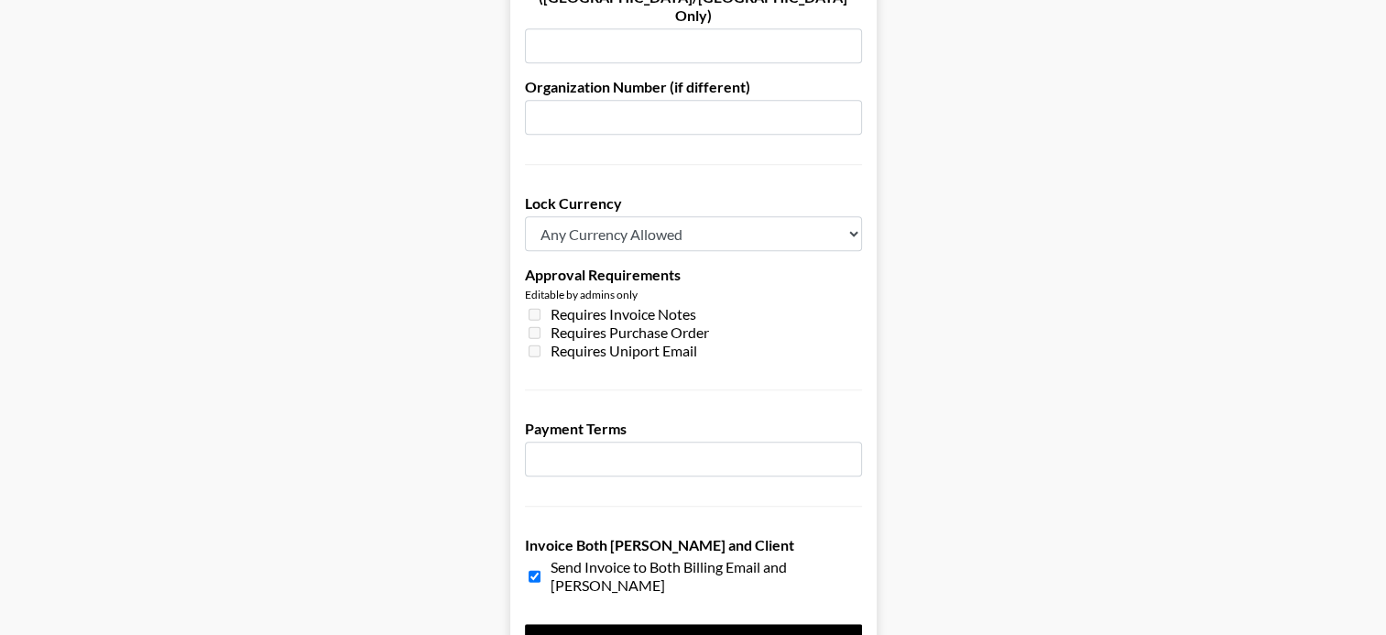
scroll to position [1372, 0]
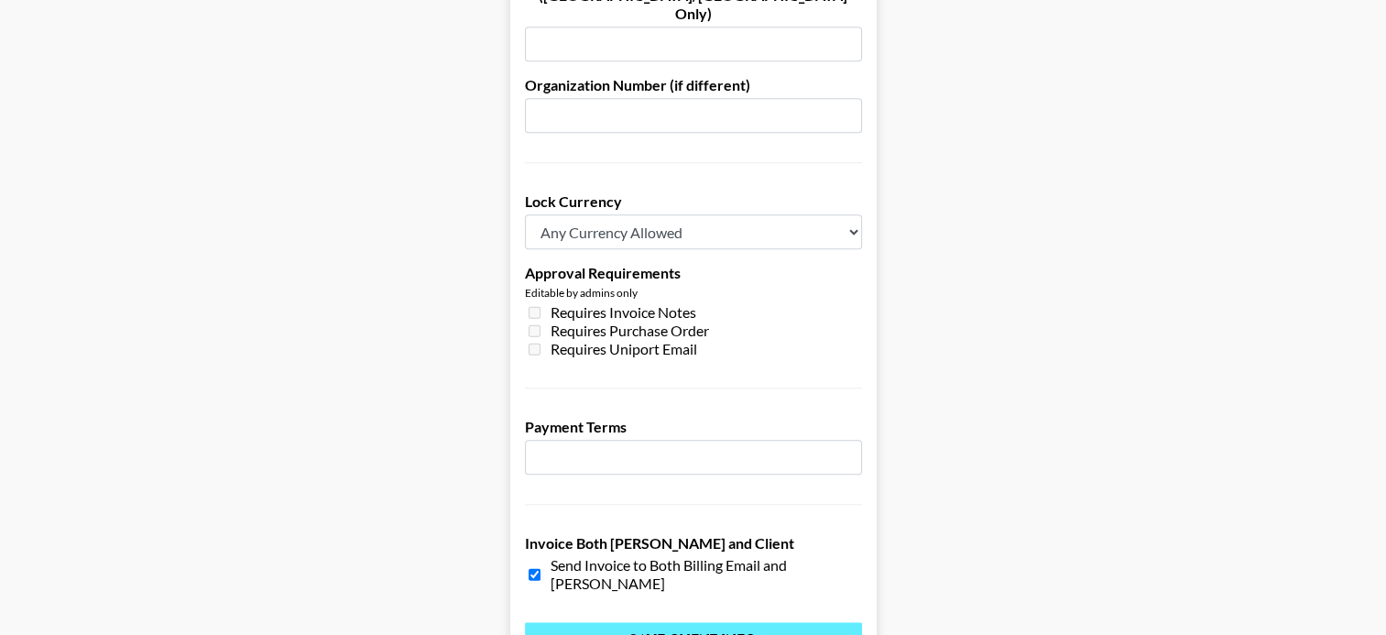
type input "accounting@fremontbrewing.com"
click at [615, 622] on input "Save Client Info" at bounding box center [693, 640] width 337 height 37
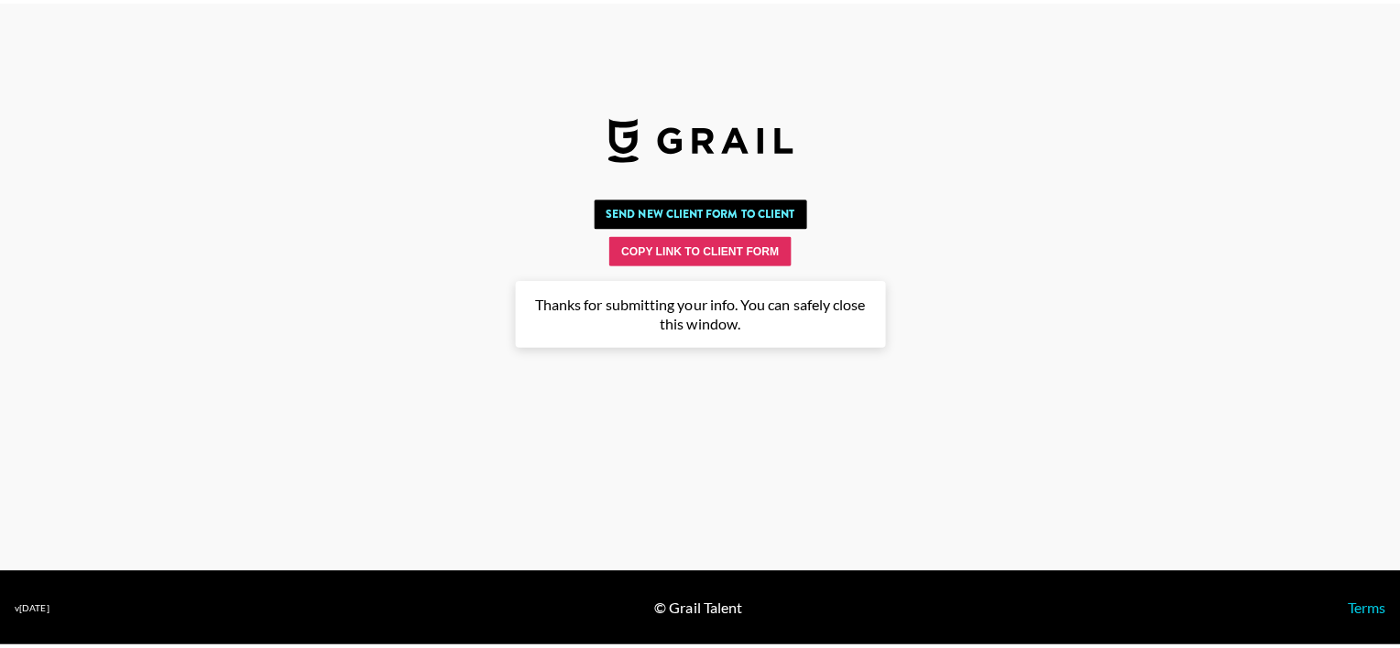
scroll to position [0, 0]
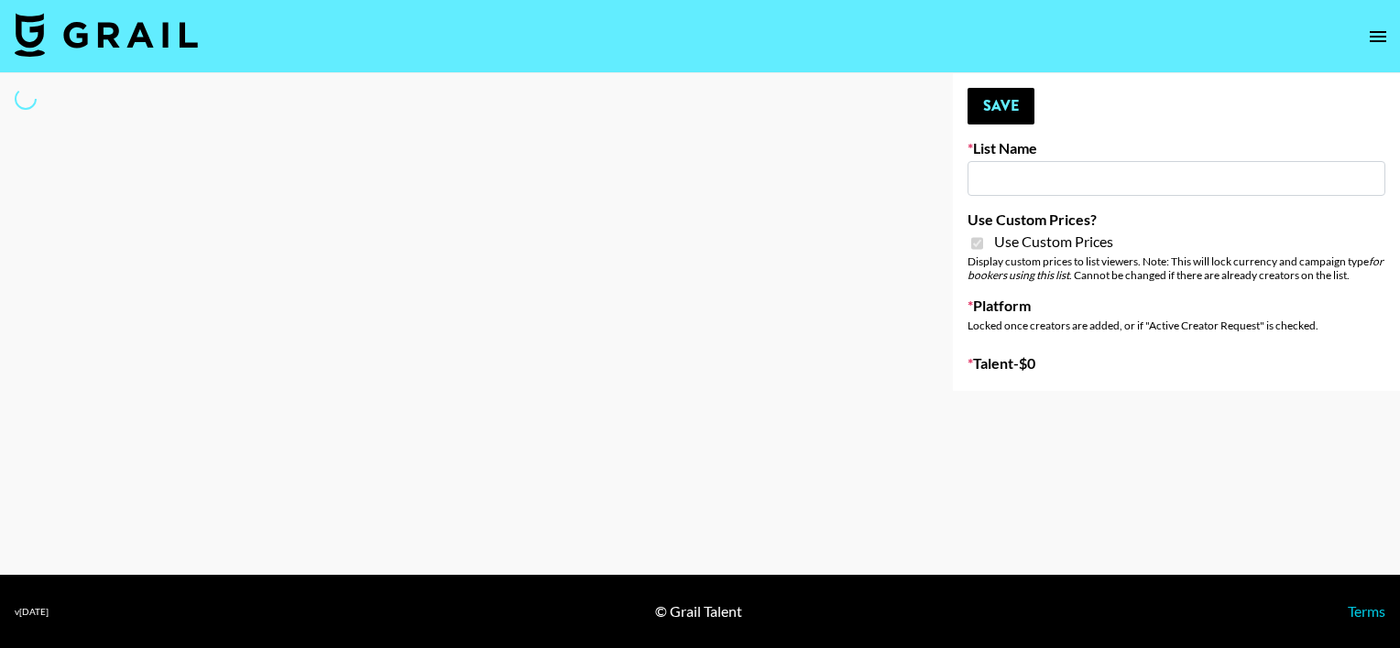
type input "Liquid Brands ([DATE])"
checkbox input "true"
select select "Brand"
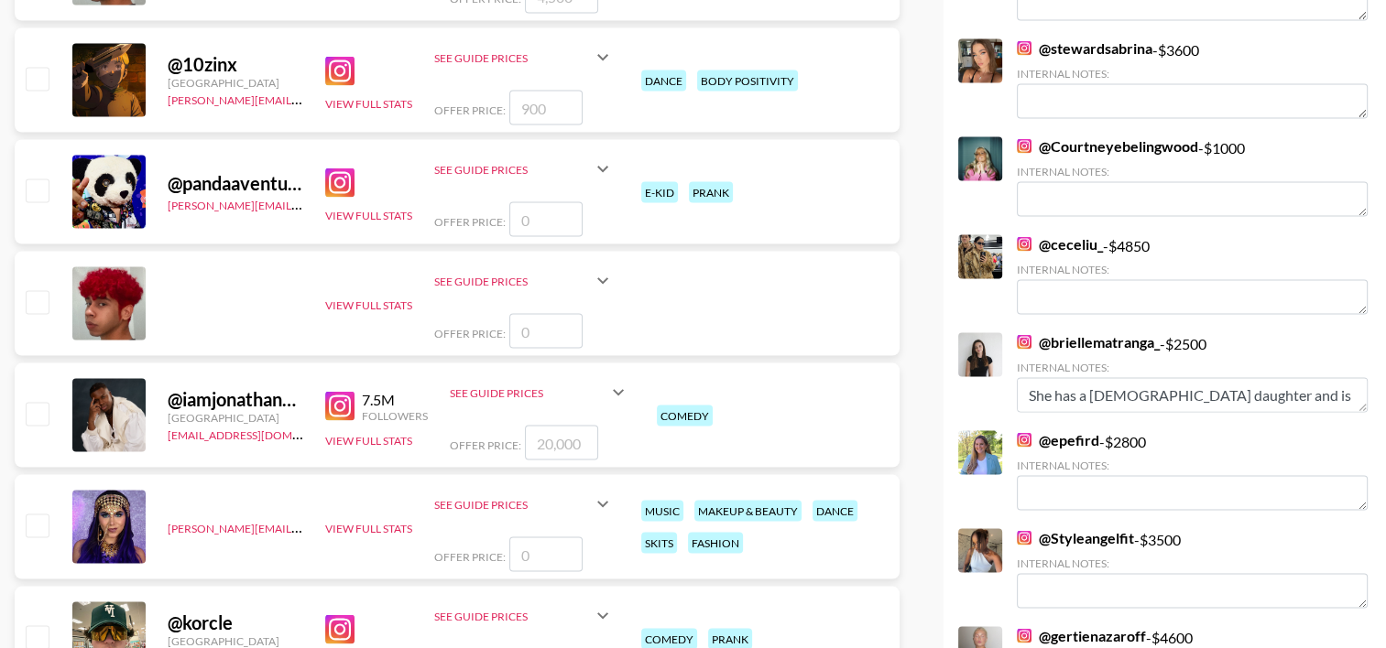
scroll to position [3538, 0]
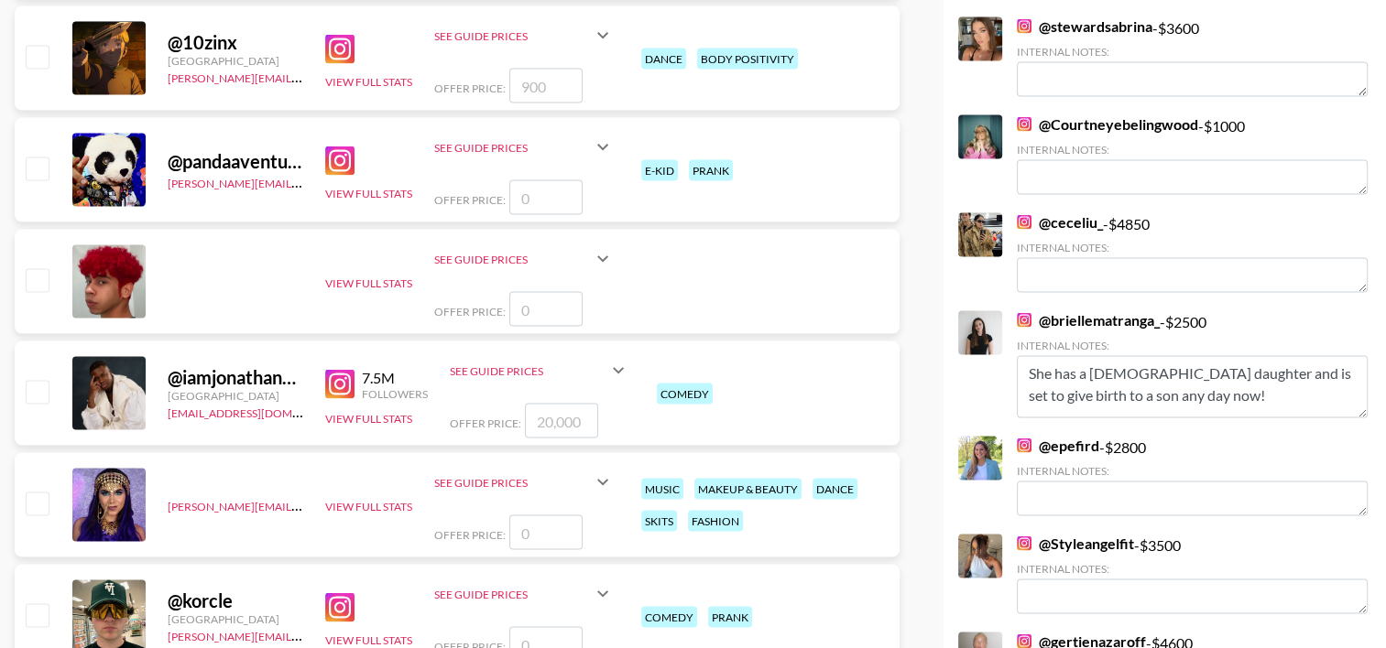
drag, startPoint x: 1362, startPoint y: 375, endPoint x: 1357, endPoint y: 403, distance: 28.8
click at [1357, 403] on textarea "She has a [DEMOGRAPHIC_DATA] daughter and is set to give birth to a son any day…" at bounding box center [1192, 387] width 351 height 62
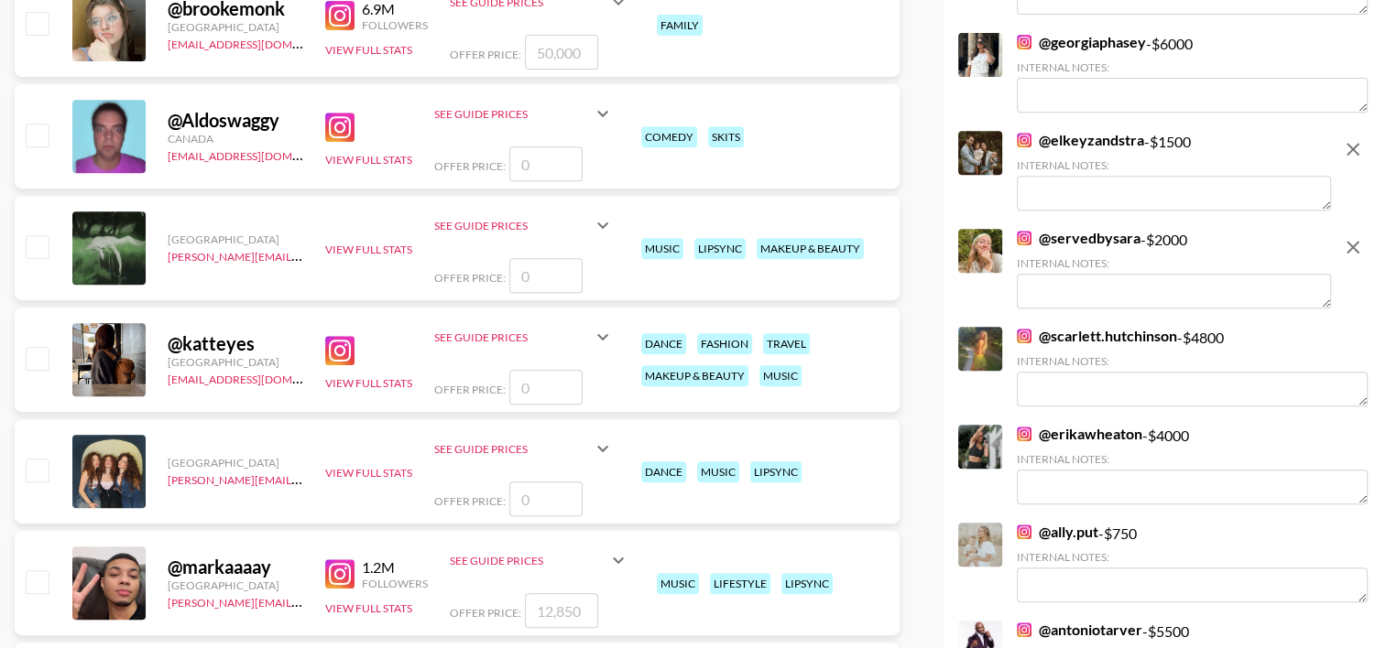
scroll to position [779, 0]
click at [1051, 187] on textarea at bounding box center [1174, 192] width 314 height 35
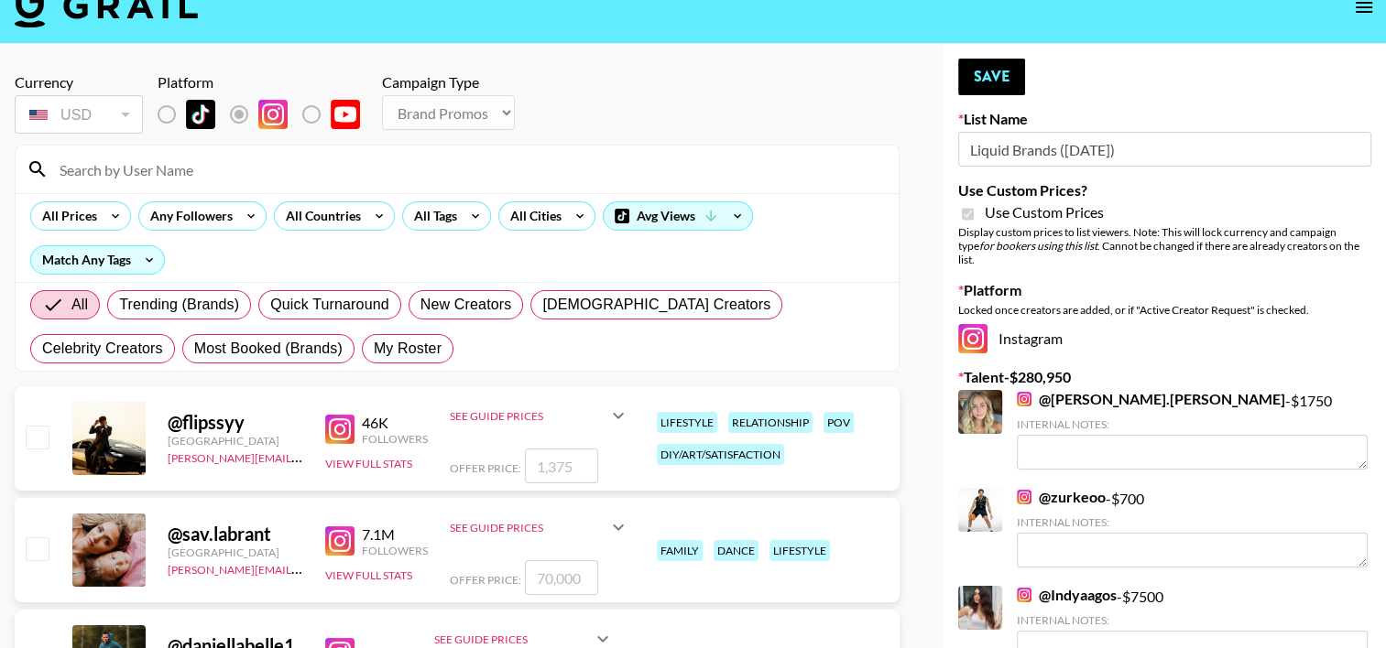
scroll to position [0, 0]
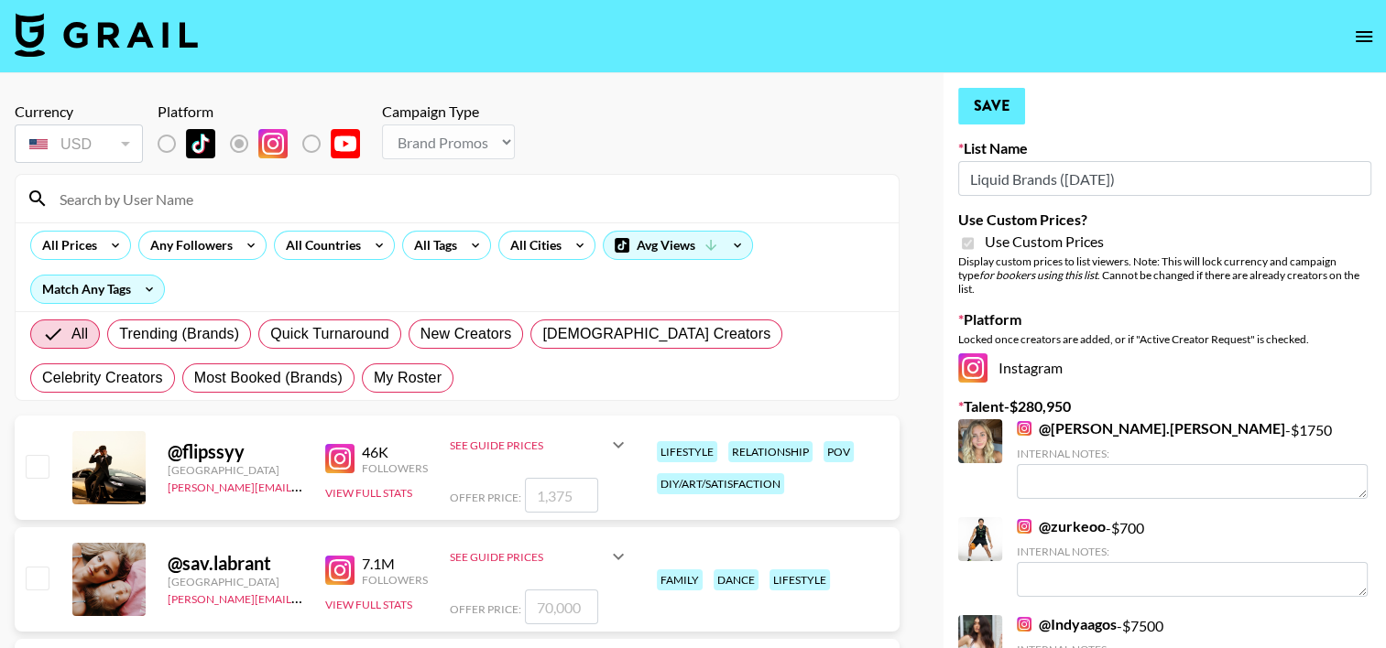
type textarea "2 children + due for her third in a few weeks"
click at [995, 108] on button "Save" at bounding box center [991, 106] width 67 height 37
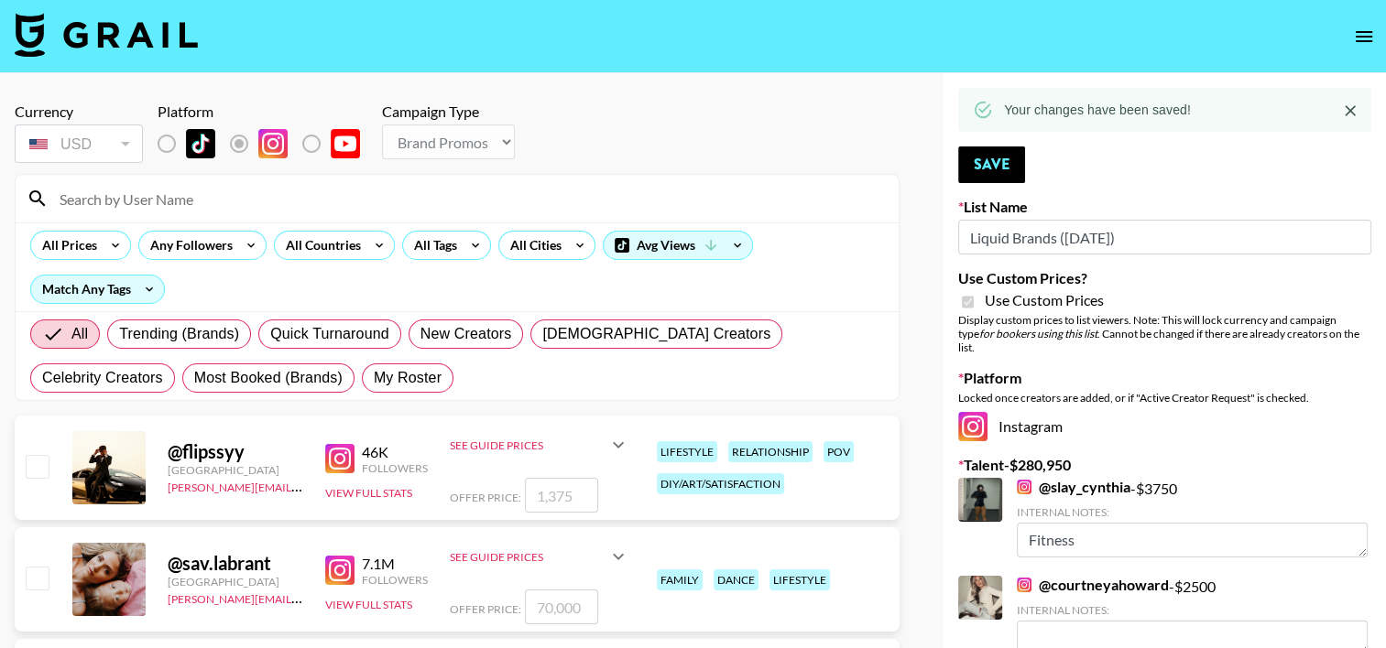
click at [44, 466] on input "checkbox" at bounding box center [37, 466] width 22 height 22
checkbox input "true"
type input "1375"
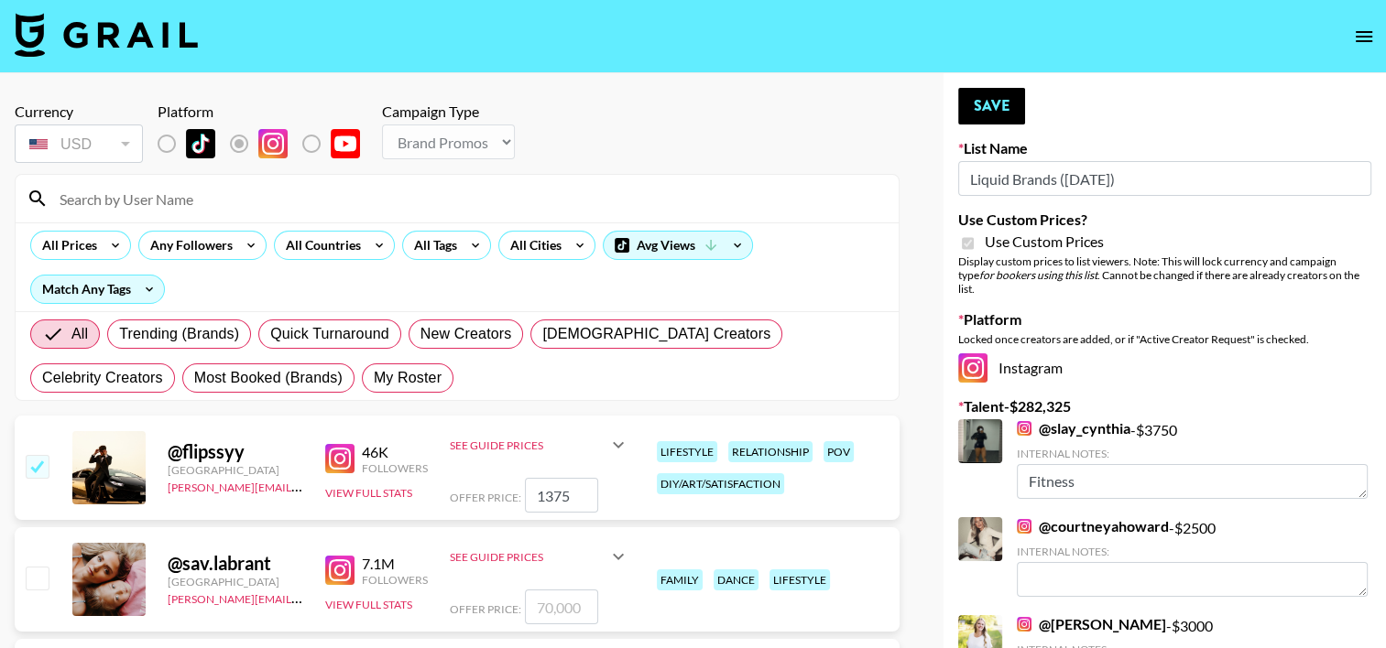
click at [44, 466] on input "checkbox" at bounding box center [37, 466] width 22 height 22
checkbox input "false"
click at [973, 103] on button "Save" at bounding box center [991, 106] width 67 height 37
